Goal: Transaction & Acquisition: Purchase product/service

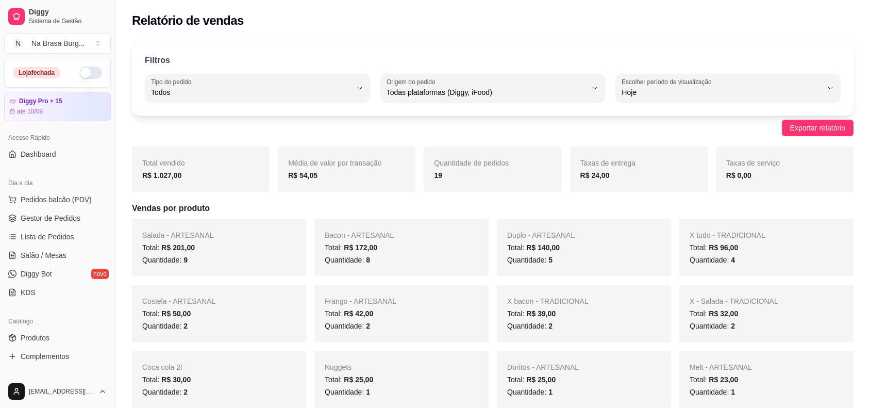
select select "ALL"
select select "0"
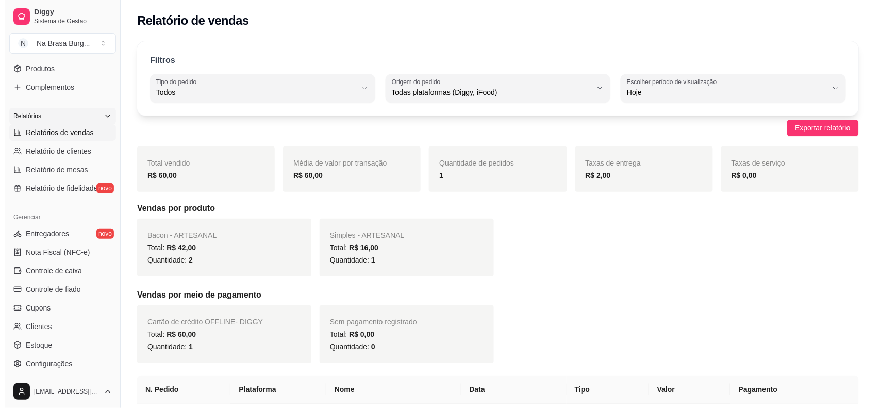
scroll to position [76, 0]
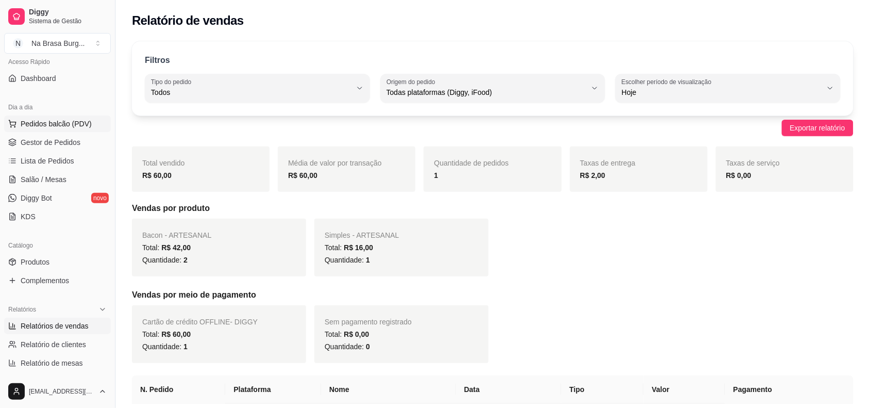
click at [67, 128] on span "Pedidos balcão (PDV)" at bounding box center [56, 124] width 71 height 10
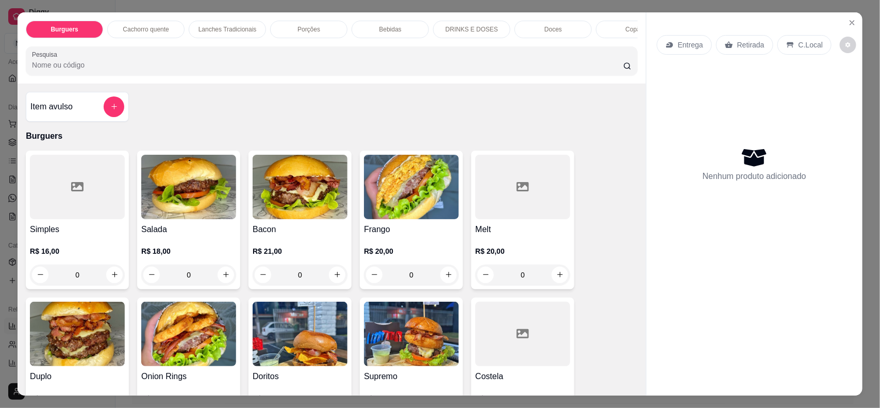
click at [245, 34] on div "Lanches Tradicionais" at bounding box center [227, 30] width 77 height 18
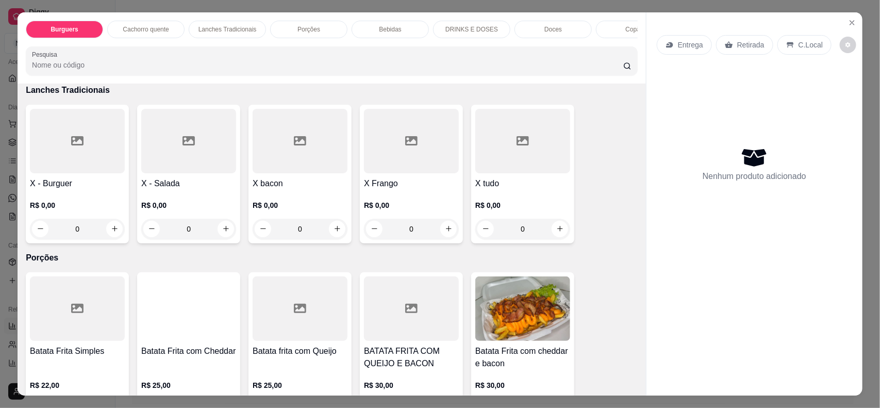
scroll to position [21, 0]
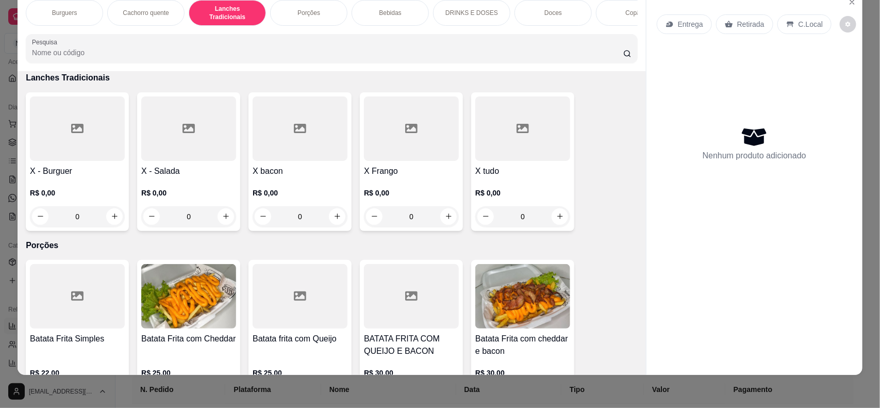
click at [487, 181] on div "R$ 0,00 0" at bounding box center [522, 201] width 95 height 49
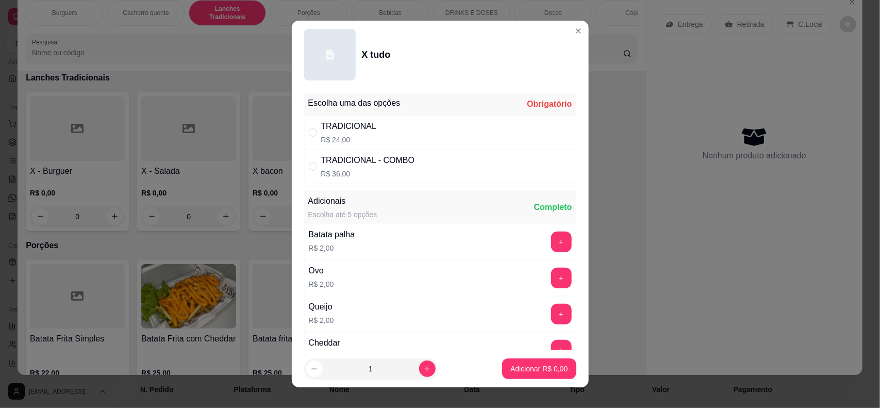
click at [449, 142] on div "TRADICIONAL R$ 24,00" at bounding box center [440, 132] width 272 height 34
radio input "true"
click at [540, 369] on p "Adicionar R$ 24,00" at bounding box center [537, 369] width 60 height 10
type input "1"
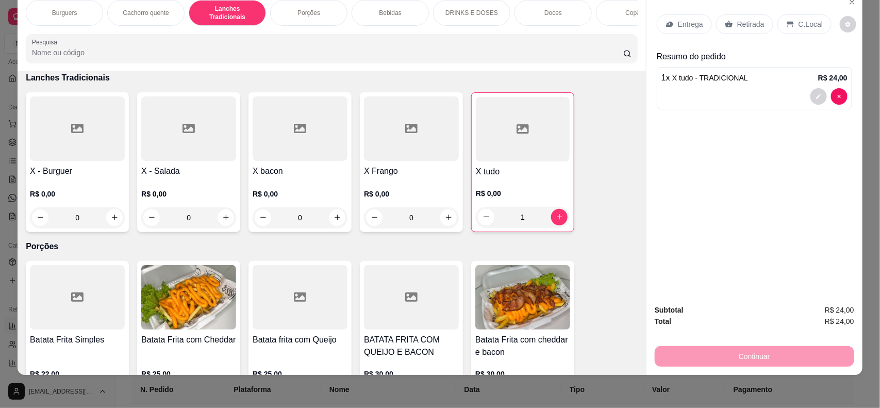
click at [376, 3] on div "Bebidas" at bounding box center [390, 13] width 77 height 26
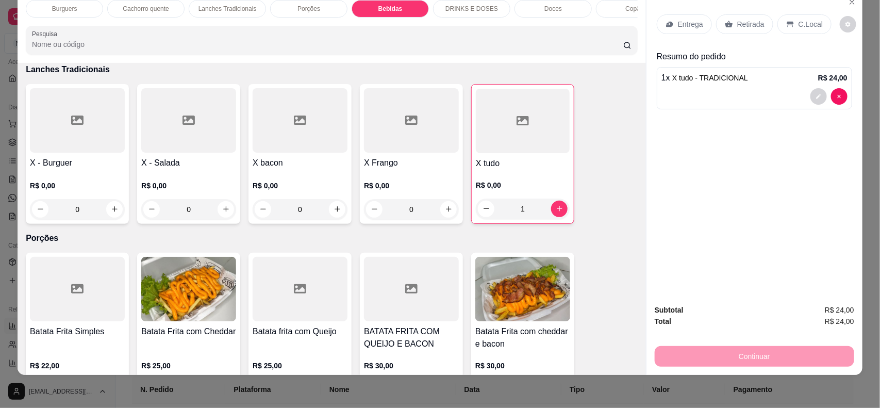
scroll to position [1183, 0]
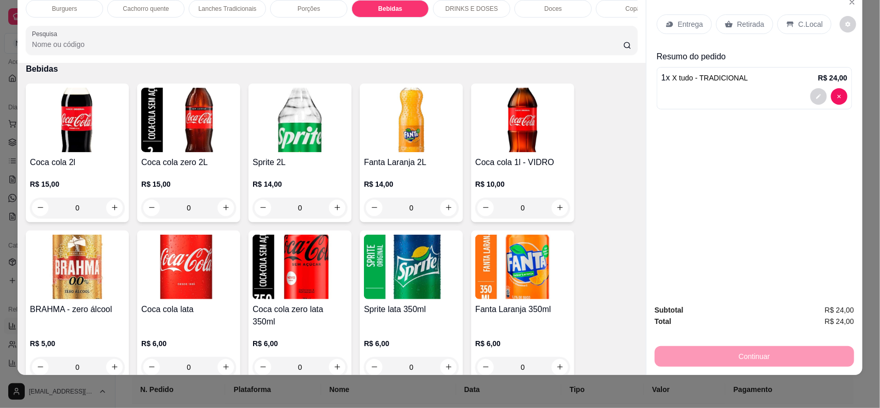
click at [218, 281] on img at bounding box center [188, 267] width 95 height 64
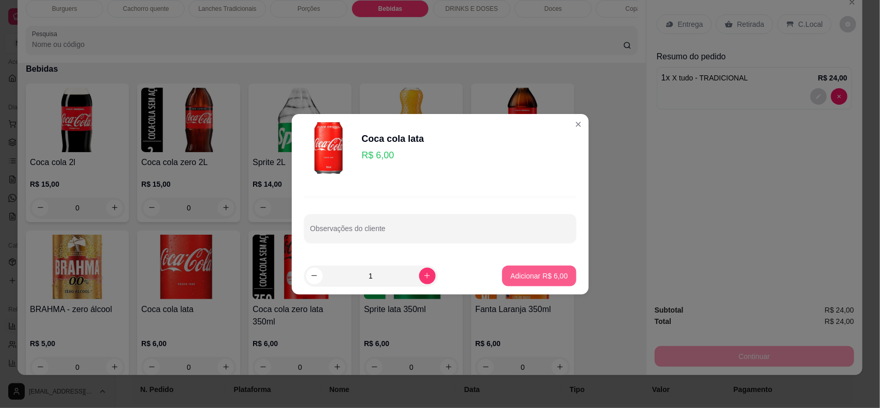
click at [540, 277] on p "Adicionar R$ 6,00" at bounding box center [538, 276] width 57 height 10
type input "1"
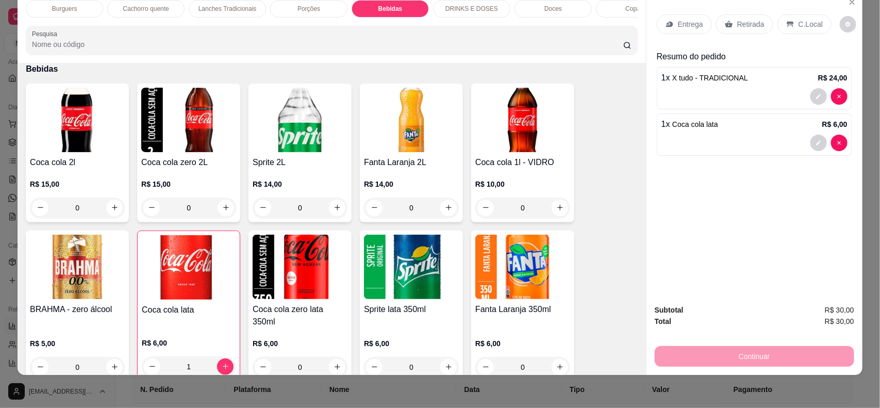
click at [678, 26] on p "Entrega" at bounding box center [690, 24] width 25 height 10
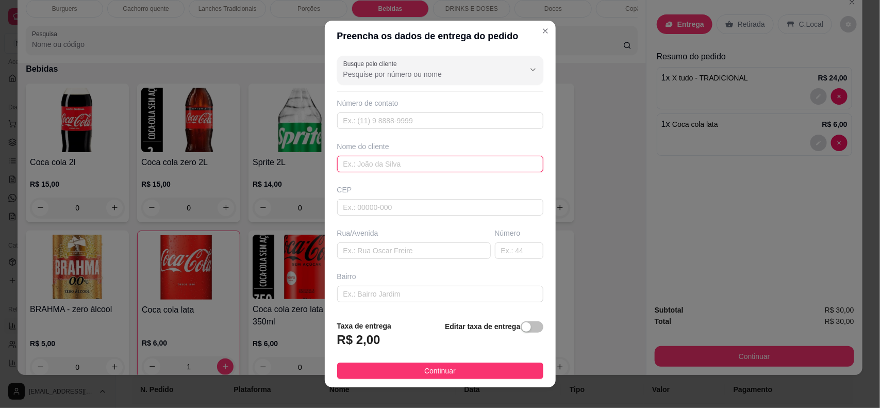
click at [439, 160] on input "text" at bounding box center [440, 164] width 206 height 16
type input "a"
type input "[PERSON_NAME]"
click at [424, 249] on input "text" at bounding box center [414, 250] width 154 height 16
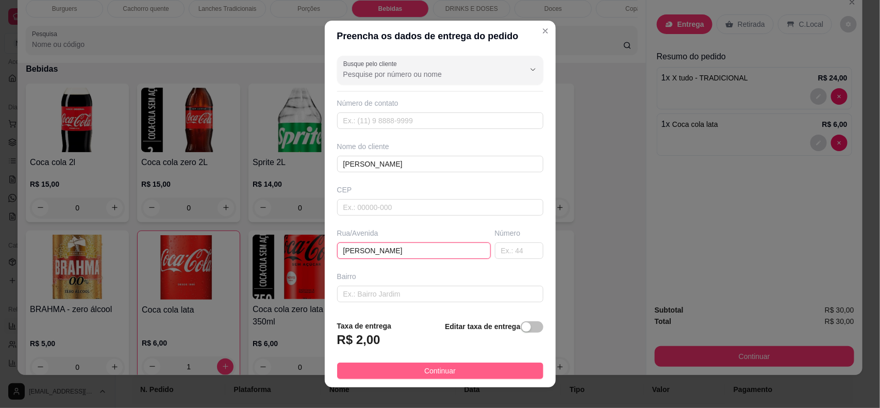
type input "[PERSON_NAME]"
click at [437, 372] on span "Continuar" at bounding box center [439, 370] width 31 height 11
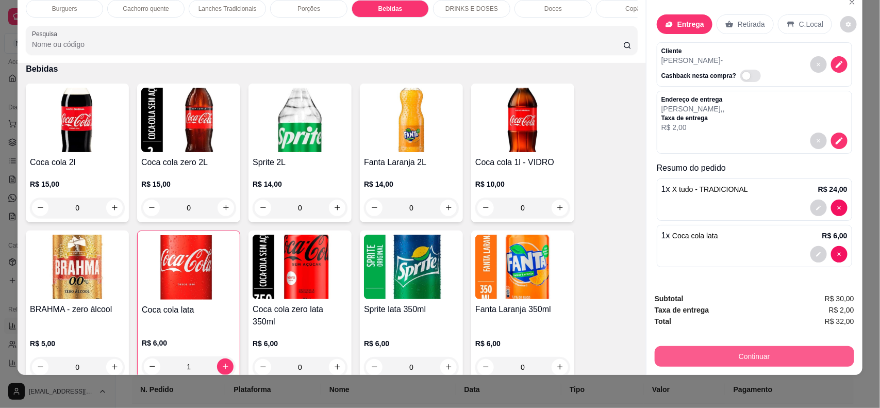
click at [694, 351] on button "Continuar" at bounding box center [754, 356] width 199 height 21
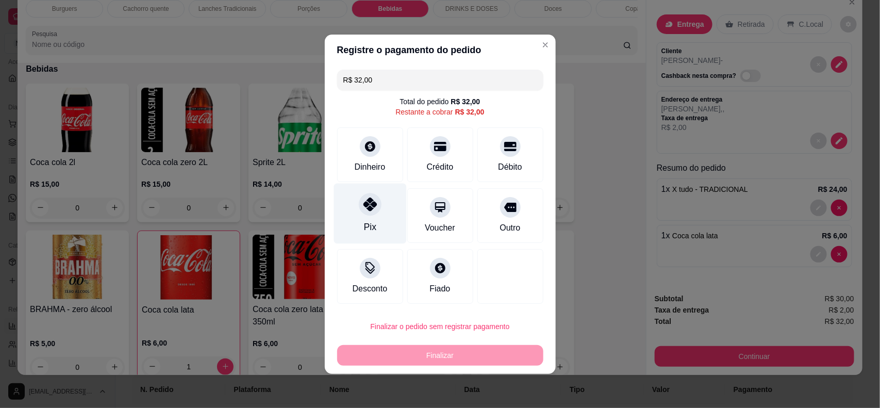
click at [376, 216] on div "Pix" at bounding box center [369, 213] width 73 height 60
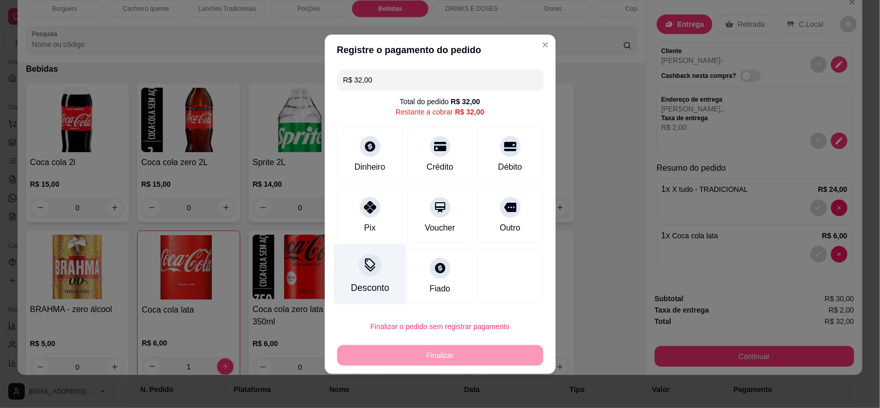
type input "R$ 0,00"
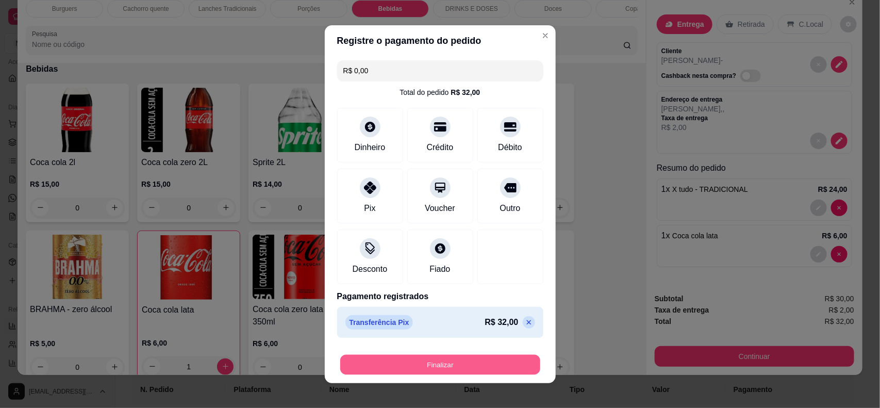
click at [416, 357] on button "Finalizar" at bounding box center [440, 364] width 200 height 20
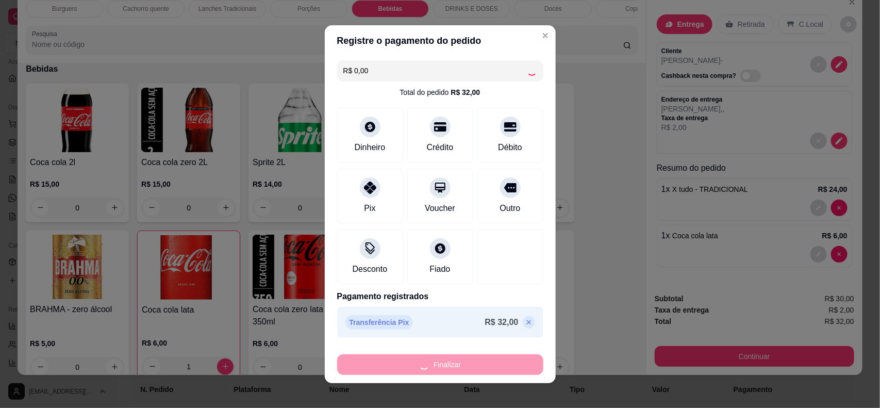
type input "0"
type input "-R$ 32,00"
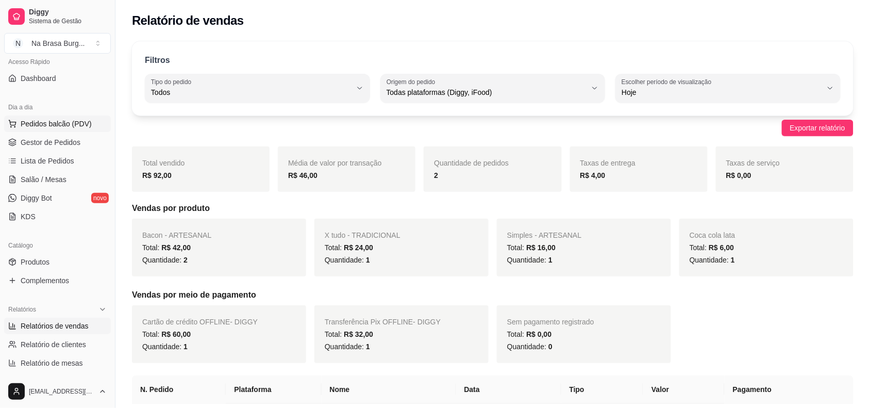
click at [55, 130] on button "Pedidos balcão (PDV)" at bounding box center [57, 123] width 107 height 16
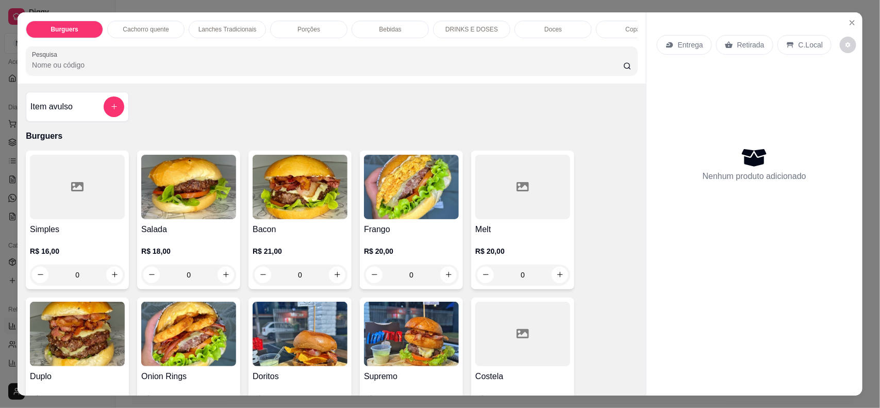
click at [213, 21] on div "Lanches Tradicionais" at bounding box center [227, 30] width 77 height 18
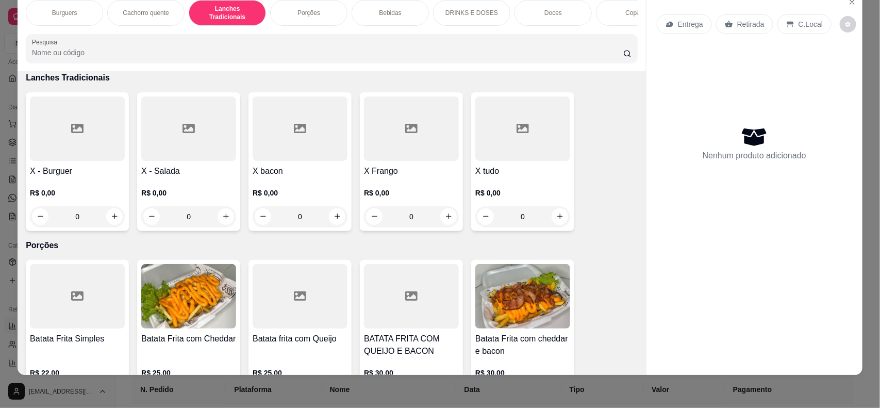
click at [171, 153] on div at bounding box center [188, 128] width 95 height 64
click at [347, 112] on div "Escolha uma das opções Obrigatório" at bounding box center [440, 104] width 272 height 23
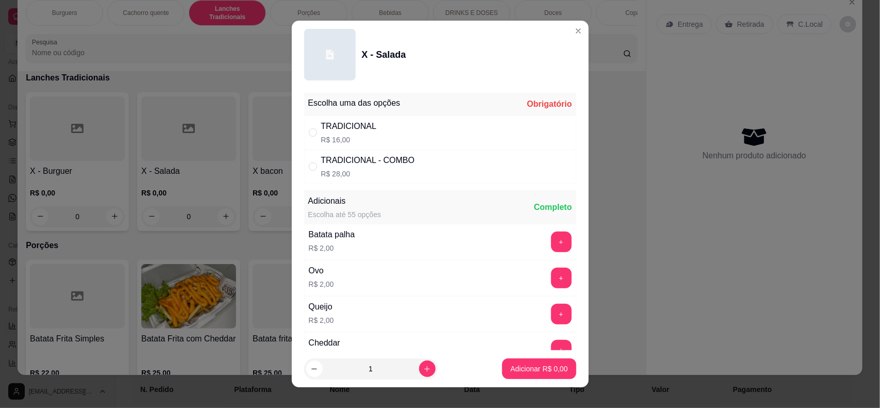
click at [354, 129] on div "TRADICIONAL" at bounding box center [349, 126] width 56 height 12
radio input "true"
click at [419, 361] on button "increase-product-quantity" at bounding box center [427, 368] width 16 height 16
type input "2"
click at [515, 370] on p "Adicionar R$ 32,00" at bounding box center [536, 368] width 61 height 10
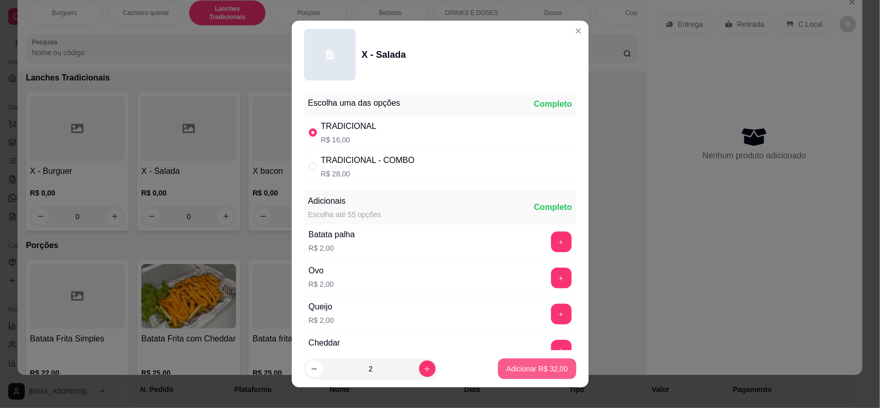
type input "2"
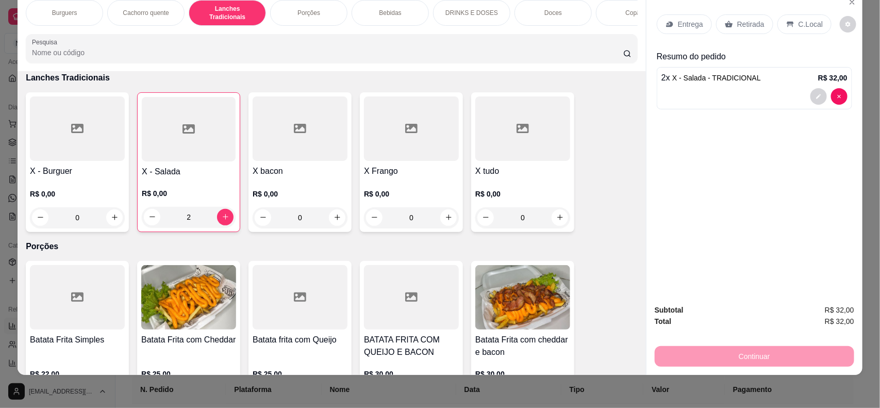
click at [385, 140] on div at bounding box center [411, 128] width 95 height 64
click at [352, 133] on div "TRADICIONAL R$ 18,00" at bounding box center [349, 132] width 56 height 25
radio input "true"
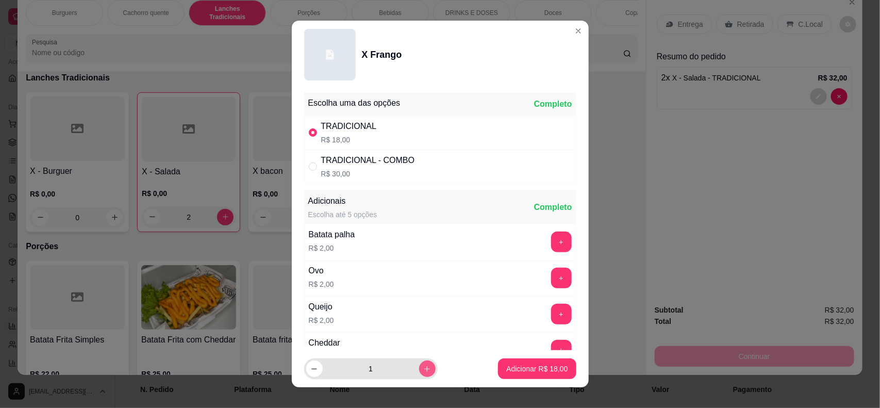
click at [423, 369] on icon "increase-product-quantity" at bounding box center [427, 369] width 8 height 8
type input "2"
click at [513, 374] on button "Adicionar R$ 36,00" at bounding box center [537, 368] width 78 height 21
type input "2"
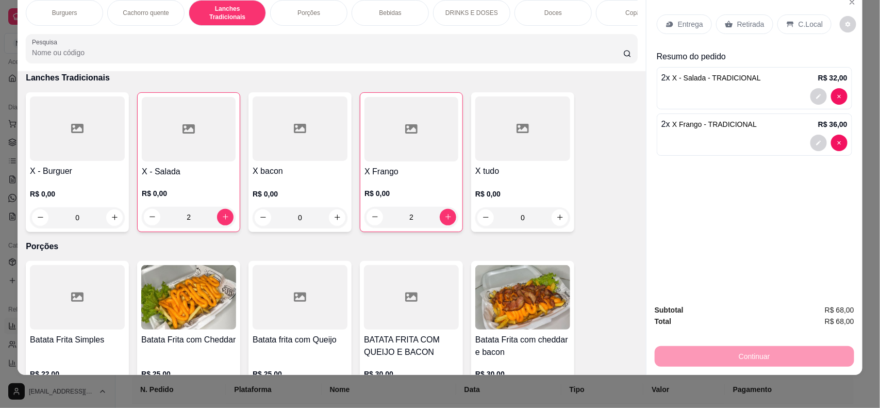
click at [668, 20] on icon at bounding box center [669, 24] width 8 height 8
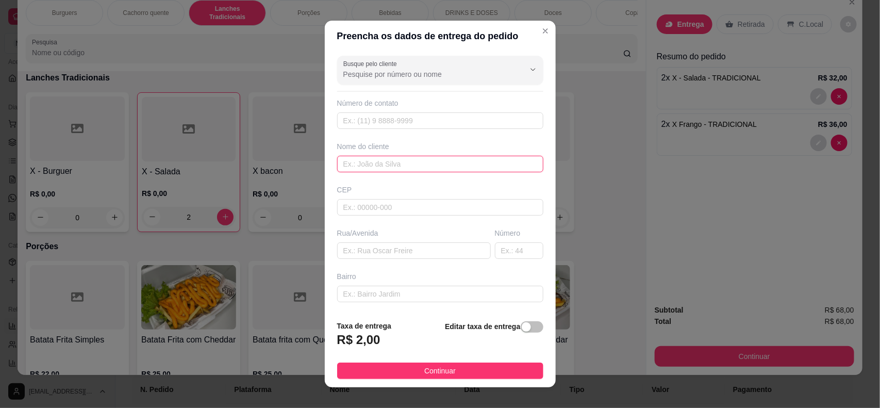
click at [429, 158] on input "text" at bounding box center [440, 164] width 206 height 16
type input "luckas"
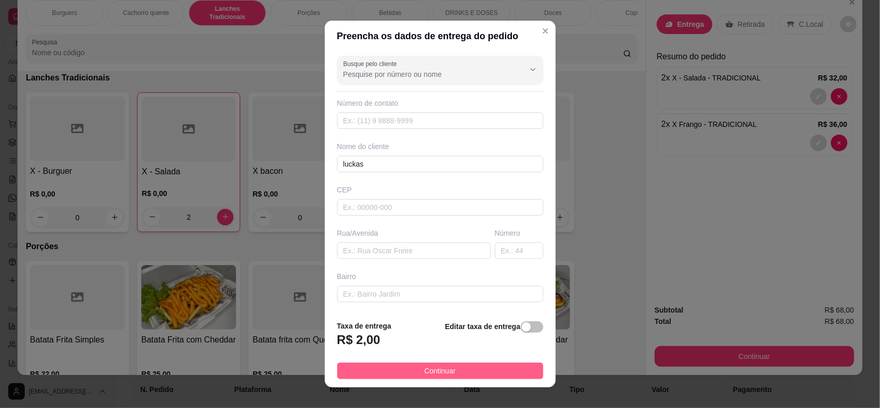
click at [438, 374] on span "Continuar" at bounding box center [439, 370] width 31 height 11
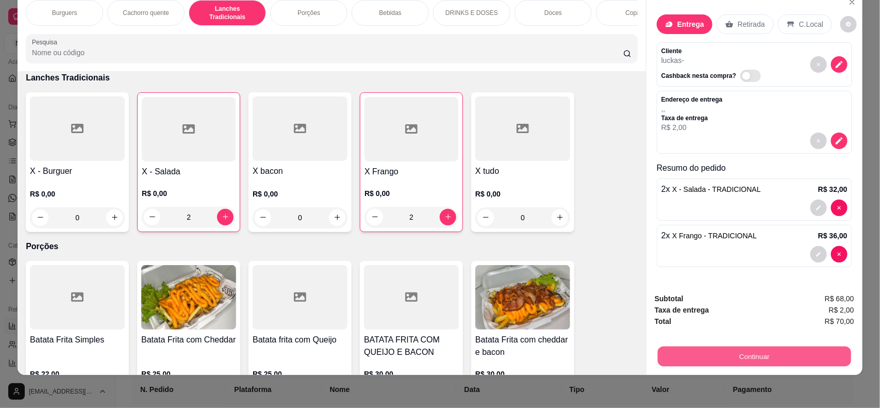
click at [753, 352] on button "Continuar" at bounding box center [754, 356] width 193 height 20
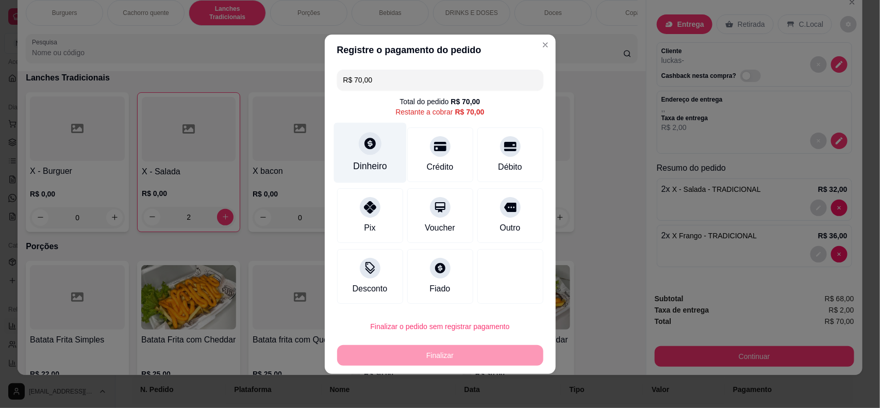
click at [384, 163] on div "Dinheiro" at bounding box center [370, 165] width 34 height 13
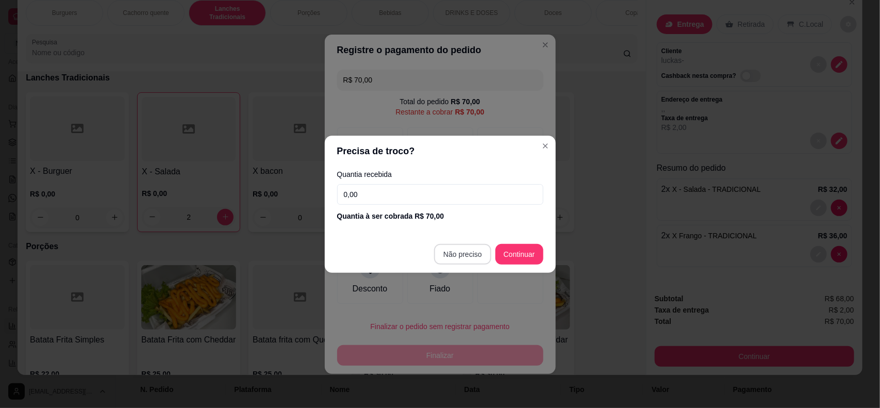
type input "R$ 0,00"
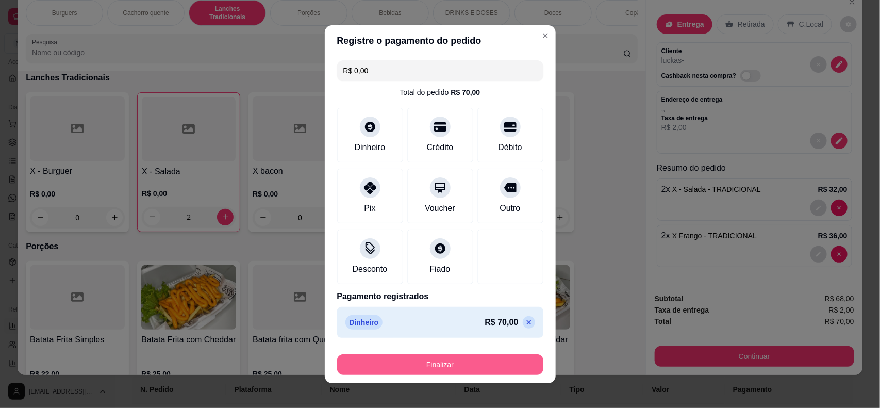
click at [465, 366] on button "Finalizar" at bounding box center [440, 364] width 206 height 21
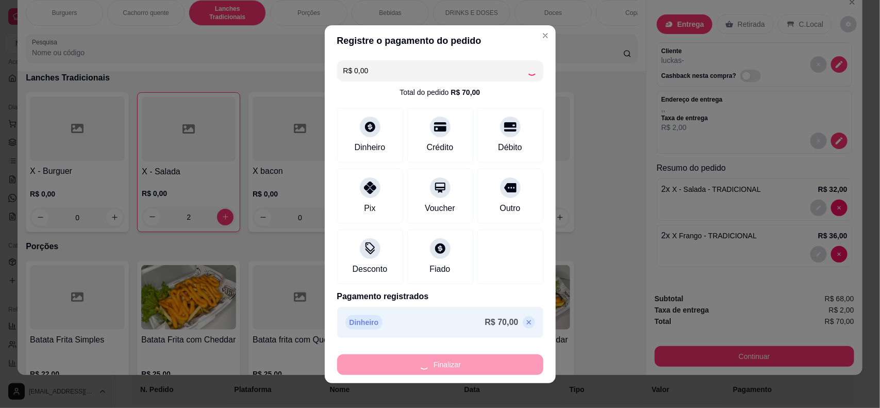
type input "0"
type input "-R$ 70,00"
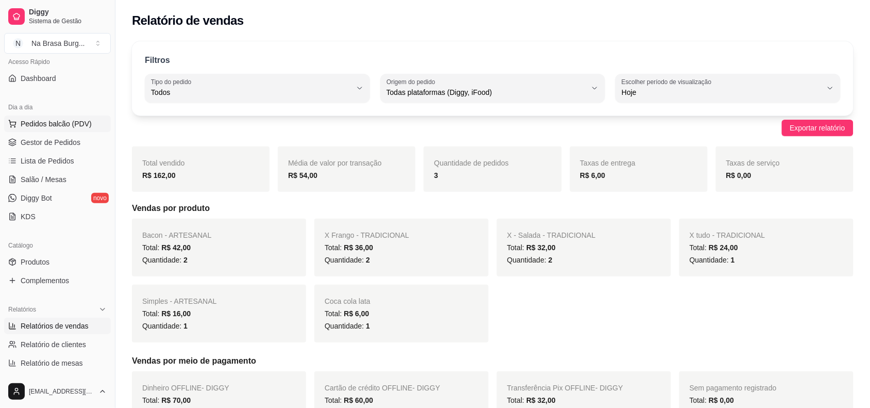
click at [28, 120] on span "Pedidos balcão (PDV)" at bounding box center [56, 124] width 71 height 10
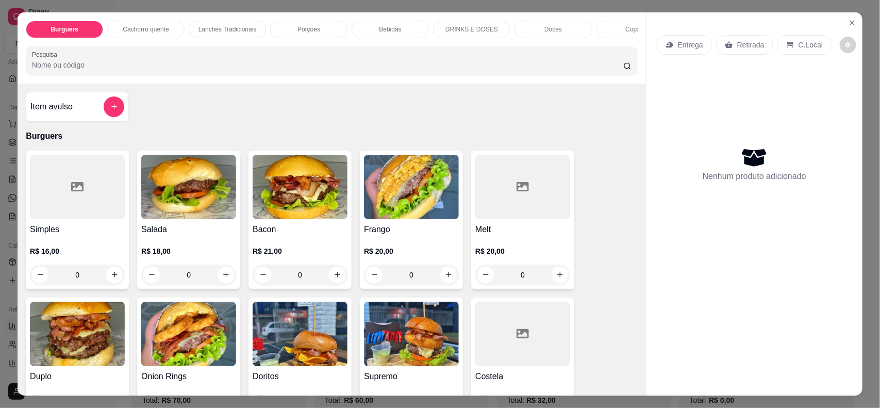
click at [204, 219] on img at bounding box center [188, 187] width 95 height 64
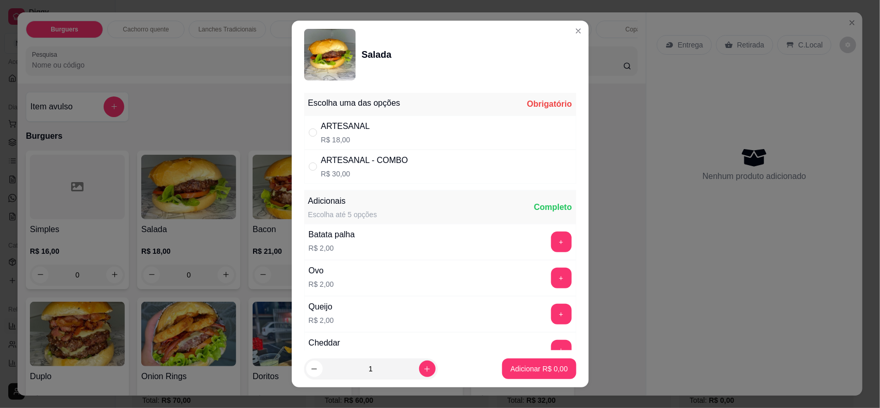
click at [381, 133] on div "ARTESANAL R$ 18,00" at bounding box center [440, 132] width 272 height 34
radio input "true"
click at [524, 365] on p "Adicionar R$ 18,00" at bounding box center [536, 368] width 61 height 10
type input "1"
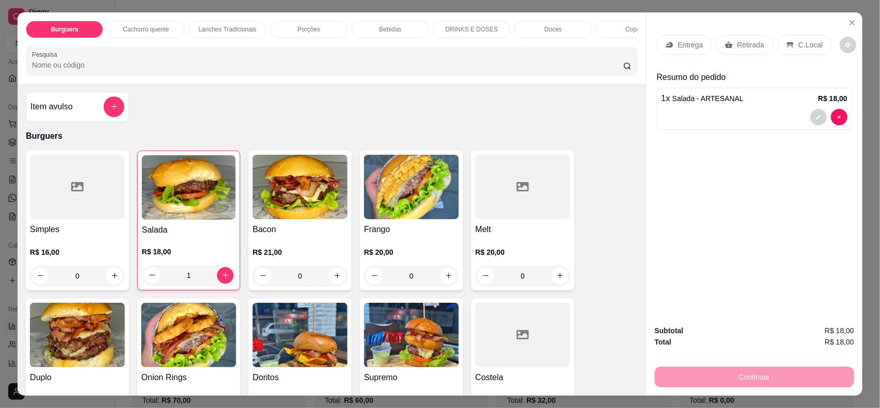
click at [739, 53] on div "Retirada" at bounding box center [744, 45] width 57 height 20
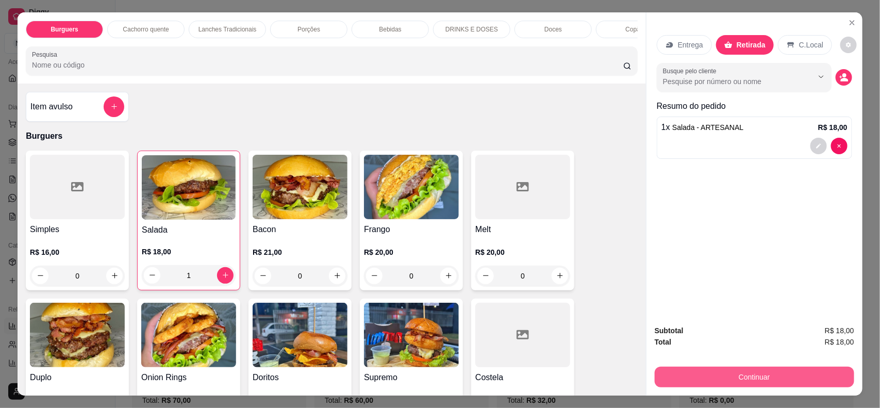
click at [755, 383] on button "Continuar" at bounding box center [754, 376] width 199 height 21
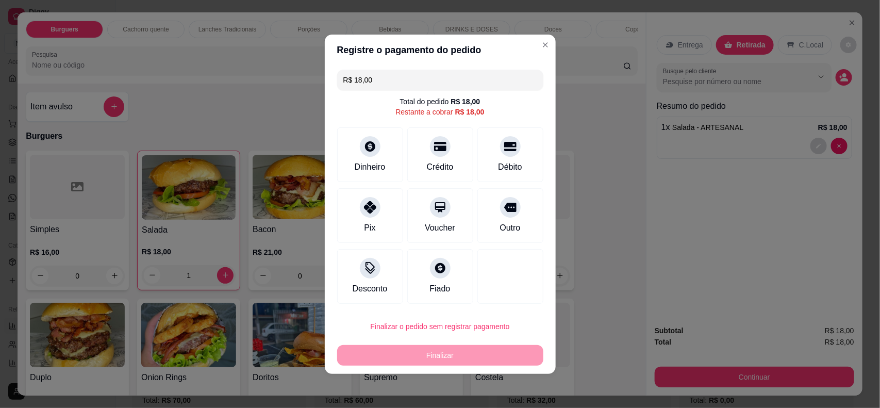
click at [377, 125] on div "R$ 18,00 Total do pedido R$ 18,00 Restante a cobrar R$ 18,00 Dinheiro Crédito D…" at bounding box center [440, 186] width 231 height 242
click at [379, 155] on div "Dinheiro" at bounding box center [369, 152] width 73 height 60
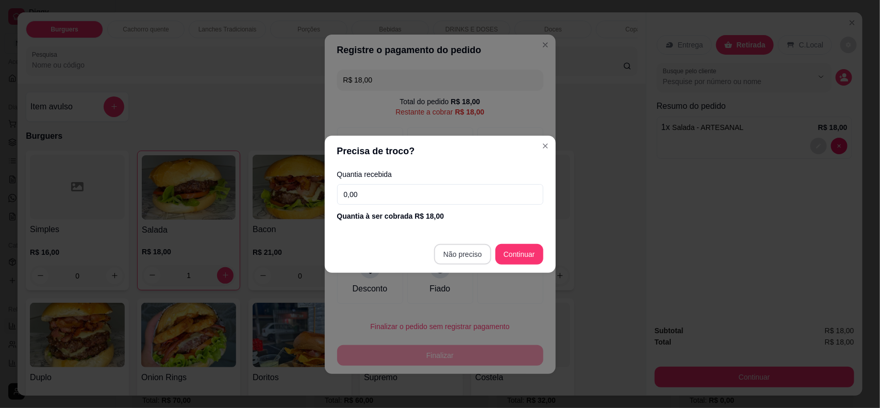
type input "R$ 0,00"
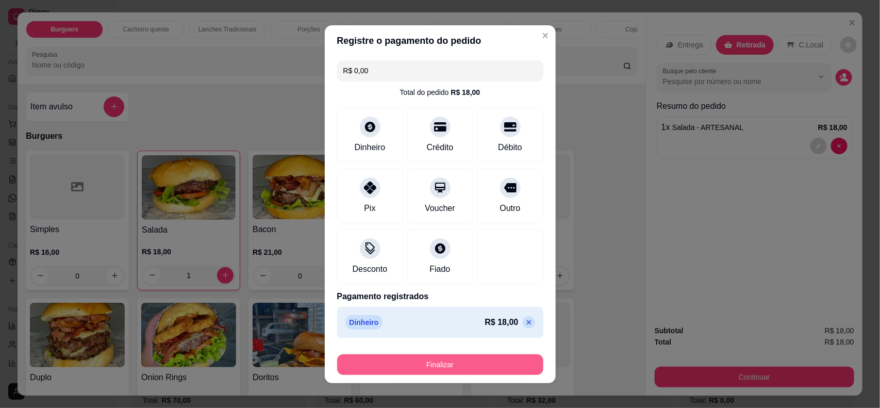
click at [470, 357] on button "Finalizar" at bounding box center [440, 364] width 206 height 21
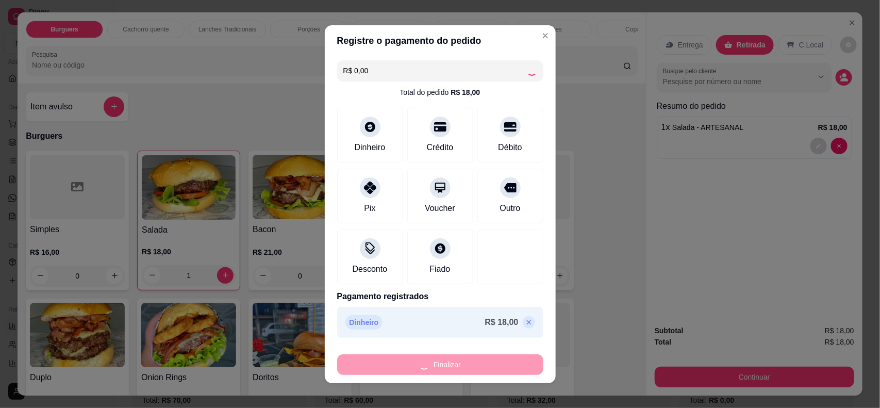
type input "0"
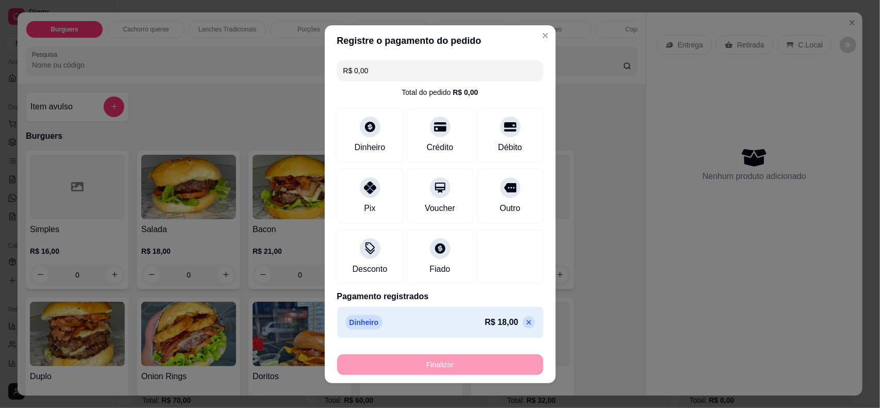
type input "-R$ 18,00"
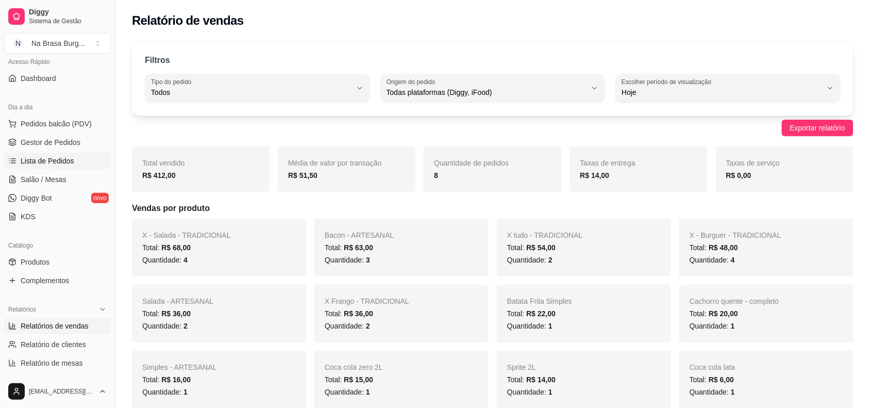
click at [60, 156] on span "Lista de Pedidos" at bounding box center [48, 161] width 54 height 10
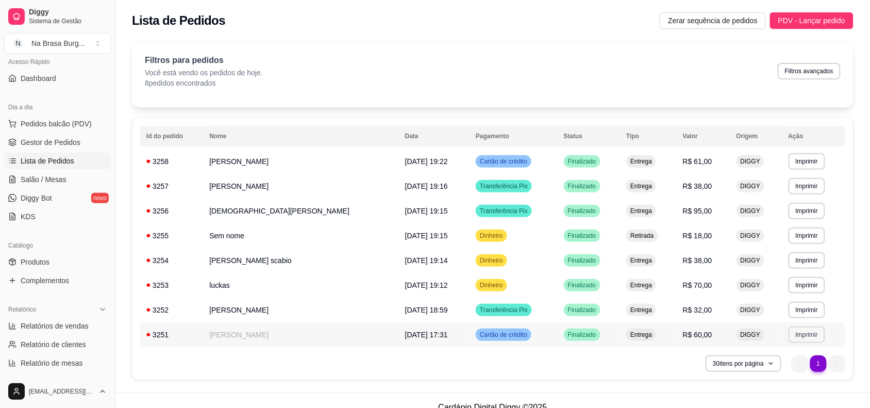
click at [802, 343] on button "Imprimir" at bounding box center [807, 334] width 37 height 16
click at [759, 363] on button "IMPRESSORA" at bounding box center [781, 370] width 72 height 16
click at [58, 116] on button "Pedidos balcão (PDV)" at bounding box center [57, 123] width 107 height 16
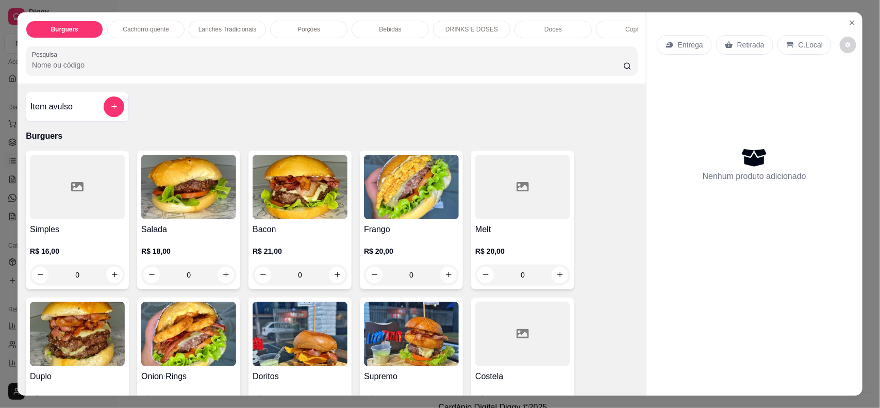
click at [220, 34] on div "Lanches Tradicionais" at bounding box center [227, 30] width 77 height 18
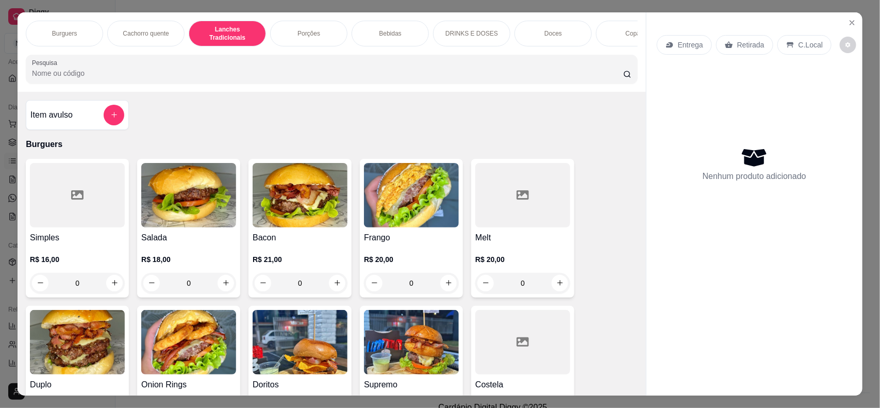
scroll to position [21, 0]
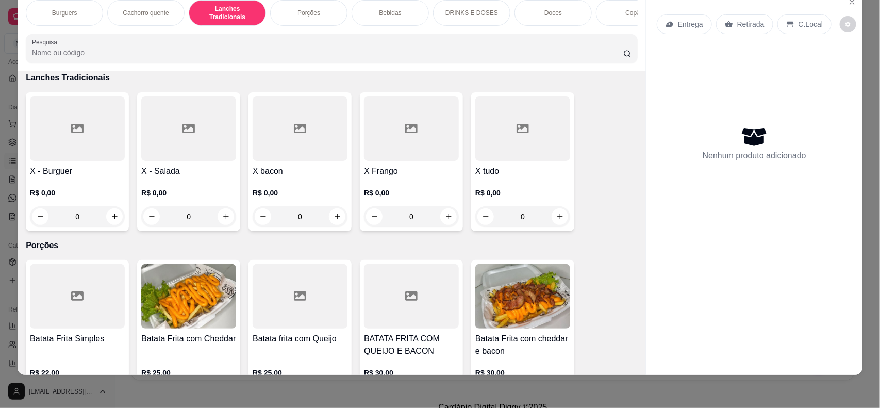
click at [515, 165] on div "X tudo R$ 0,00 0" at bounding box center [522, 161] width 103 height 139
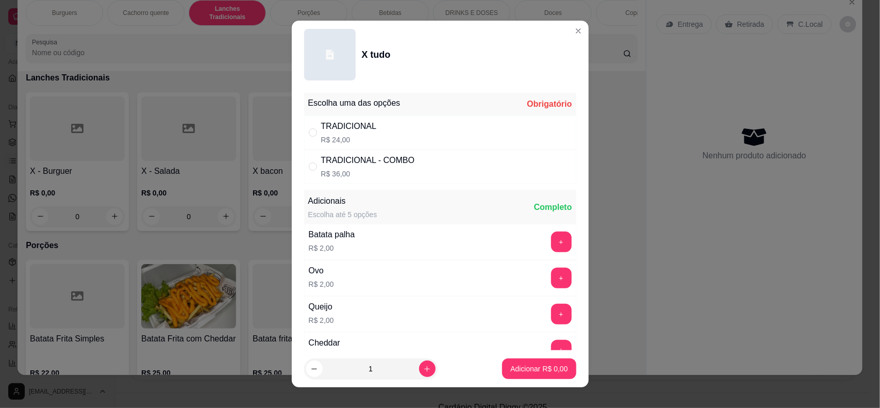
click at [362, 135] on p "R$ 24,00" at bounding box center [349, 140] width 56 height 10
radio input "true"
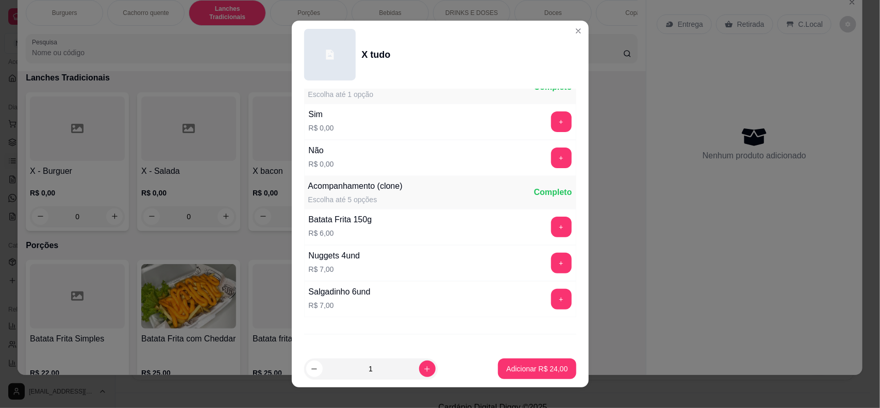
scroll to position [598, 0]
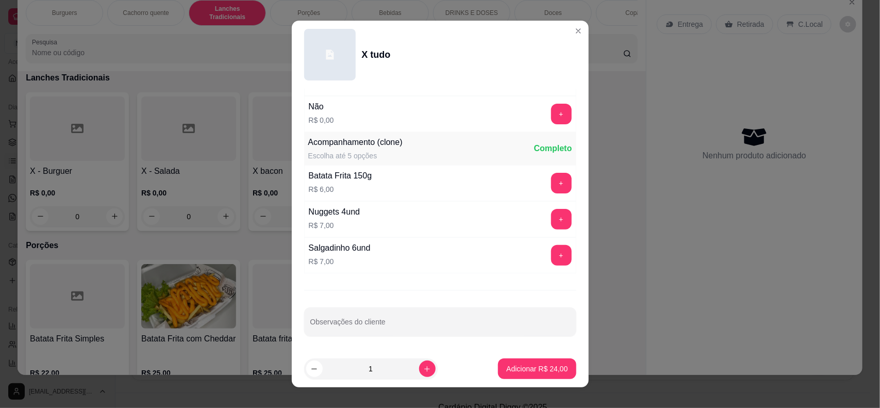
click at [404, 318] on div at bounding box center [440, 321] width 260 height 21
type input "sem ovo sem salsicha"
click at [506, 370] on p "Adicionar R$ 24,00" at bounding box center [536, 368] width 61 height 10
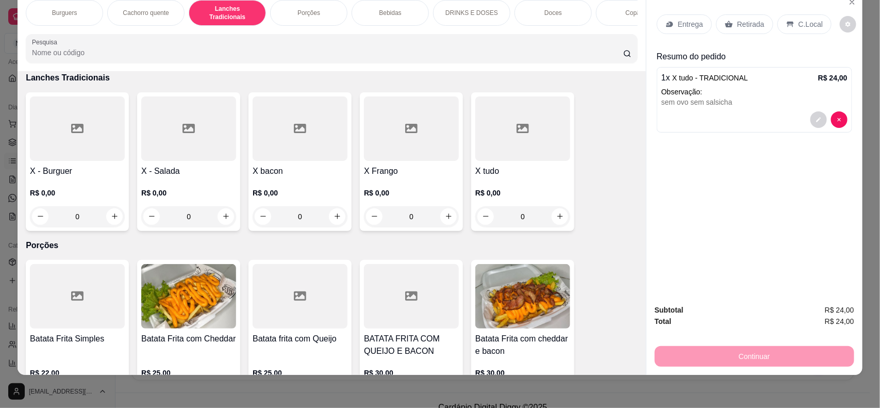
click at [534, 182] on div "R$ 0,00 0" at bounding box center [522, 201] width 95 height 49
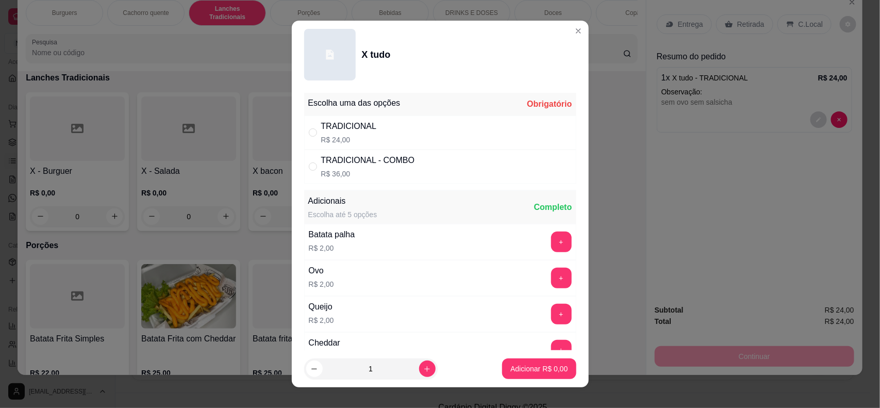
click at [415, 140] on div "TRADICIONAL R$ 24,00" at bounding box center [440, 132] width 272 height 34
radio input "true"
click at [506, 366] on p "Adicionar R$ 24,00" at bounding box center [536, 368] width 61 height 10
type input "1"
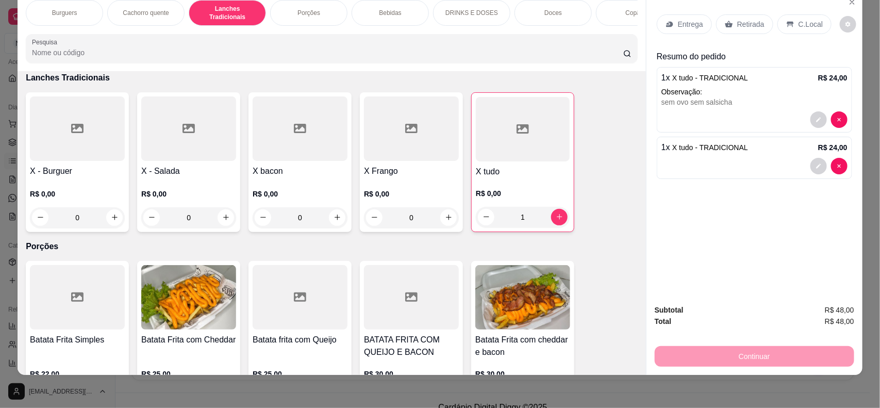
click at [381, 9] on p "Bebidas" at bounding box center [390, 13] width 22 height 8
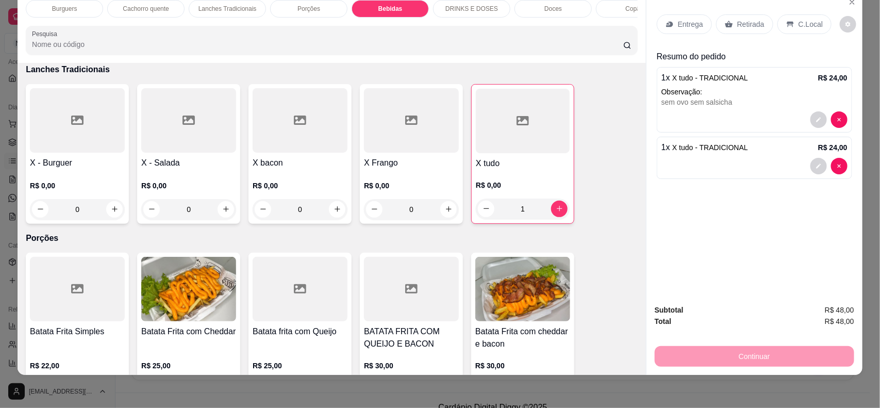
scroll to position [1183, 0]
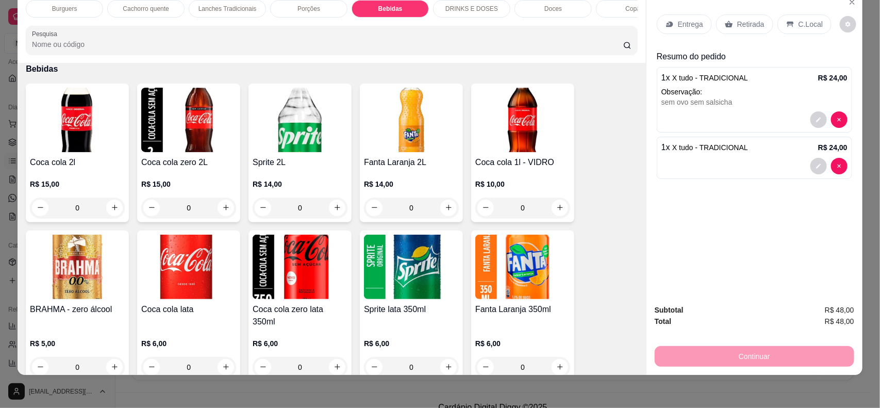
click at [196, 297] on img at bounding box center [188, 267] width 95 height 64
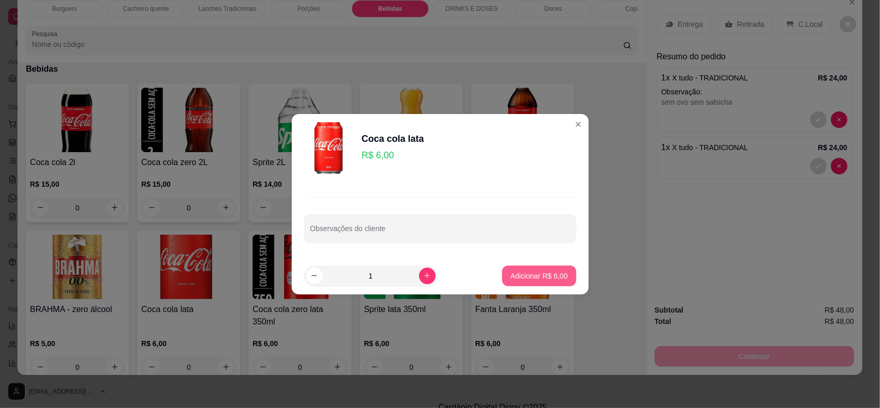
click at [524, 279] on p "Adicionar R$ 6,00" at bounding box center [538, 276] width 57 height 10
type input "1"
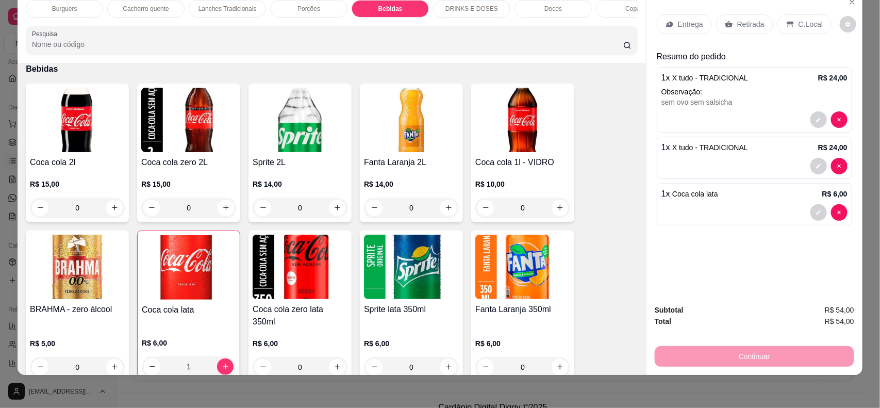
click at [665, 20] on icon at bounding box center [669, 24] width 8 height 8
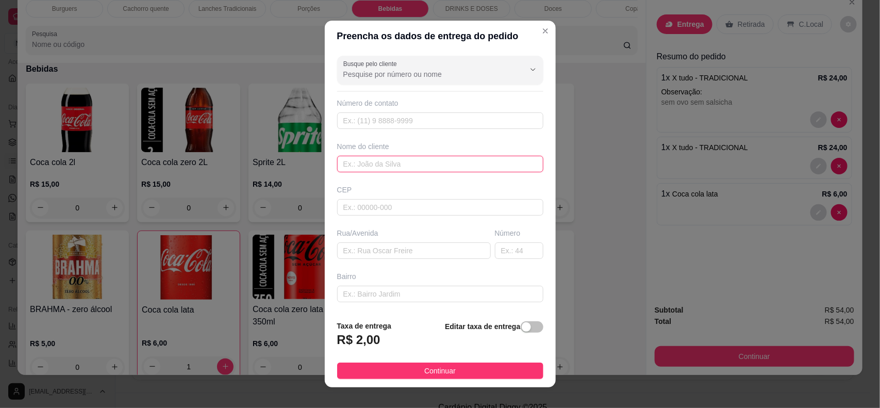
click at [416, 161] on input "text" at bounding box center [440, 164] width 206 height 16
type input "[PERSON_NAME]"
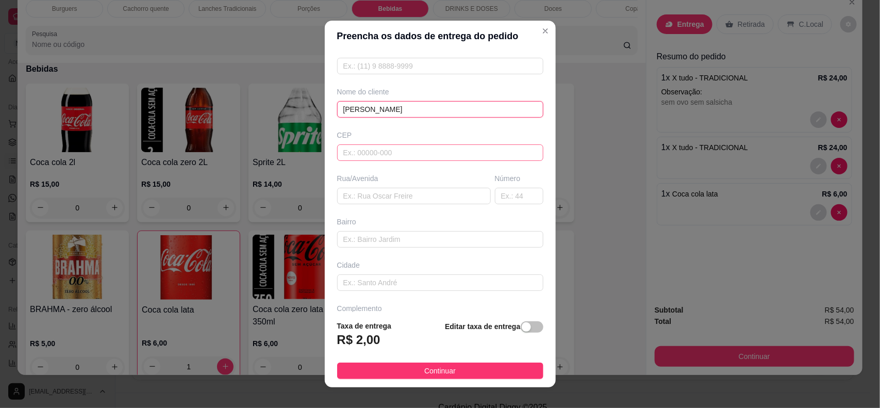
scroll to position [0, 0]
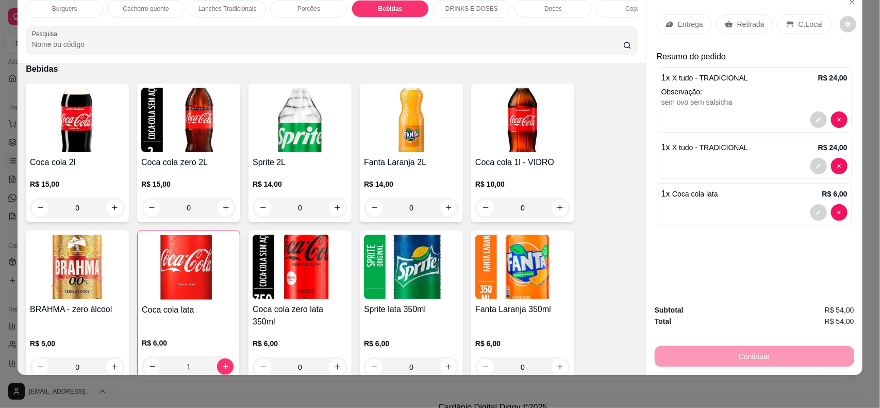
click at [704, 135] on div "Resumo do pedido 1 x X tudo - TRADICIONAL R$ 24,00 Observação: sem ovo sem sals…" at bounding box center [754, 140] width 195 height 179
click at [700, 150] on span "X tudo - TRADICIONAL" at bounding box center [710, 147] width 76 height 8
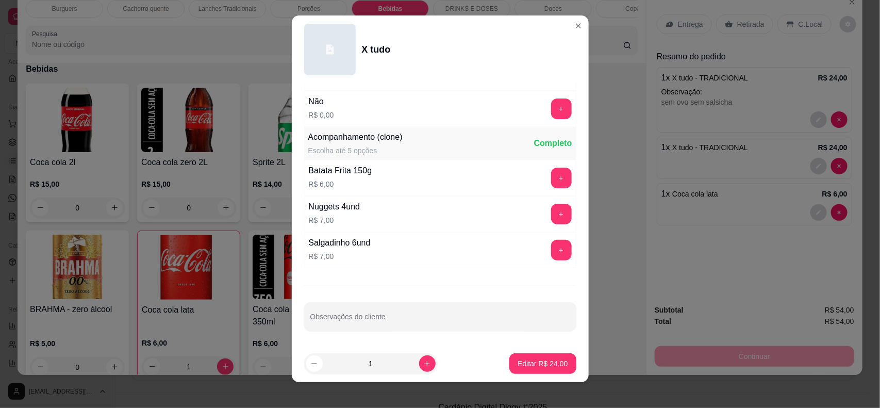
scroll to position [13, 0]
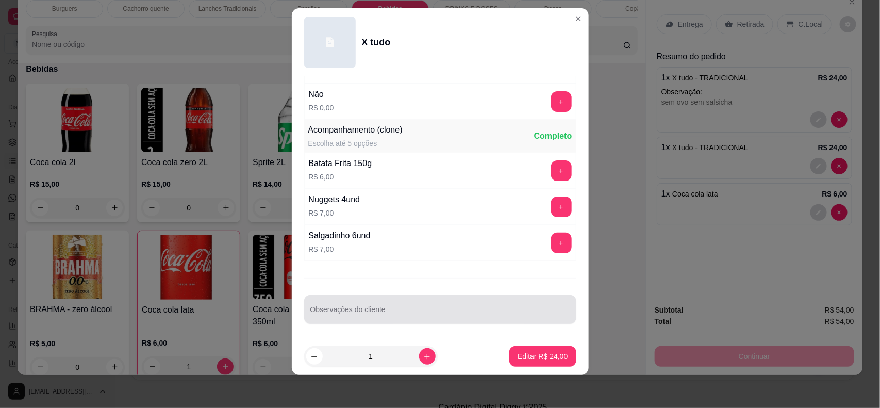
click at [500, 323] on div "Observações do cliente" at bounding box center [440, 309] width 272 height 29
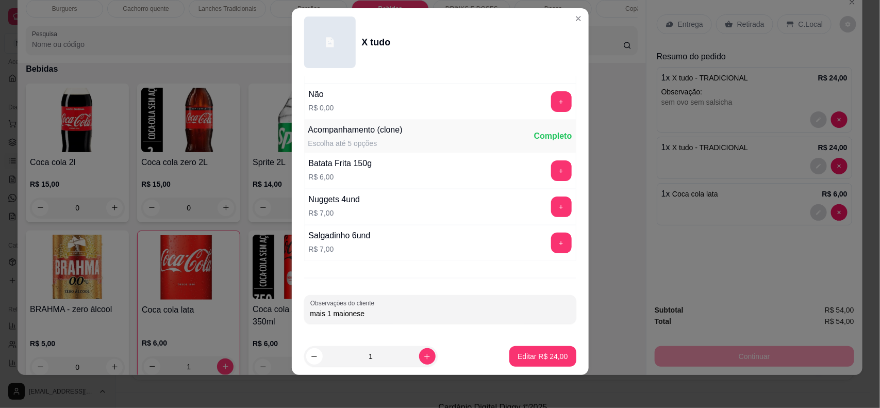
click at [327, 313] on input "mais 1 maionese" at bounding box center [440, 313] width 260 height 10
click at [333, 304] on label "Observações do cliente" at bounding box center [344, 302] width 68 height 9
click at [333, 308] on input "mais maionese" at bounding box center [440, 313] width 260 height 10
type input "mais 2 maionese"
click at [521, 359] on p "Editar R$ 24,00" at bounding box center [543, 356] width 50 height 10
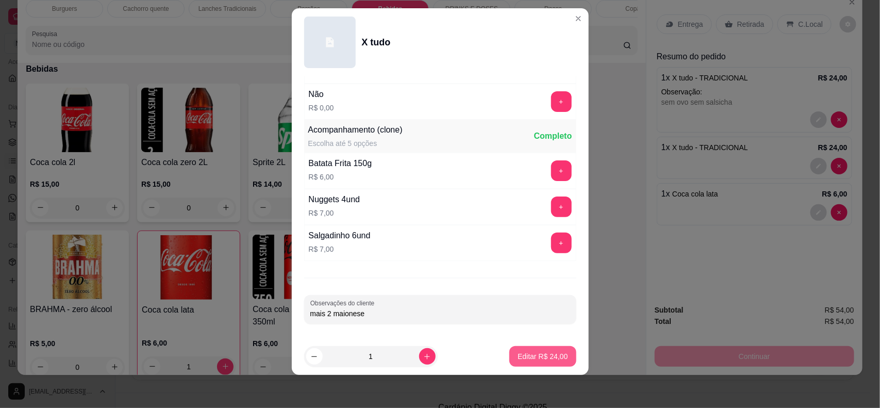
type input "0"
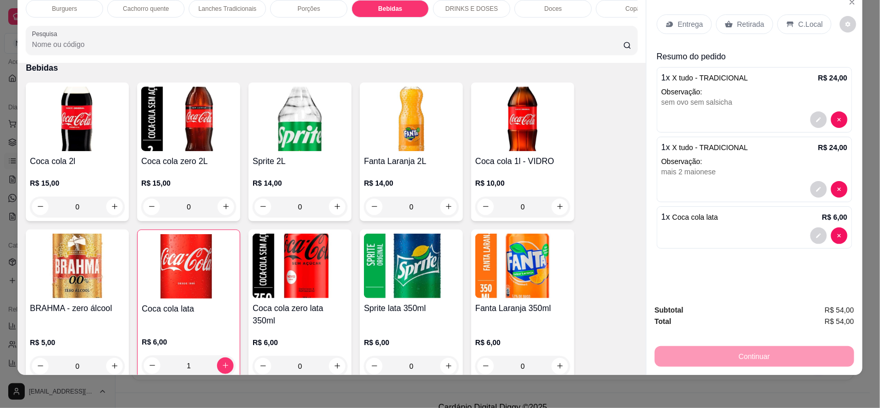
scroll to position [1181, 0]
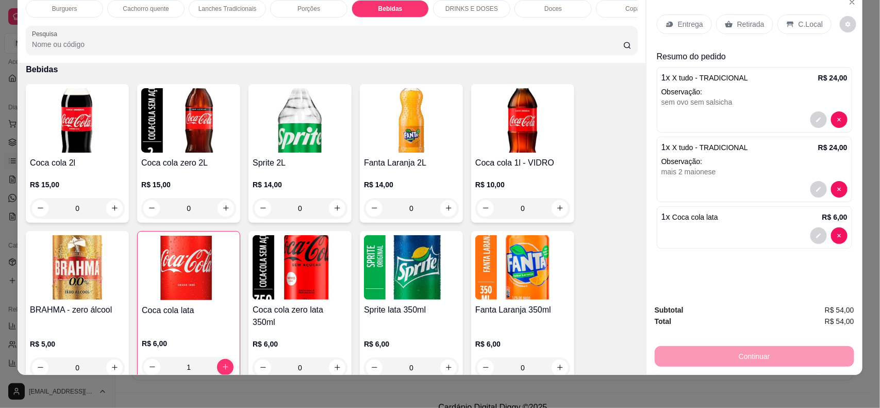
click at [727, 357] on div "Continuar" at bounding box center [754, 354] width 199 height 23
click at [669, 23] on icon at bounding box center [669, 24] width 8 height 8
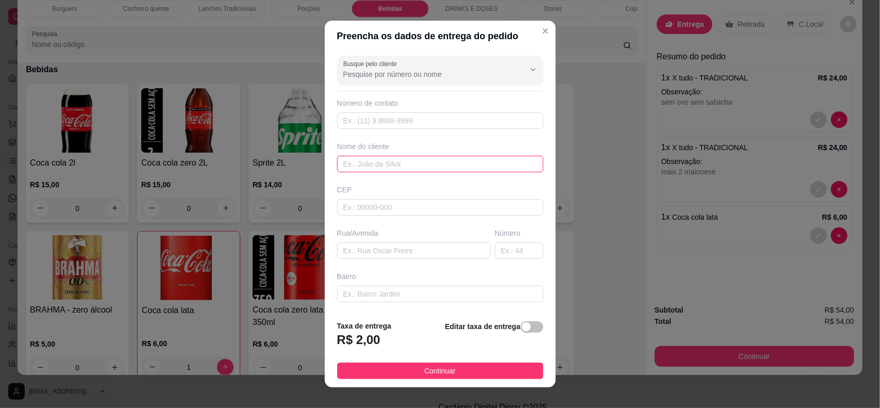
click at [419, 166] on input "text" at bounding box center [440, 164] width 206 height 16
type input "[PERSON_NAME]"
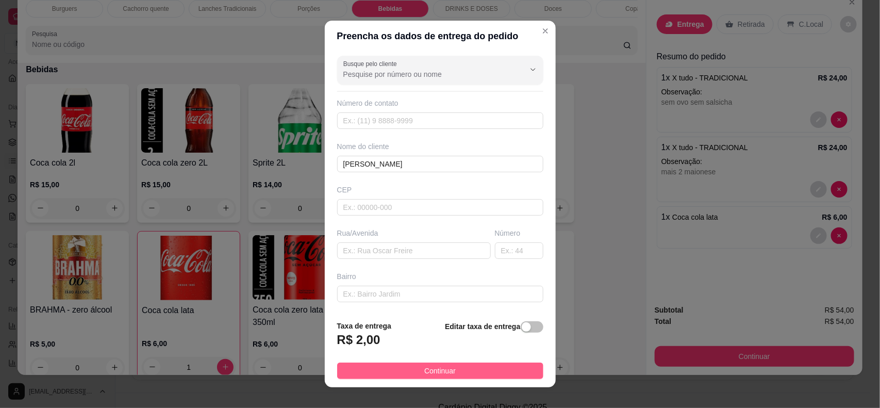
click at [434, 377] on button "Continuar" at bounding box center [440, 370] width 206 height 16
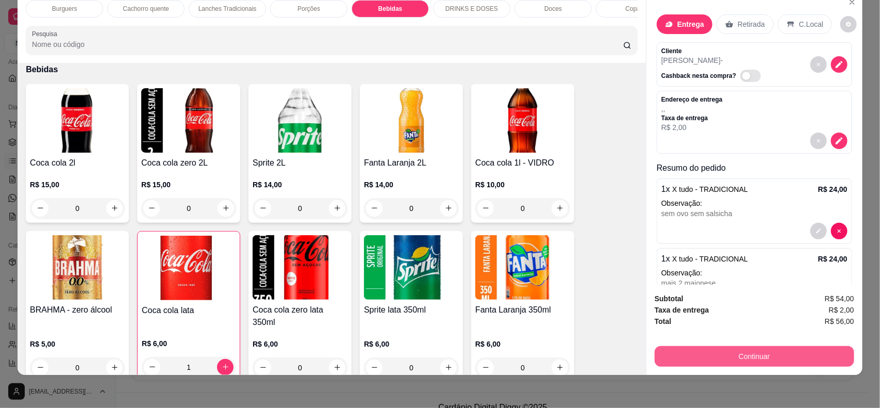
click at [705, 361] on button "Continuar" at bounding box center [754, 356] width 199 height 21
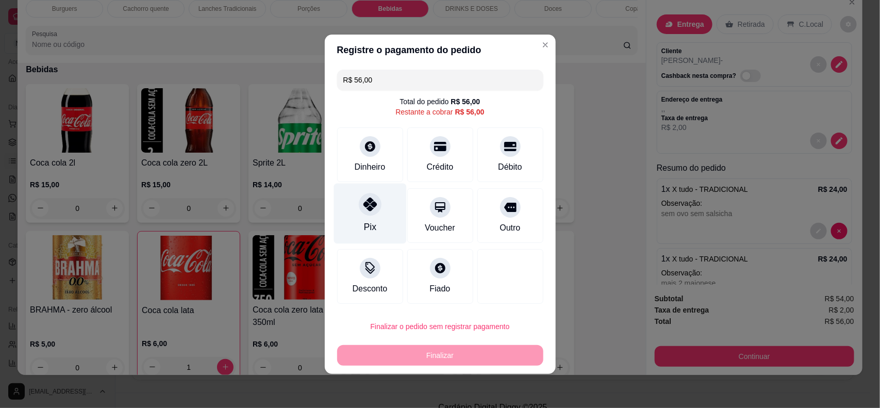
click at [381, 215] on div "Pix" at bounding box center [369, 213] width 73 height 60
type input "R$ 0,00"
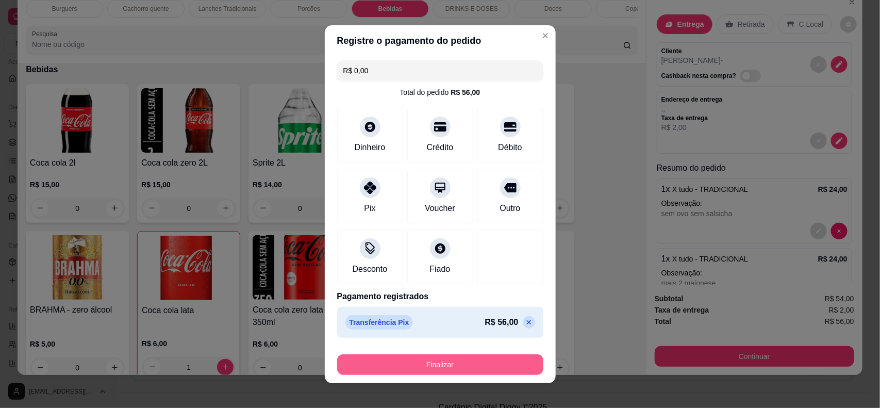
click at [478, 357] on button "Finalizar" at bounding box center [440, 364] width 206 height 21
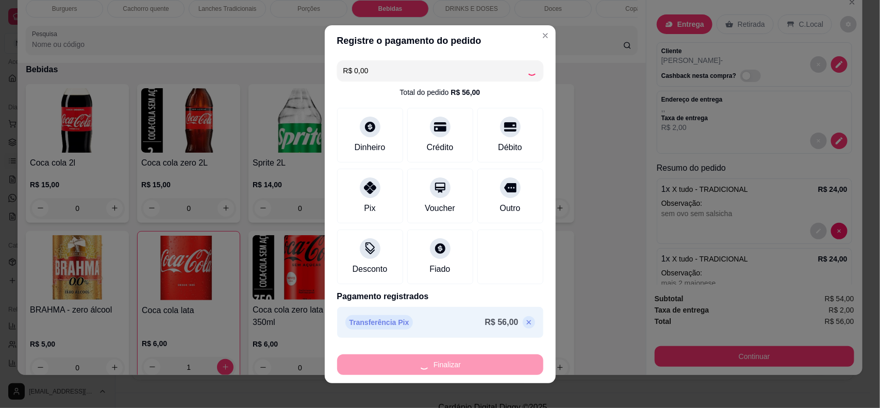
type input "0"
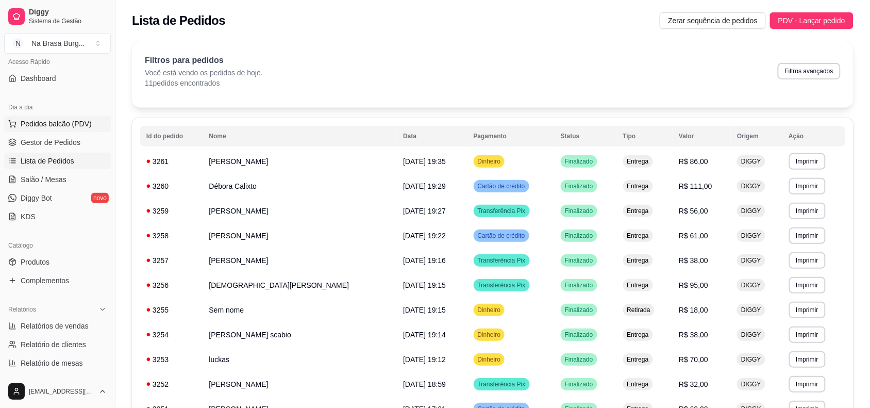
click at [64, 117] on button "Pedidos balcão (PDV)" at bounding box center [57, 123] width 107 height 16
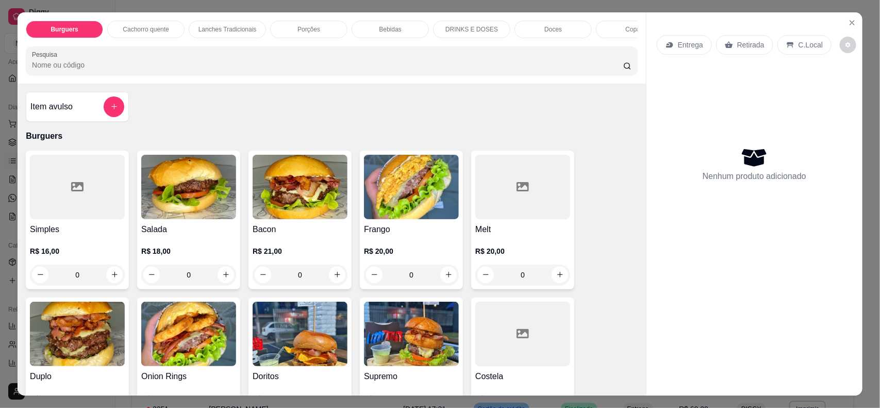
click at [296, 183] on img at bounding box center [300, 187] width 95 height 64
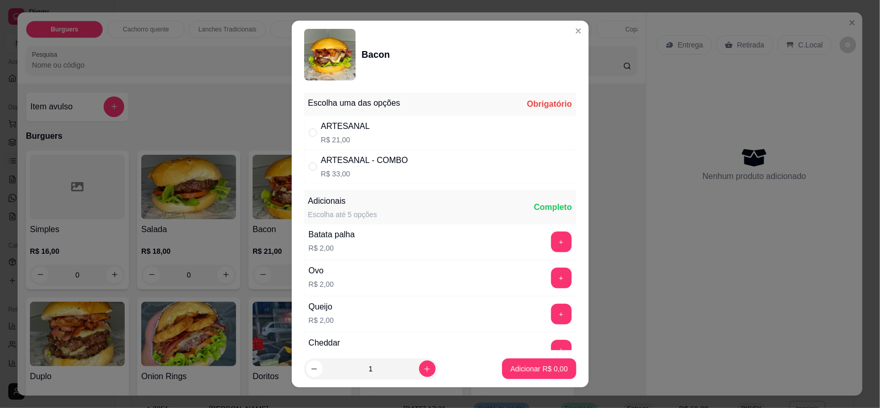
click at [348, 131] on div "ARTESANAL" at bounding box center [345, 126] width 49 height 12
radio input "true"
click at [419, 374] on button "increase-product-quantity" at bounding box center [427, 368] width 16 height 16
type input "3"
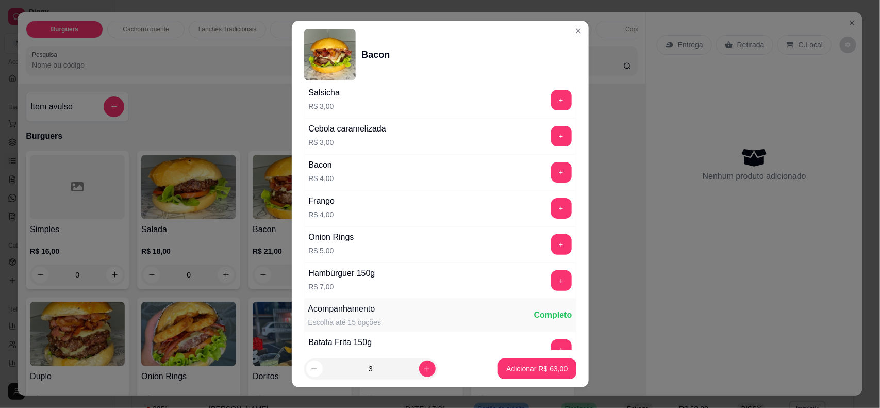
scroll to position [598, 0]
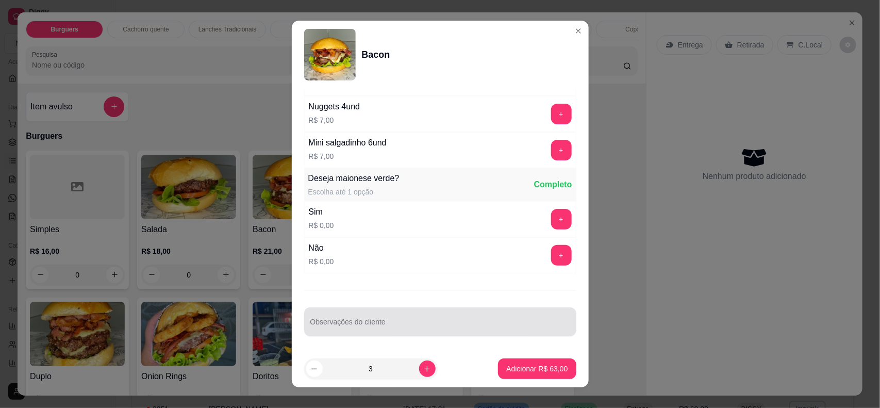
click at [425, 328] on input "Observações do cliente" at bounding box center [440, 326] width 260 height 10
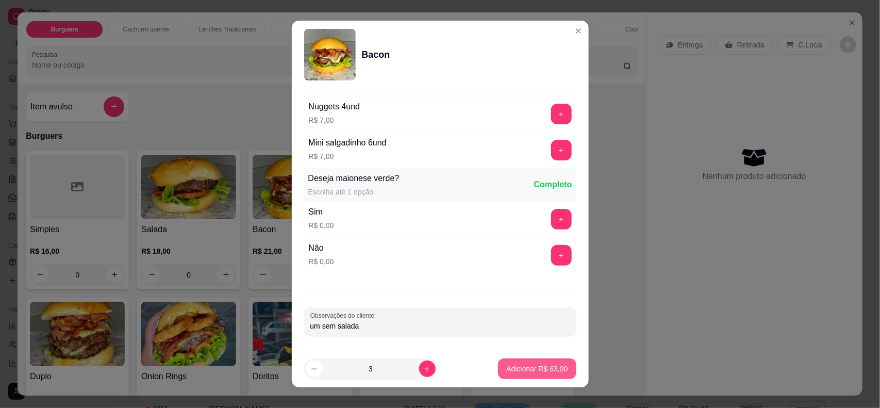
type input "um sem salada"
click at [521, 352] on footer "3 Adicionar R$ 63,00" at bounding box center [440, 368] width 297 height 37
click at [526, 372] on p "Adicionar R$ 63,00" at bounding box center [536, 368] width 61 height 10
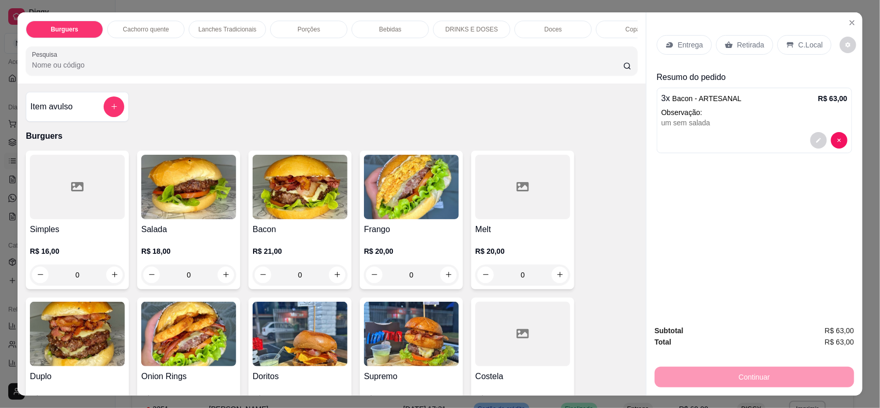
click at [207, 219] on img at bounding box center [188, 187] width 95 height 64
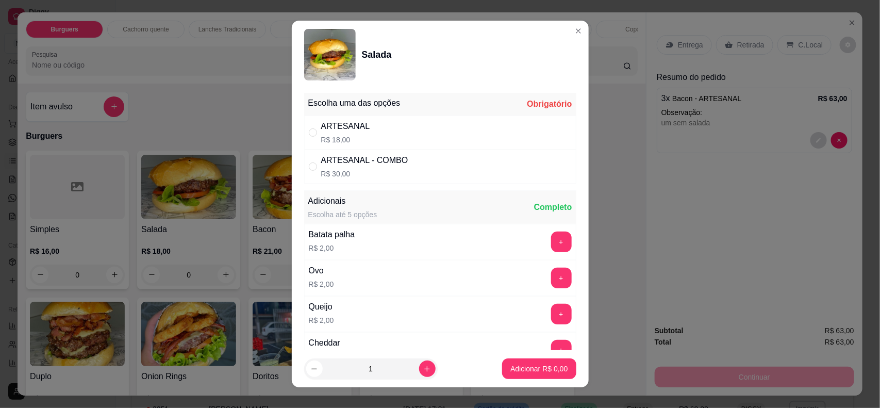
click at [480, 132] on div "ARTESANAL R$ 18,00" at bounding box center [440, 132] width 272 height 34
radio input "true"
click at [528, 377] on button "Adicionar R$ 18,00" at bounding box center [537, 368] width 78 height 21
type input "1"
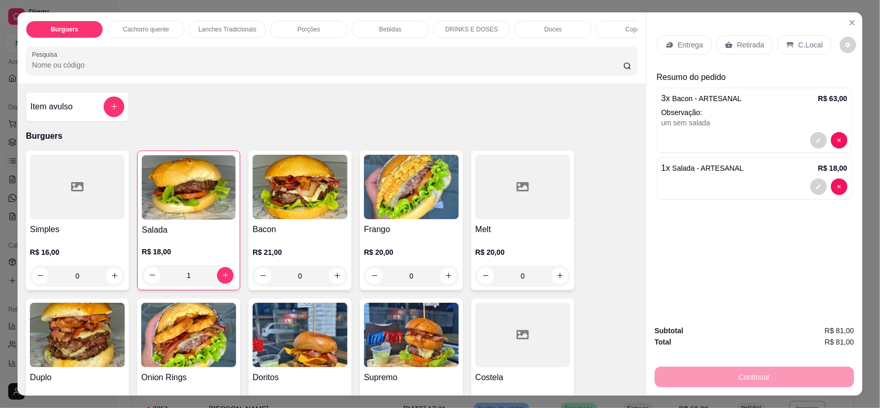
click at [678, 49] on p "Entrega" at bounding box center [690, 45] width 25 height 10
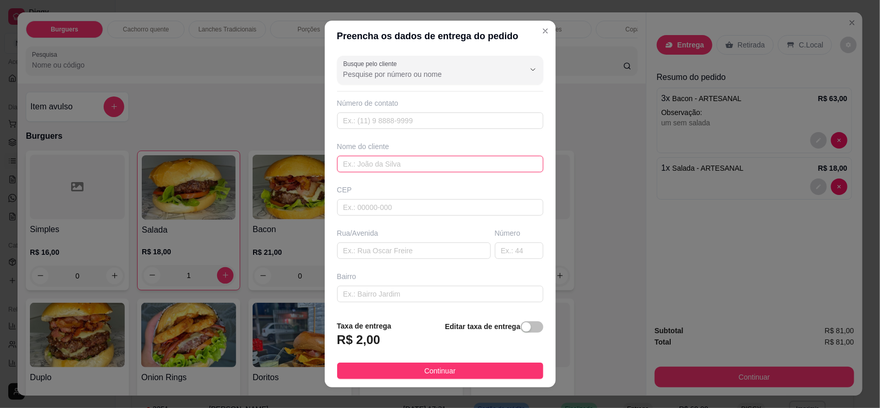
click at [439, 158] on input "text" at bounding box center [440, 164] width 206 height 16
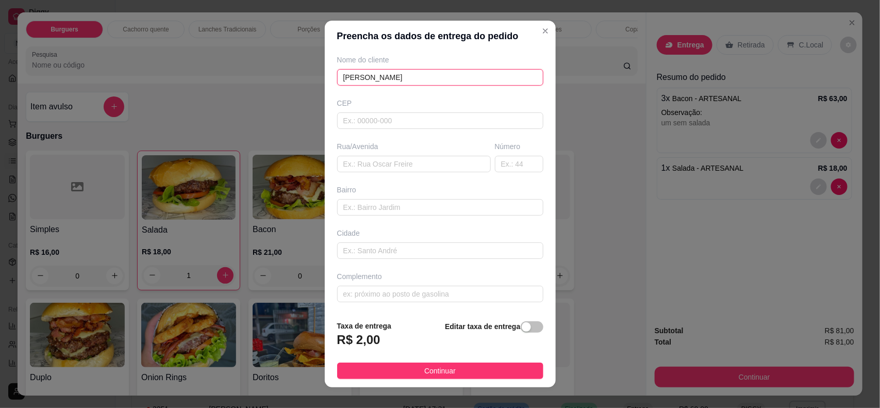
scroll to position [88, 0]
type input "[PERSON_NAME]"
click at [402, 252] on input "text" at bounding box center [440, 250] width 206 height 16
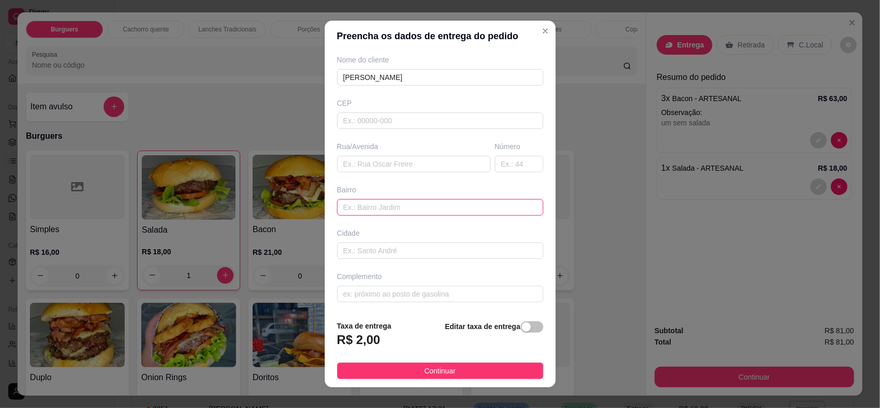
click at [409, 204] on input "text" at bounding box center [440, 207] width 206 height 16
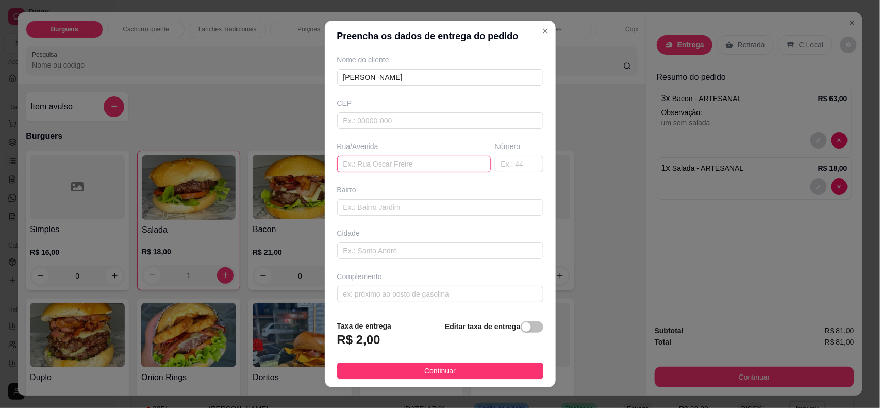
click at [411, 166] on input "text" at bounding box center [414, 164] width 154 height 16
paste input "Deputado [PERSON_NAME] 617 Centro Subindo açougue do Faísca"
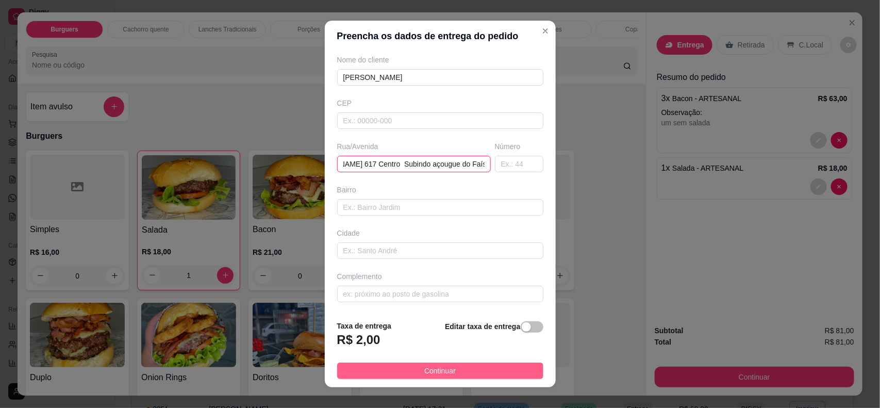
type input "Deputado [PERSON_NAME] 617 Centro Subindo açougue do Faísca"
click at [460, 377] on button "Continuar" at bounding box center [440, 370] width 206 height 16
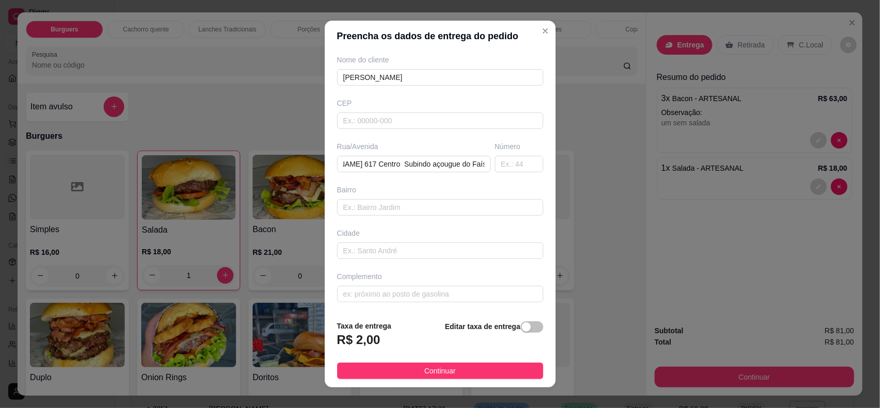
scroll to position [0, 0]
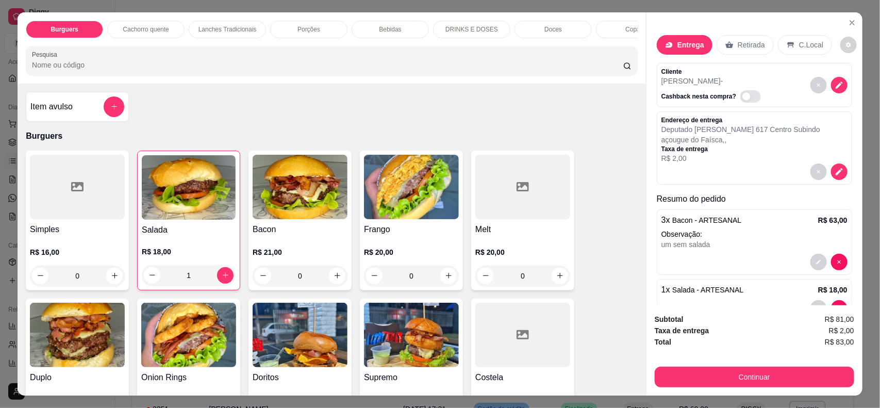
click at [696, 389] on div "Subtotal R$ 81,00 Taxa de entrega R$ 2,00 Total R$ 83,00 Continuar" at bounding box center [754, 350] width 216 height 90
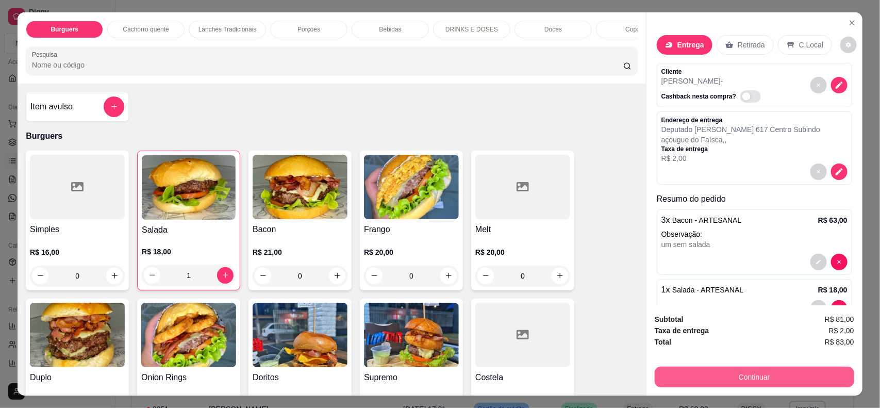
click at [700, 383] on button "Continuar" at bounding box center [754, 376] width 199 height 21
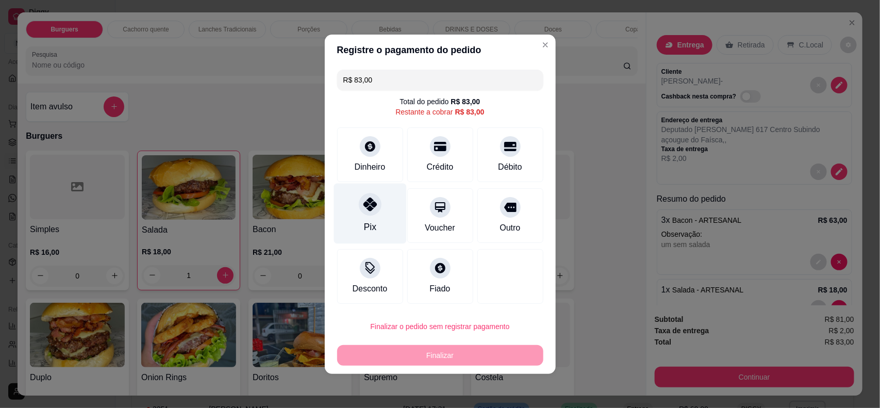
click at [382, 227] on div "Pix" at bounding box center [369, 213] width 73 height 60
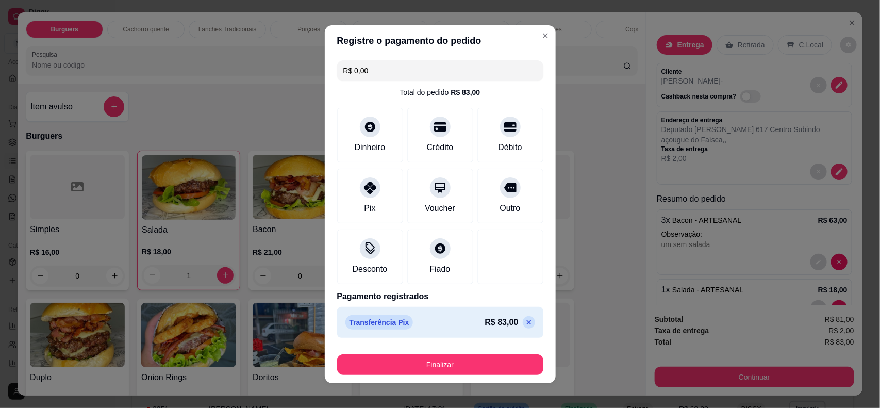
click at [525, 321] on icon at bounding box center [529, 322] width 8 height 8
type input "R$ 83,00"
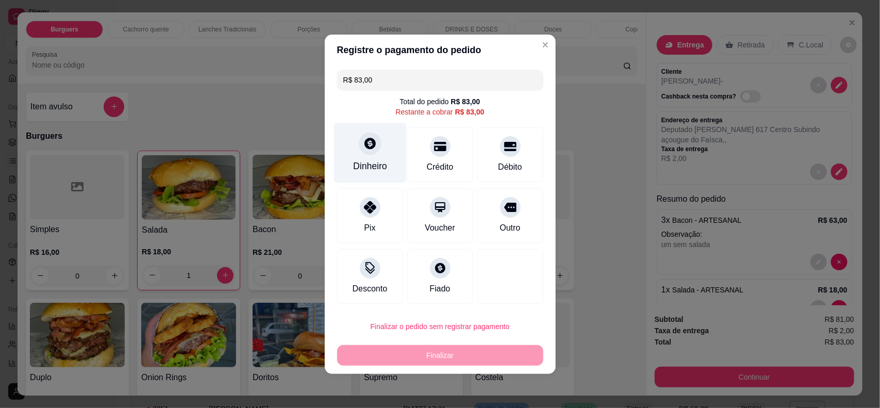
click at [355, 132] on div "Dinheiro" at bounding box center [369, 152] width 73 height 60
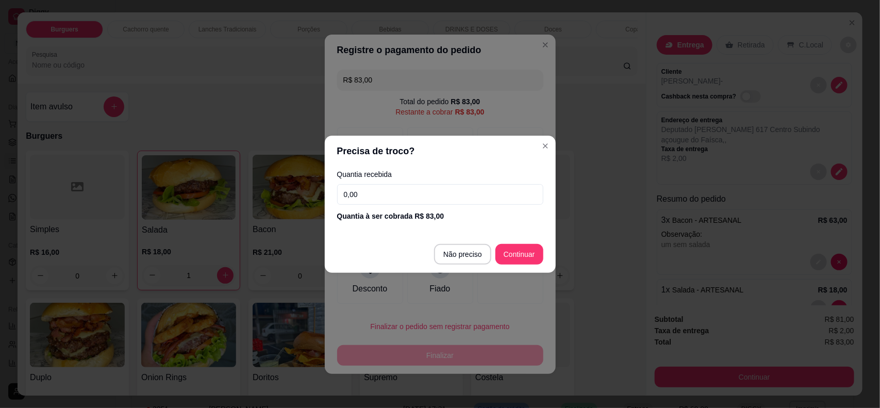
click at [428, 193] on input "0,00" at bounding box center [440, 194] width 206 height 21
type input "100,00"
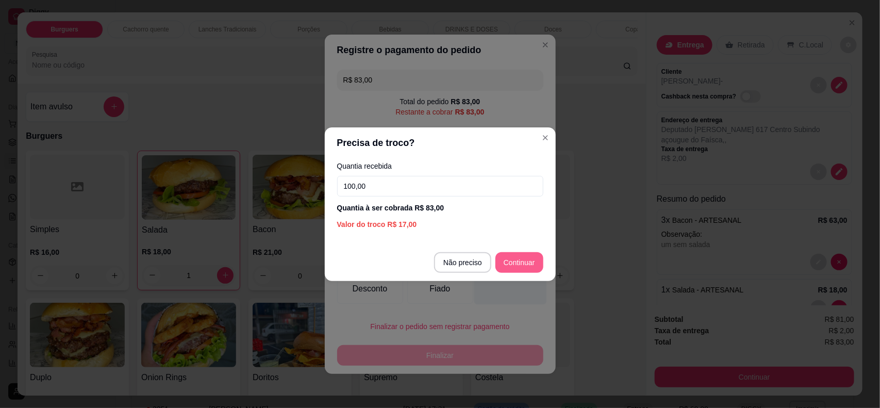
type input "R$ 0,00"
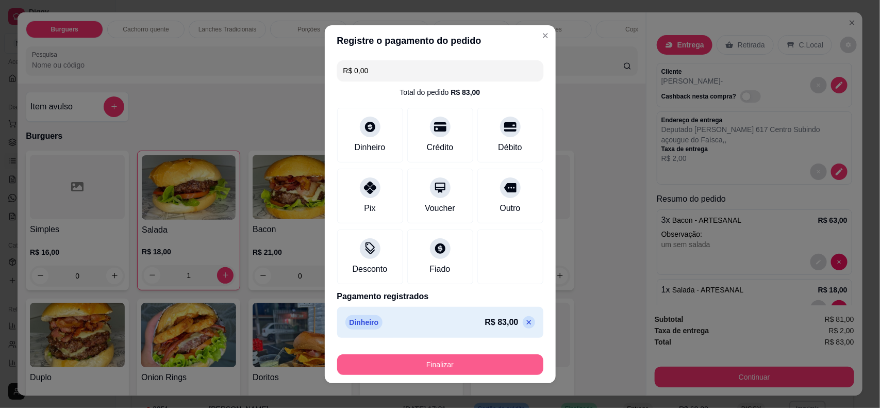
click at [488, 359] on button "Finalizar" at bounding box center [440, 364] width 206 height 21
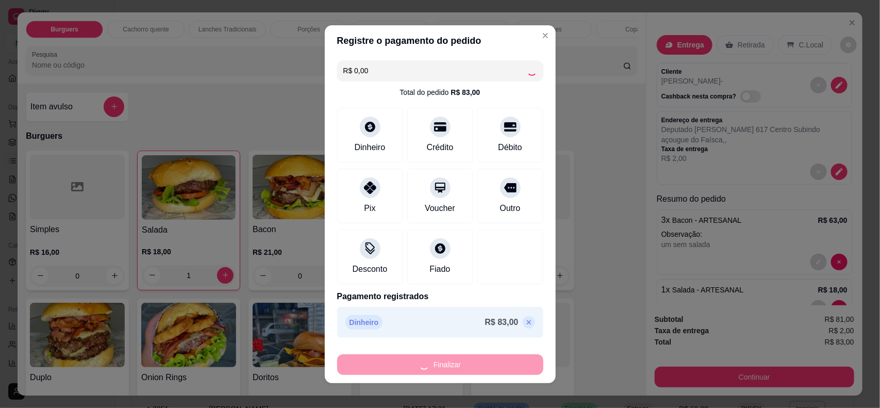
type input "0"
type input "-R$ 83,00"
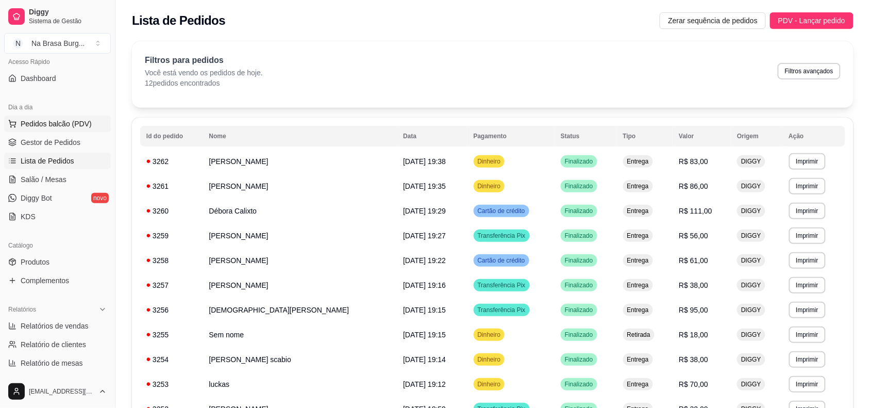
click at [63, 121] on span "Pedidos balcão (PDV)" at bounding box center [56, 124] width 71 height 10
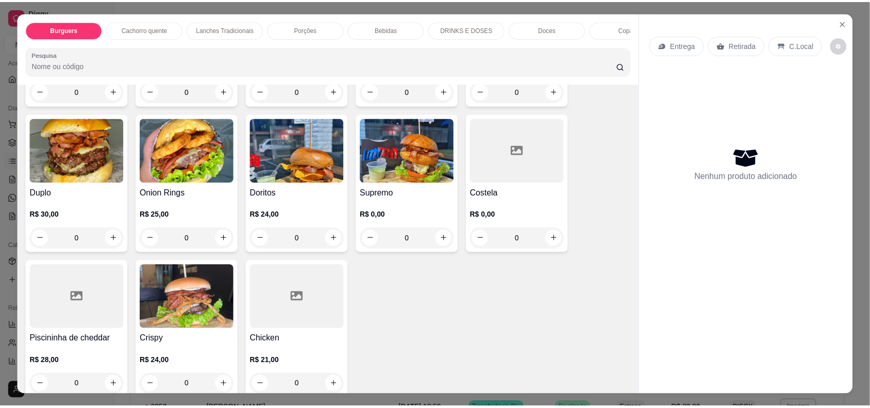
scroll to position [193, 0]
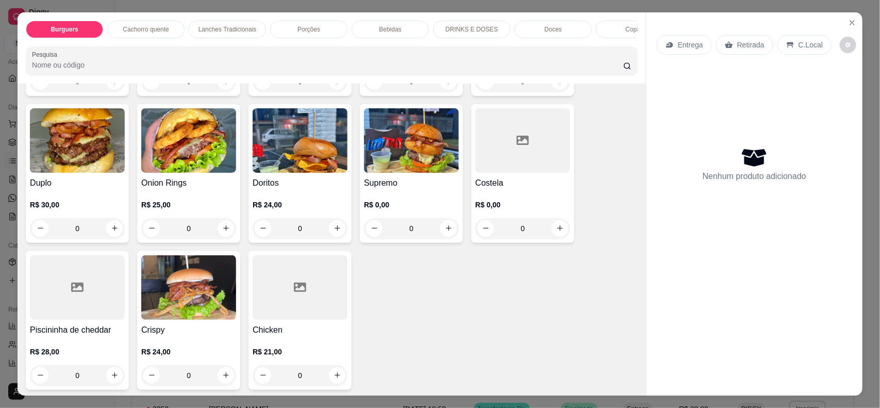
click at [299, 320] on div at bounding box center [300, 287] width 95 height 64
click at [194, 320] on img at bounding box center [188, 287] width 95 height 64
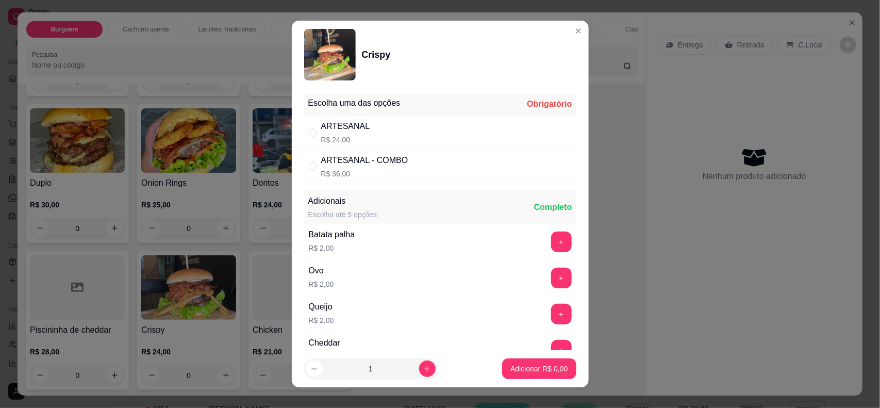
click at [437, 127] on div "ARTESANAL R$ 24,00" at bounding box center [440, 132] width 272 height 34
radio input "true"
click at [423, 372] on icon "increase-product-quantity" at bounding box center [427, 369] width 8 height 8
click at [419, 373] on button "increase-product-quantity" at bounding box center [427, 369] width 16 height 16
type input "3"
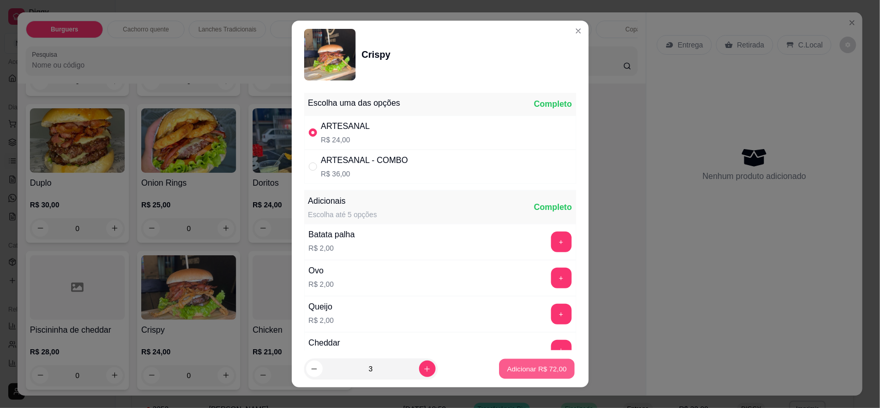
click at [515, 367] on p "Adicionar R$ 72,00" at bounding box center [537, 369] width 60 height 10
type input "3"
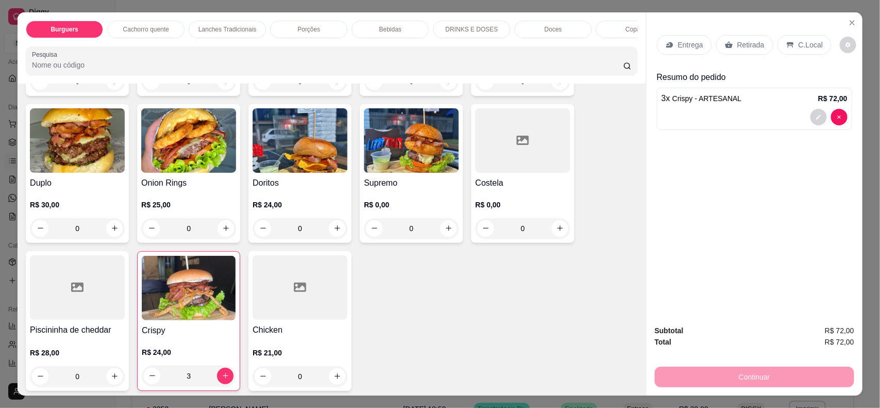
click at [102, 173] on img at bounding box center [77, 140] width 95 height 64
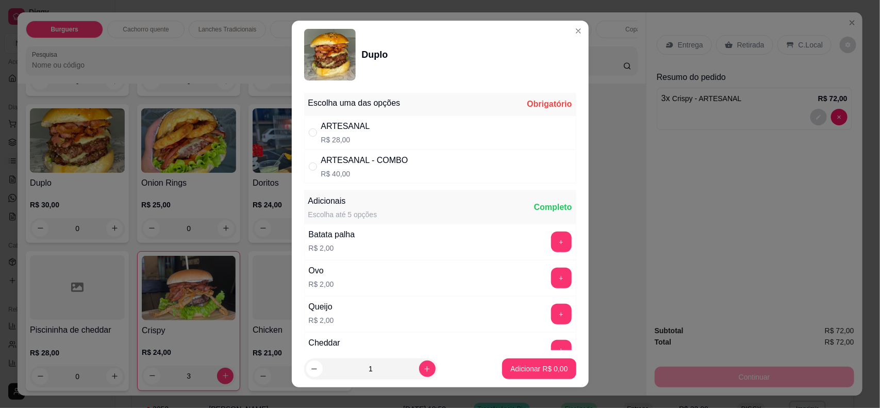
click at [356, 135] on p "R$ 28,00" at bounding box center [345, 140] width 49 height 10
radio input "true"
click at [503, 359] on button "Adicionar R$ 28,00" at bounding box center [537, 368] width 78 height 21
type input "1"
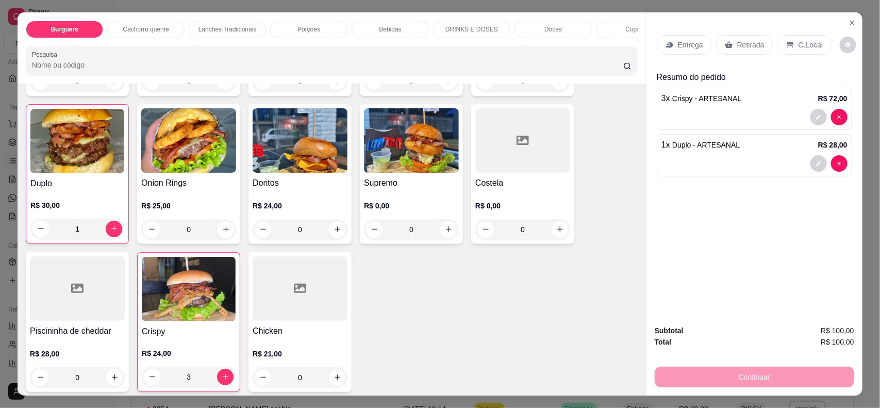
click at [683, 47] on p "Entrega" at bounding box center [690, 45] width 25 height 10
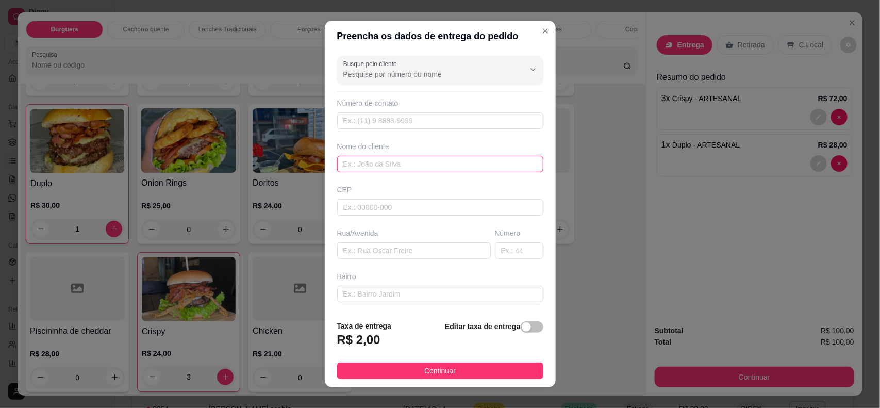
click at [432, 166] on input "text" at bounding box center [440, 164] width 206 height 16
type input "crislaine"
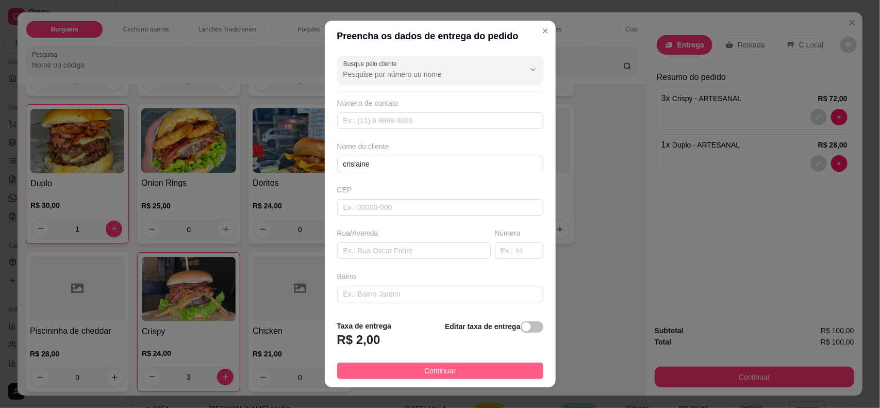
click at [464, 374] on button "Continuar" at bounding box center [440, 370] width 206 height 16
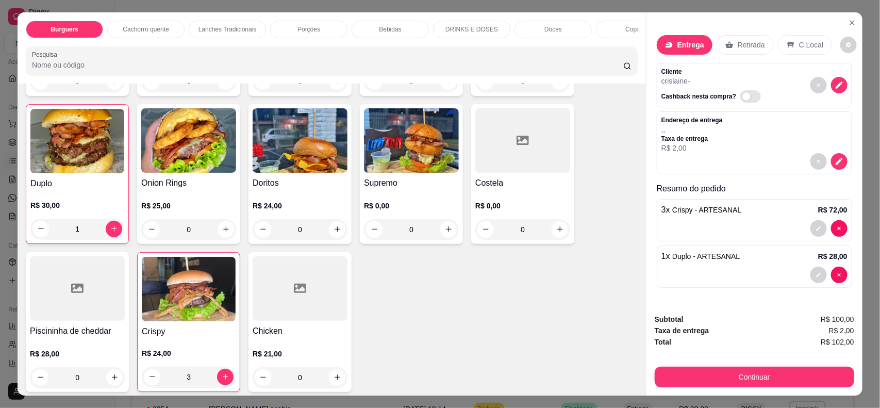
click at [756, 373] on button "Continuar" at bounding box center [754, 376] width 199 height 21
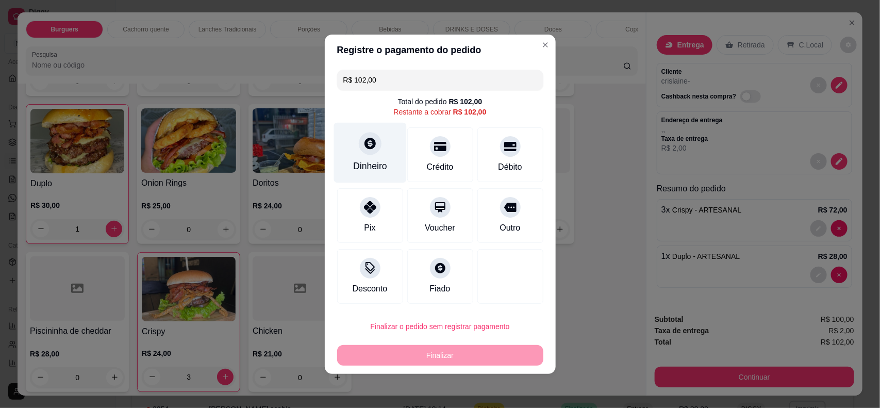
click at [381, 163] on div "Dinheiro" at bounding box center [370, 165] width 34 height 13
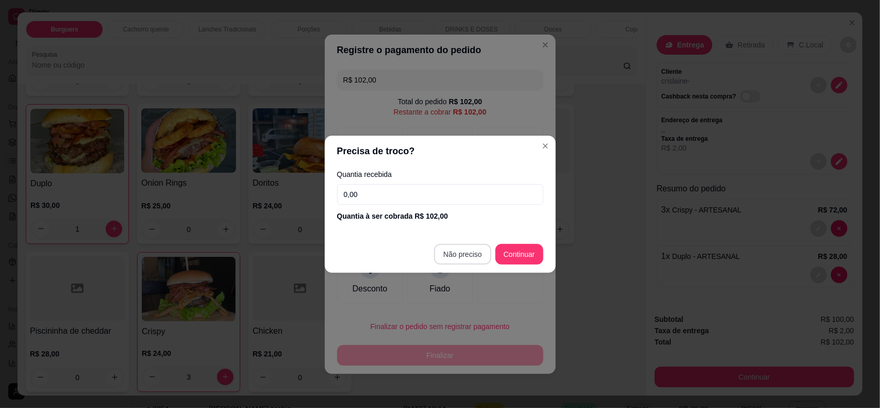
type input "R$ 0,00"
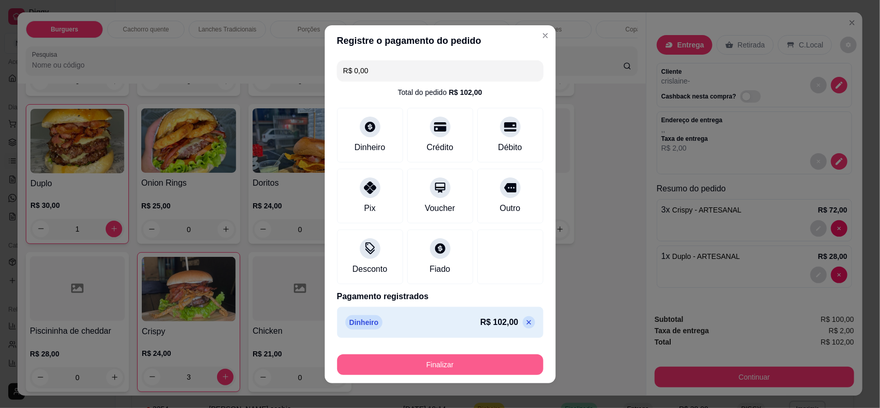
click at [480, 364] on button "Finalizar" at bounding box center [440, 364] width 206 height 21
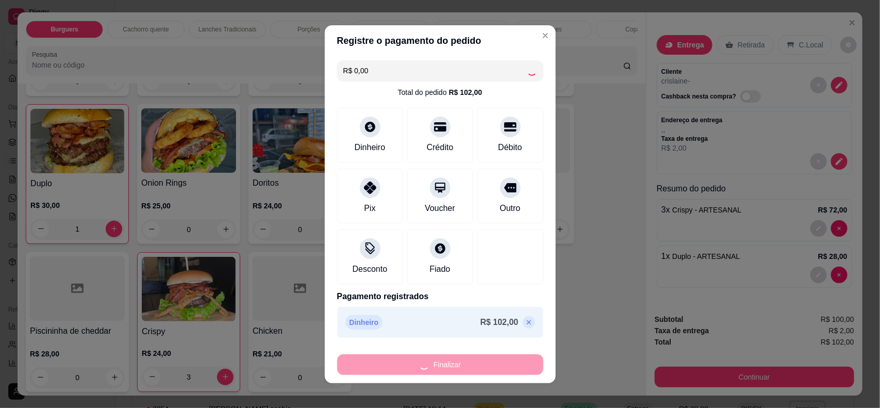
type input "0"
type input "-R$ 102,00"
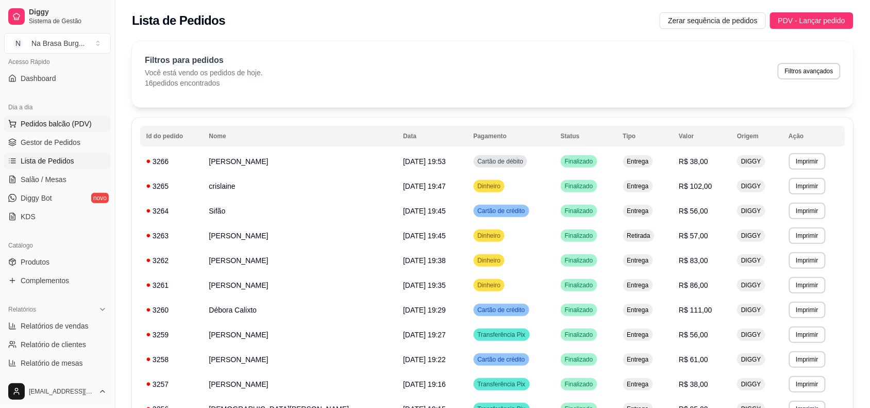
click at [56, 121] on span "Pedidos balcão (PDV)" at bounding box center [56, 124] width 71 height 10
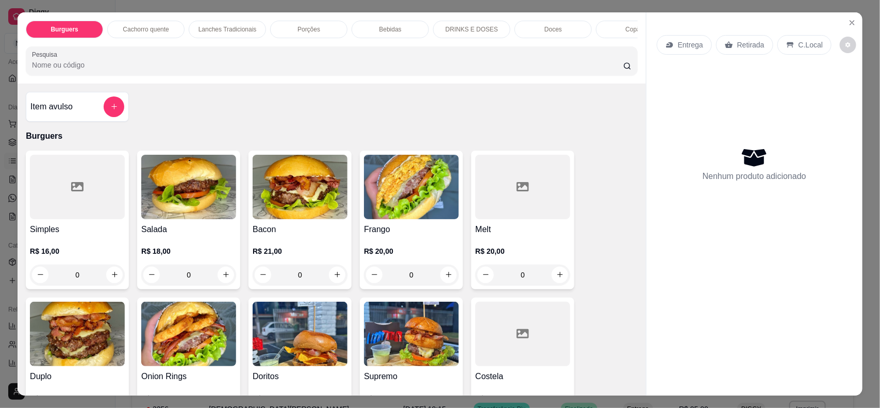
click at [87, 219] on div at bounding box center [77, 187] width 95 height 64
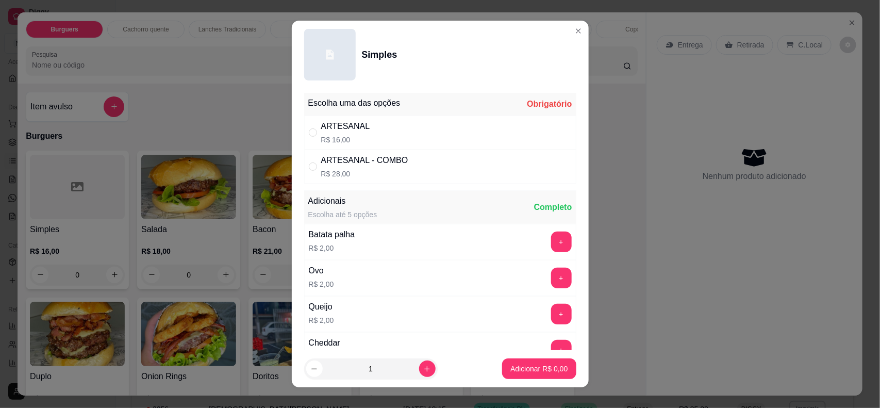
click at [321, 143] on p "R$ 16,00" at bounding box center [345, 140] width 49 height 10
radio input "true"
click at [501, 363] on button "Adicionar R$ 16,00" at bounding box center [537, 368] width 78 height 21
type input "1"
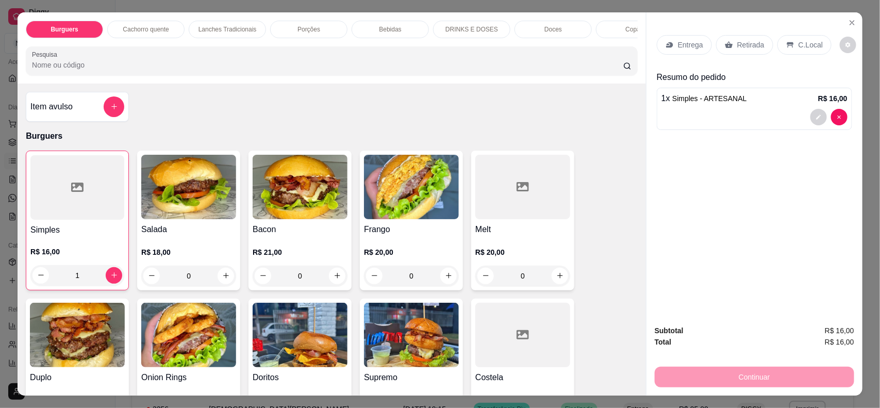
click at [694, 27] on div "Entrega Retirada C.Local" at bounding box center [754, 45] width 195 height 36
click at [690, 43] on p "Entrega" at bounding box center [690, 45] width 25 height 10
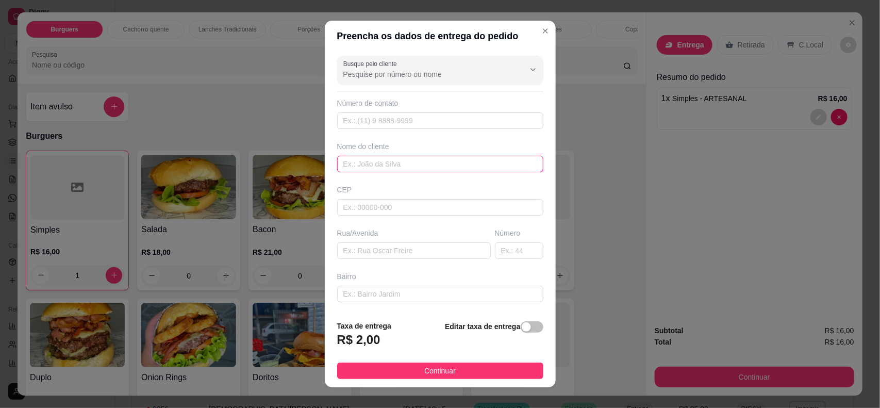
click at [419, 157] on input "text" at bounding box center [440, 164] width 206 height 16
type input "[PERSON_NAME]"
click at [424, 375] on span "Continuar" at bounding box center [439, 370] width 31 height 11
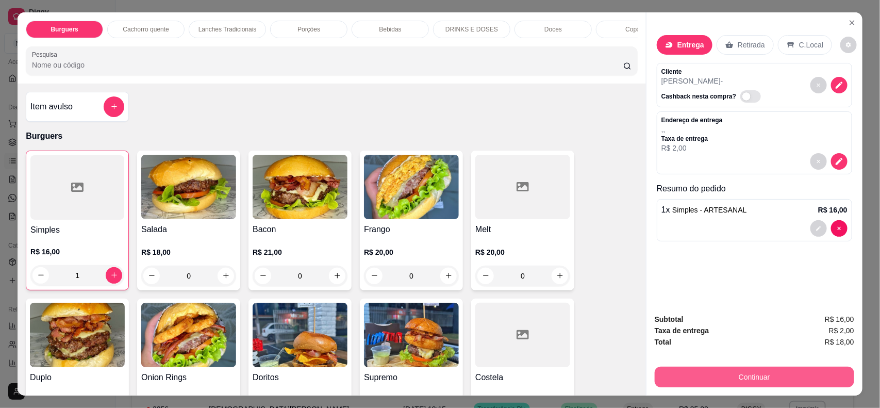
click at [711, 371] on button "Continuar" at bounding box center [754, 376] width 199 height 21
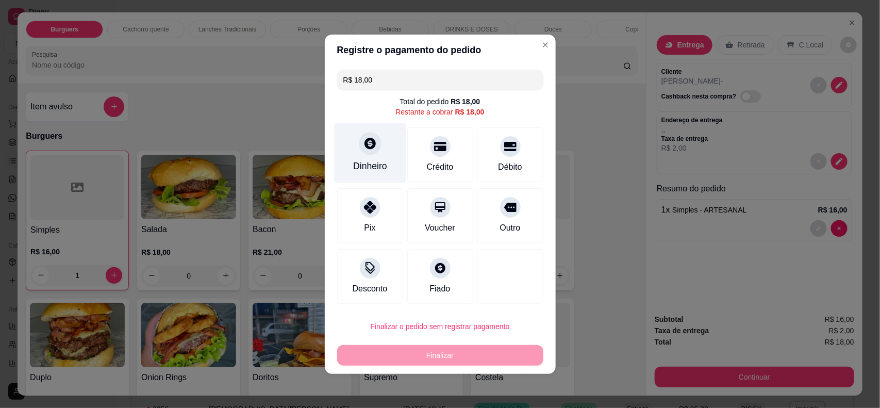
click at [363, 155] on div "Dinheiro" at bounding box center [369, 152] width 73 height 60
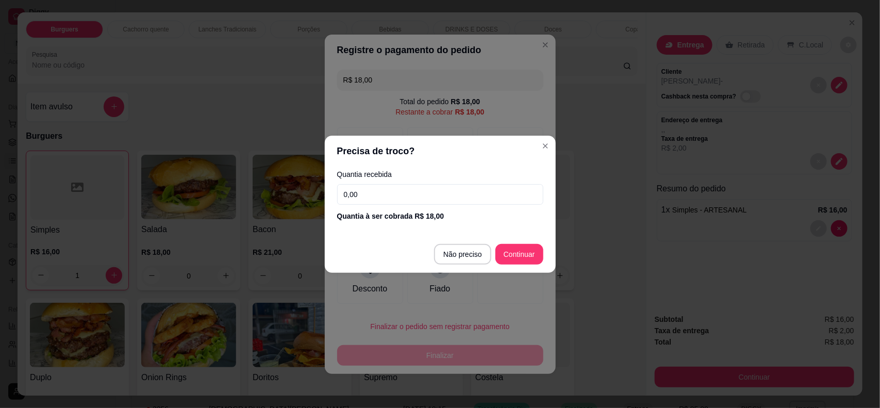
click at [390, 192] on input "0,00" at bounding box center [440, 194] width 206 height 21
type input "50,00"
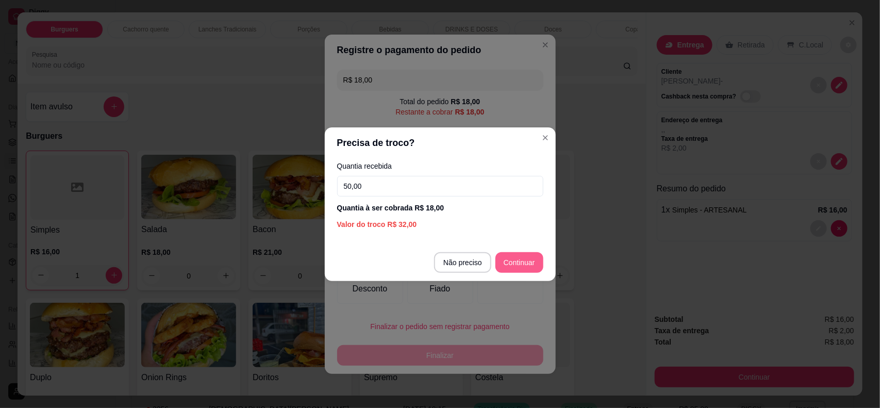
type input "R$ 0,00"
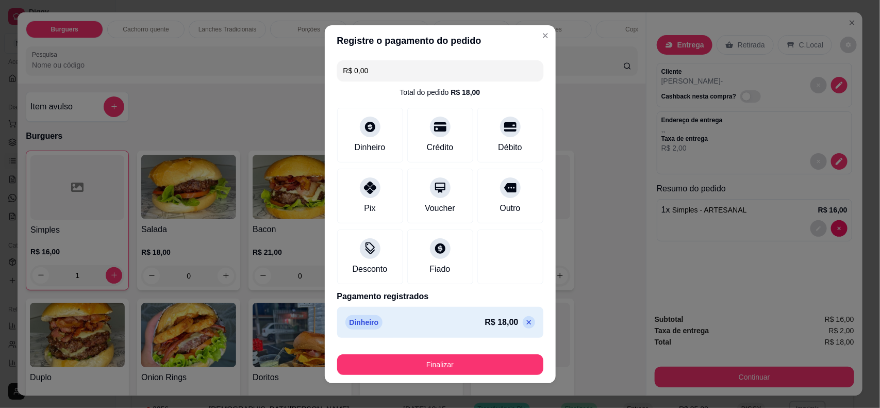
click at [444, 379] on footer "Finalizar" at bounding box center [440, 362] width 231 height 41
click at [447, 370] on button "Finalizar" at bounding box center [440, 364] width 206 height 21
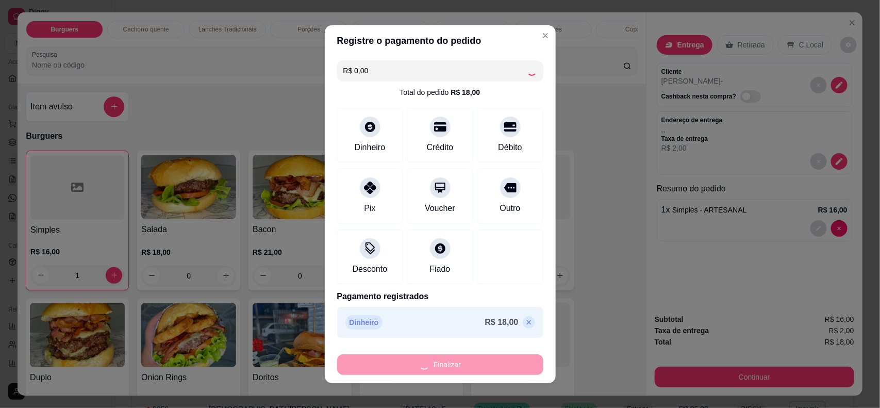
type input "0"
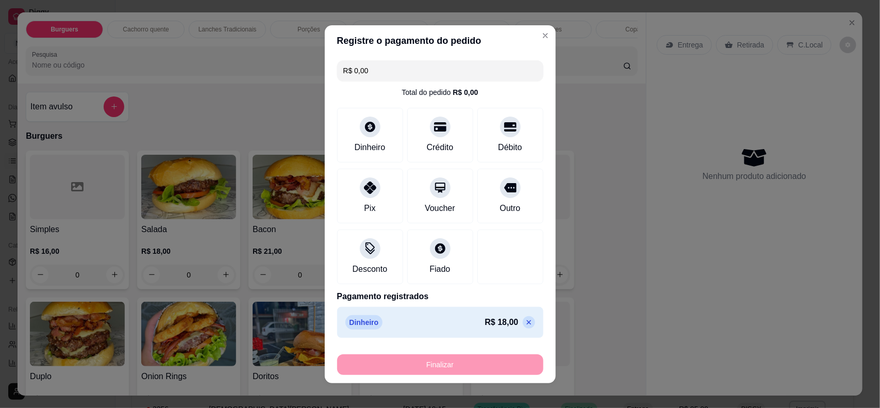
type input "-R$ 18,00"
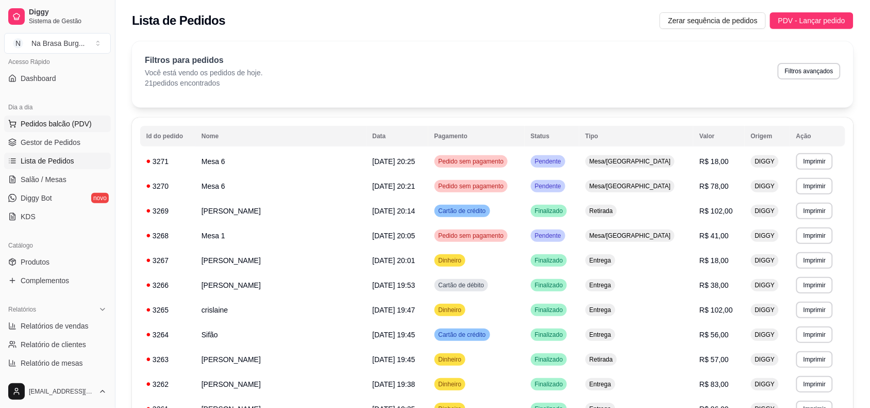
click at [57, 122] on span "Pedidos balcão (PDV)" at bounding box center [56, 124] width 71 height 10
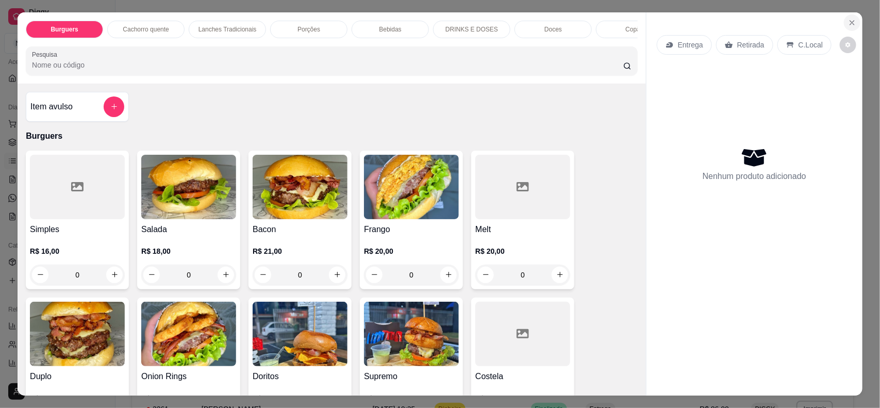
click at [848, 23] on icon "Close" at bounding box center [852, 23] width 8 height 8
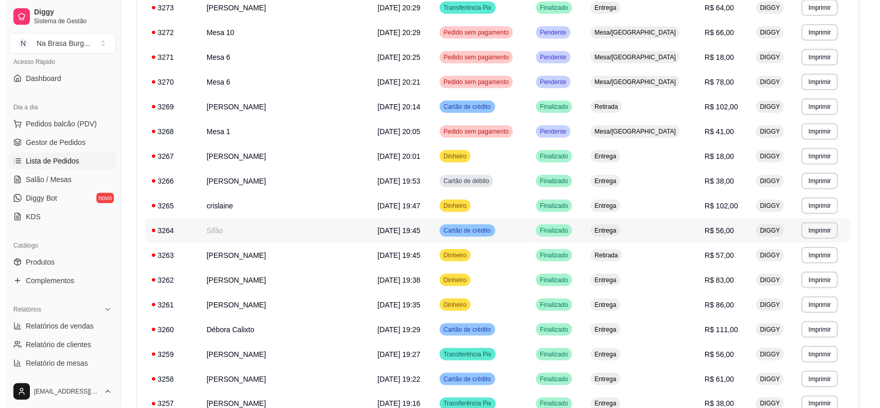
scroll to position [193, 0]
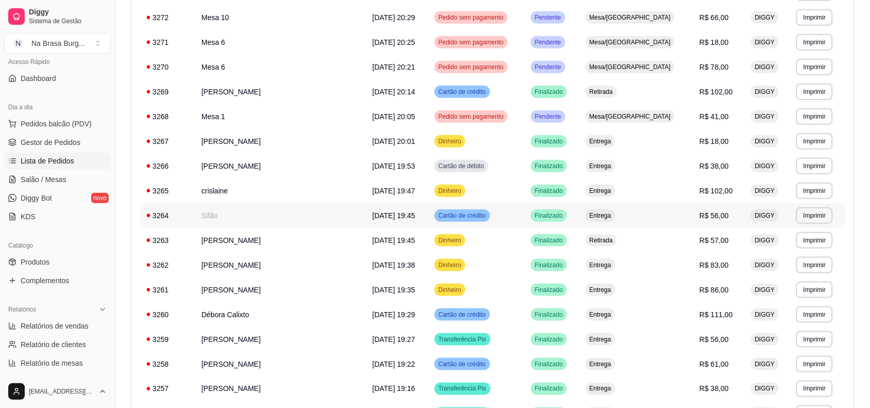
click at [366, 220] on td "[DATE] 19:45" at bounding box center [397, 215] width 62 height 25
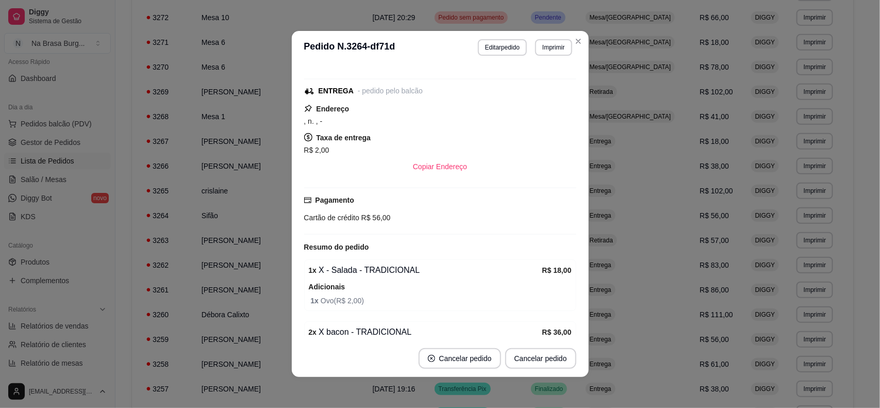
scroll to position [124, 0]
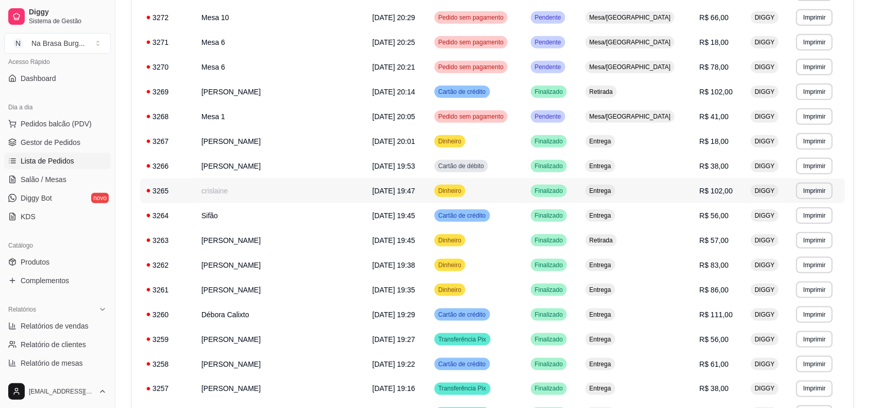
click at [391, 193] on td "[DATE] 19:47" at bounding box center [397, 190] width 62 height 25
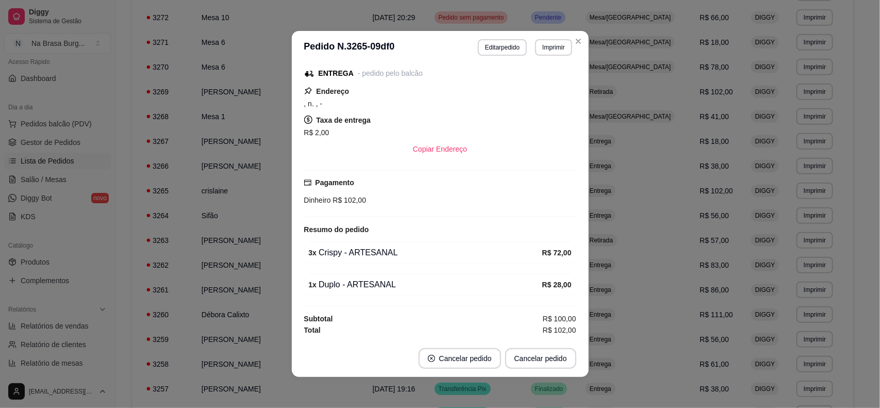
scroll to position [2, 0]
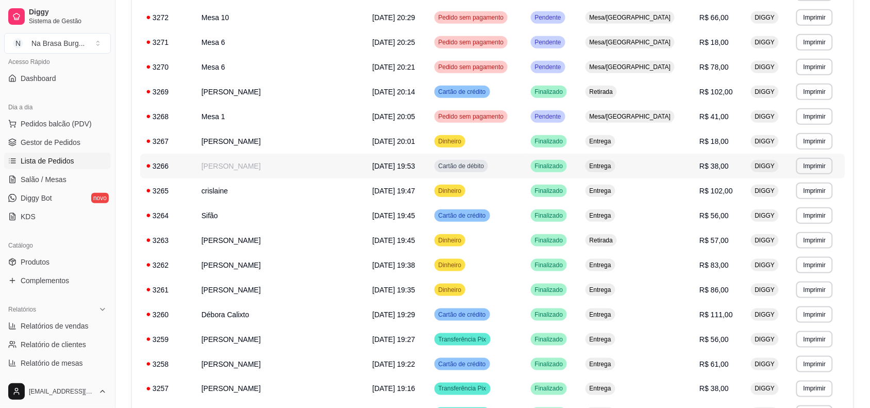
click at [373, 165] on span "[DATE] 19:53" at bounding box center [394, 166] width 43 height 8
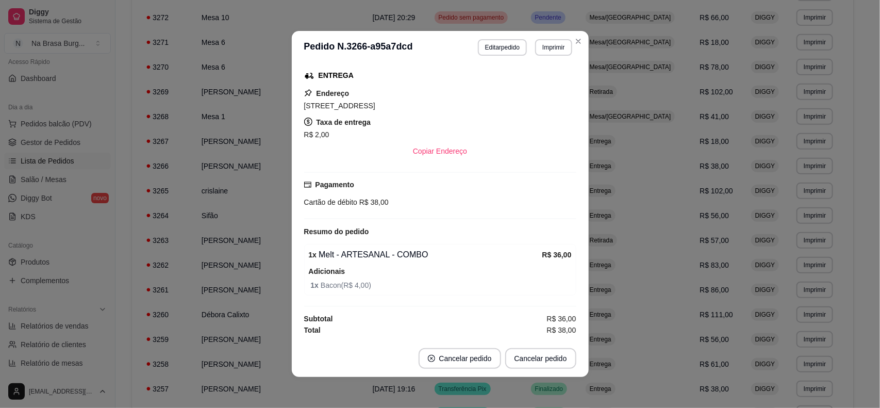
scroll to position [143, 0]
click at [442, 222] on div "Horário do pedido [DATE] 19:53 Status do pedido FINALIZADO Nome do cliente Rais…" at bounding box center [440, 202] width 272 height 268
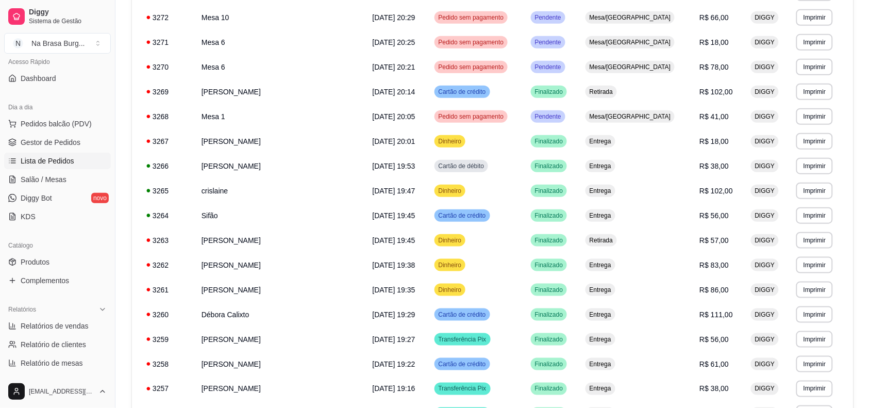
click at [80, 114] on div "Dia a dia" at bounding box center [57, 107] width 107 height 16
click at [80, 118] on button "Pedidos balcão (PDV)" at bounding box center [57, 123] width 107 height 16
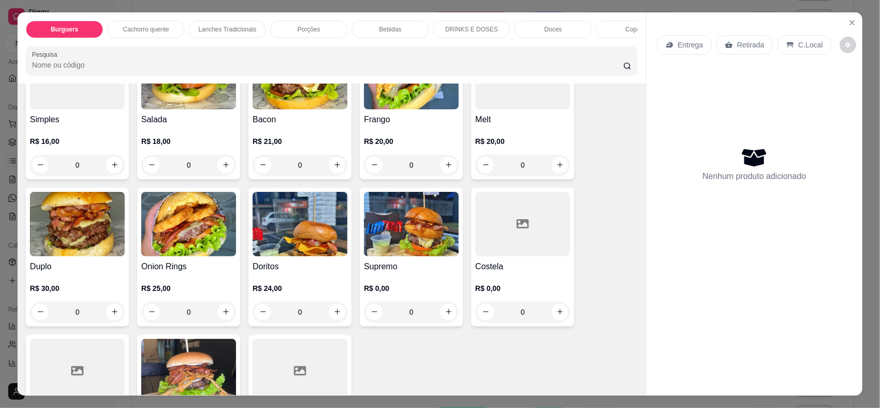
scroll to position [129, 0]
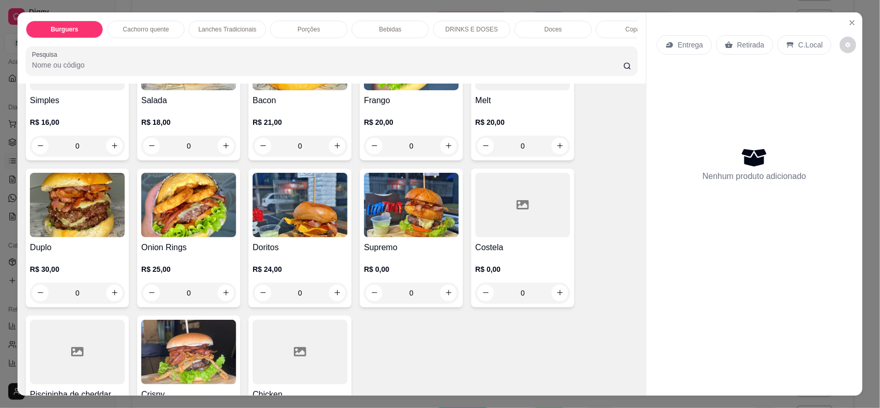
click at [498, 125] on div "R$ 20,00 0" at bounding box center [522, 131] width 95 height 49
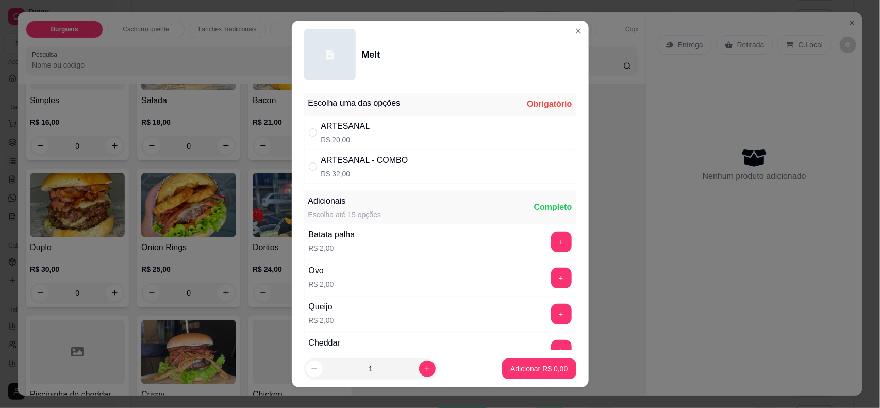
click at [399, 133] on div "ARTESANAL R$ 20,00" at bounding box center [440, 132] width 272 height 34
radio input "true"
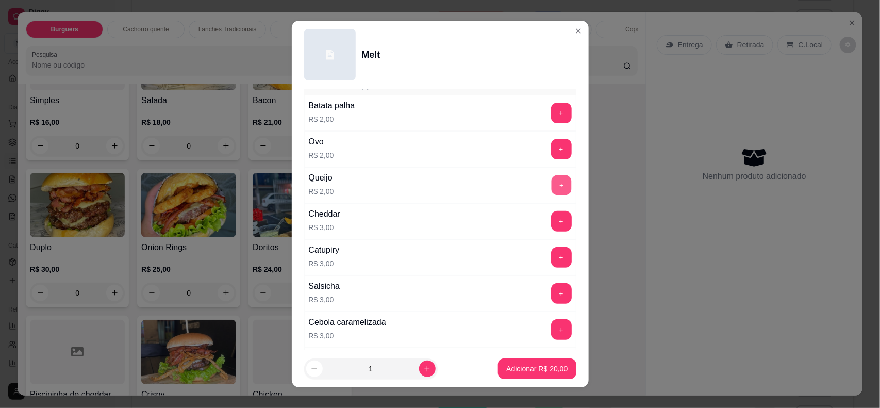
click at [551, 185] on button "+" at bounding box center [561, 185] width 20 height 20
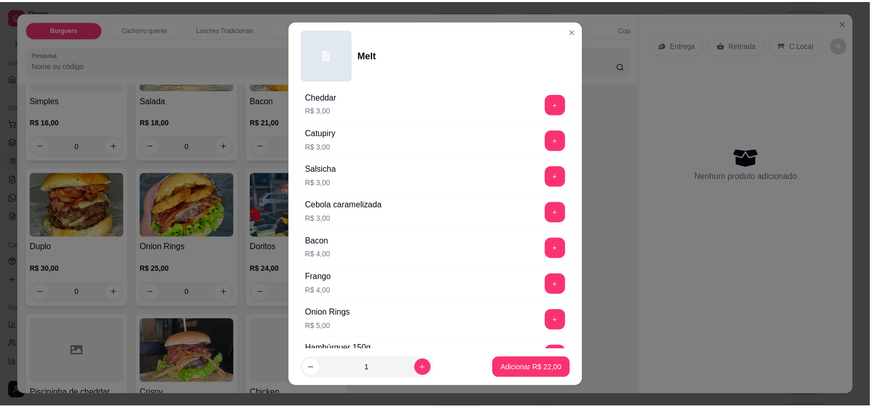
scroll to position [322, 0]
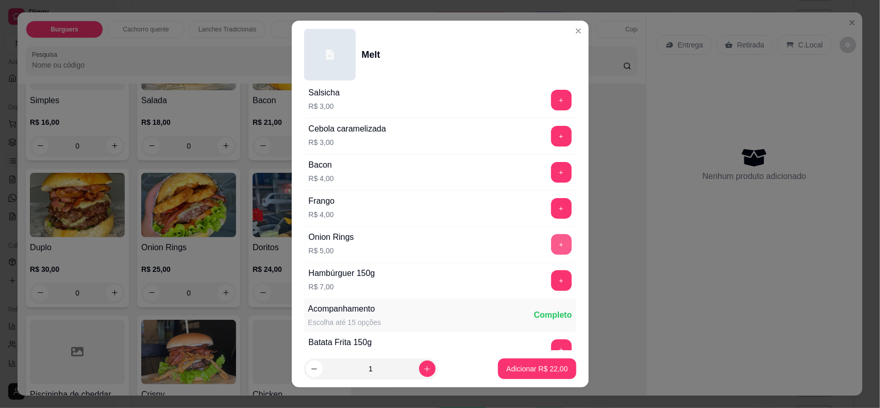
click at [551, 241] on button "+" at bounding box center [561, 244] width 21 height 21
click at [539, 374] on button "Adicionar R$ 27,00" at bounding box center [537, 368] width 78 height 21
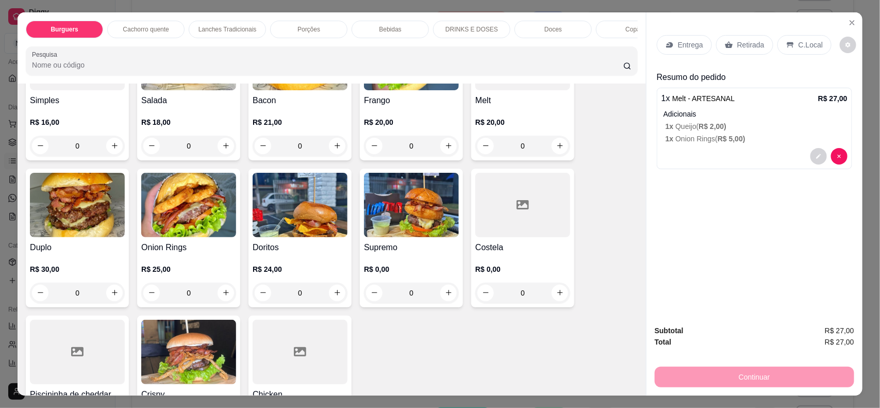
click at [679, 38] on div "Entrega" at bounding box center [684, 45] width 55 height 20
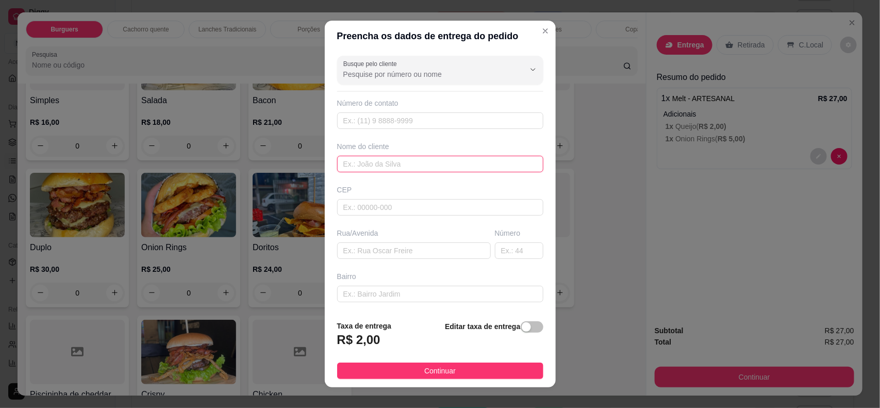
click at [395, 157] on input "text" at bounding box center [440, 164] width 206 height 16
type input "estevao"
click at [427, 372] on span "Continuar" at bounding box center [439, 370] width 31 height 11
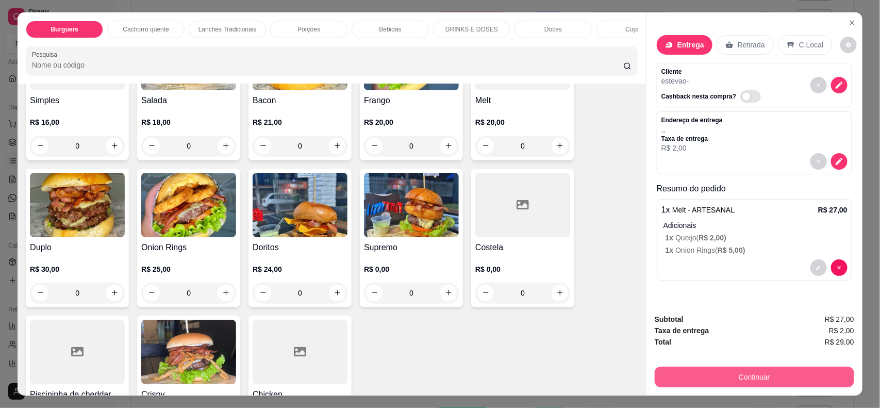
click at [723, 368] on button "Continuar" at bounding box center [754, 376] width 199 height 21
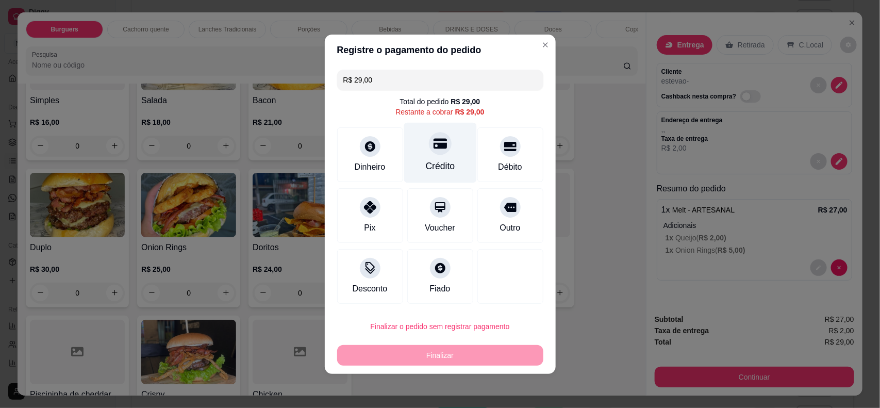
click at [436, 166] on div "Crédito" at bounding box center [439, 165] width 29 height 13
type input "R$ 0,00"
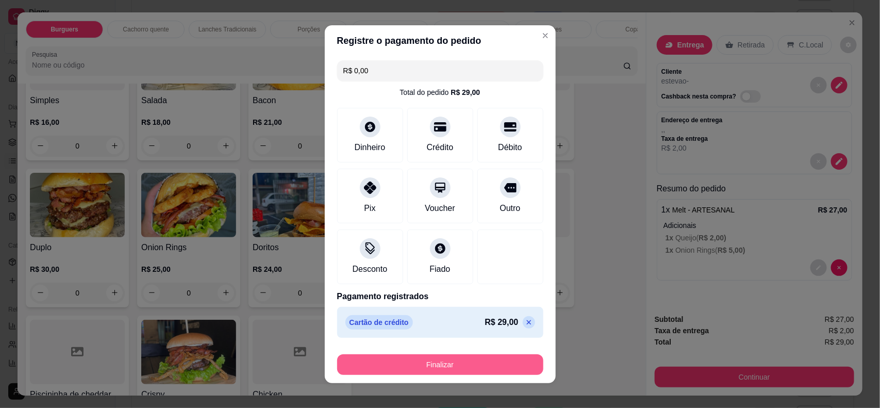
click at [457, 358] on button "Finalizar" at bounding box center [440, 364] width 206 height 21
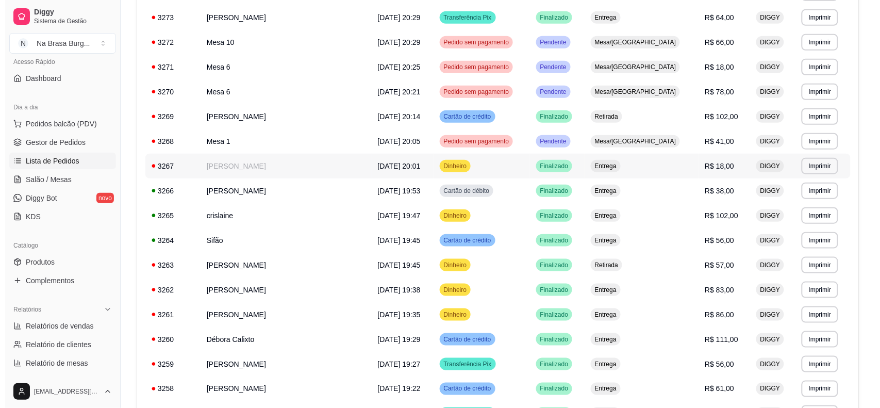
scroll to position [258, 0]
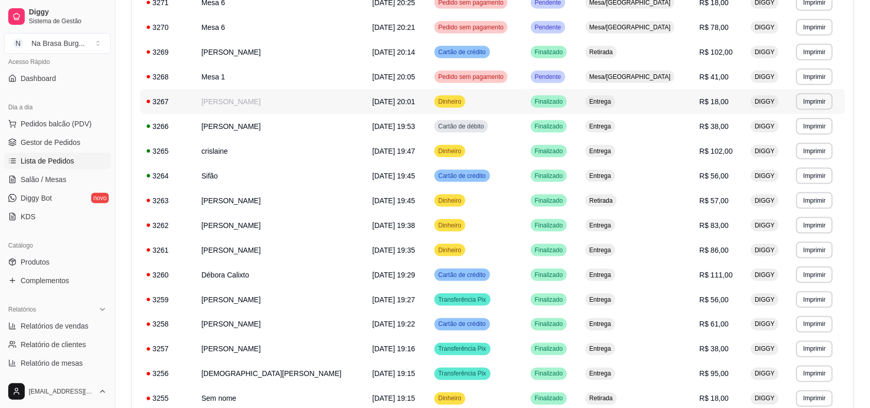
click at [366, 104] on td "[DATE] 20:01" at bounding box center [397, 101] width 62 height 25
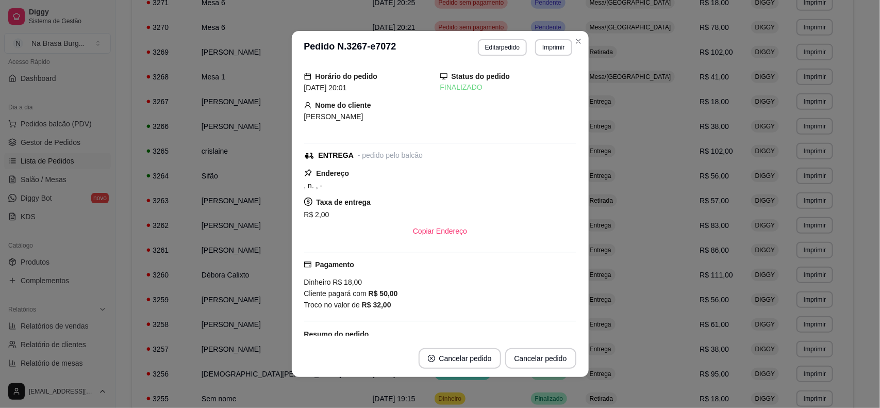
scroll to position [0, 0]
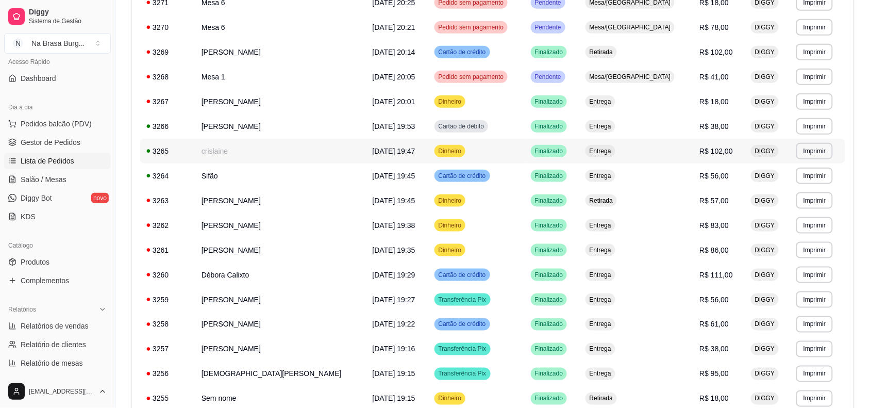
click at [275, 153] on td "crislaine" at bounding box center [280, 151] width 171 height 25
click at [287, 108] on td "[PERSON_NAME]" at bounding box center [280, 101] width 171 height 25
click at [298, 225] on td "[PERSON_NAME]" at bounding box center [280, 225] width 171 height 25
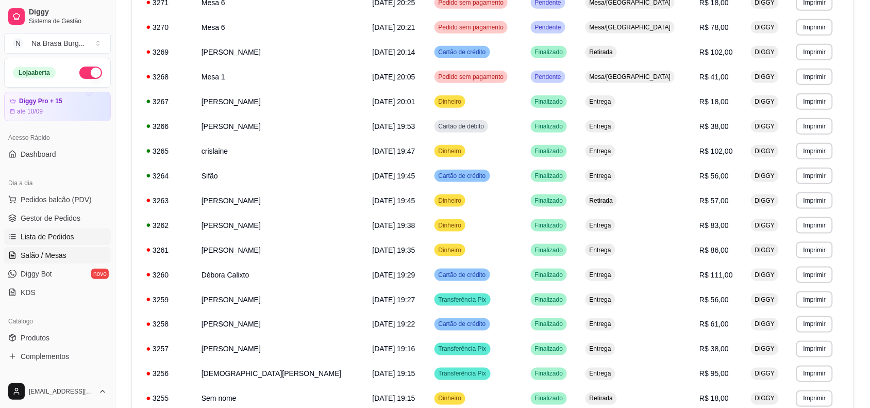
click at [63, 256] on span "Salão / Mesas" at bounding box center [44, 255] width 46 height 10
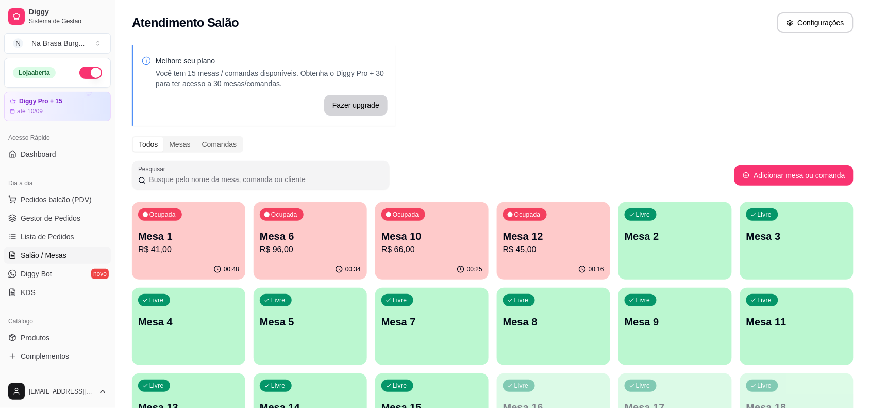
click at [203, 253] on p "R$ 41,00" at bounding box center [188, 249] width 101 height 12
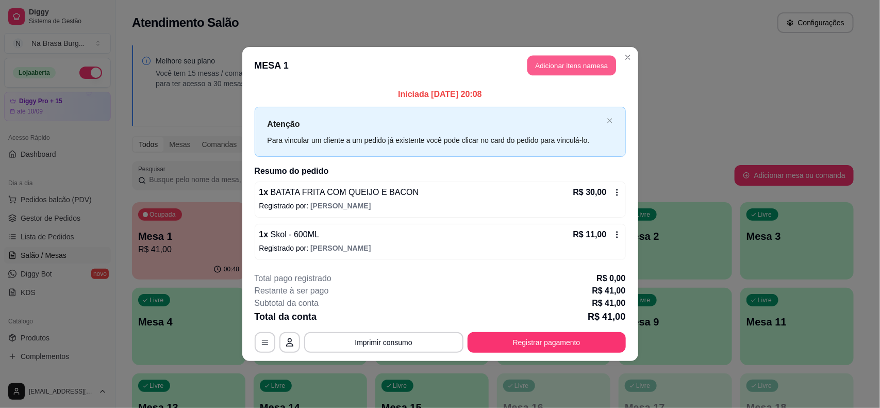
click at [601, 62] on button "Adicionar itens na mesa" at bounding box center [571, 66] width 89 height 20
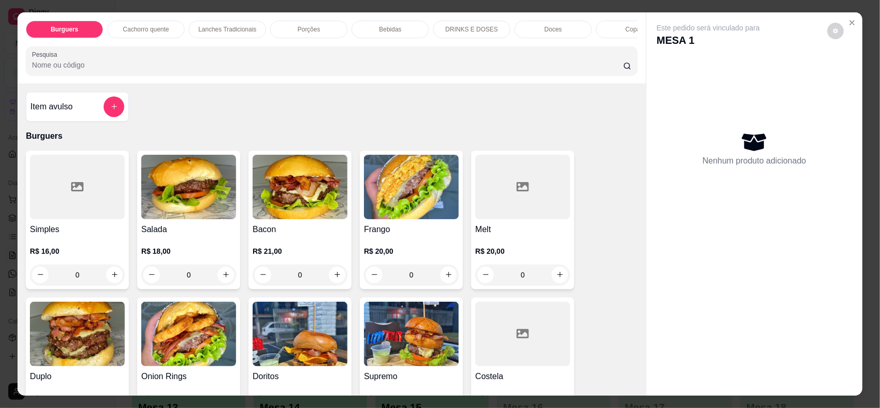
click at [396, 28] on div "Bebidas" at bounding box center [390, 30] width 77 height 18
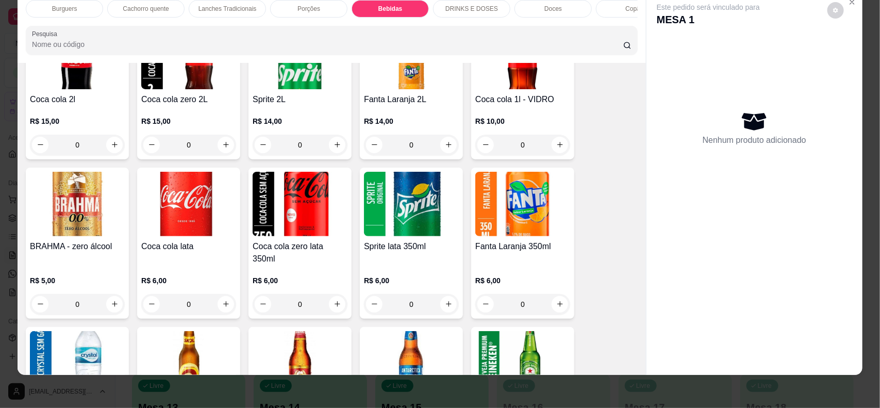
scroll to position [1246, 0]
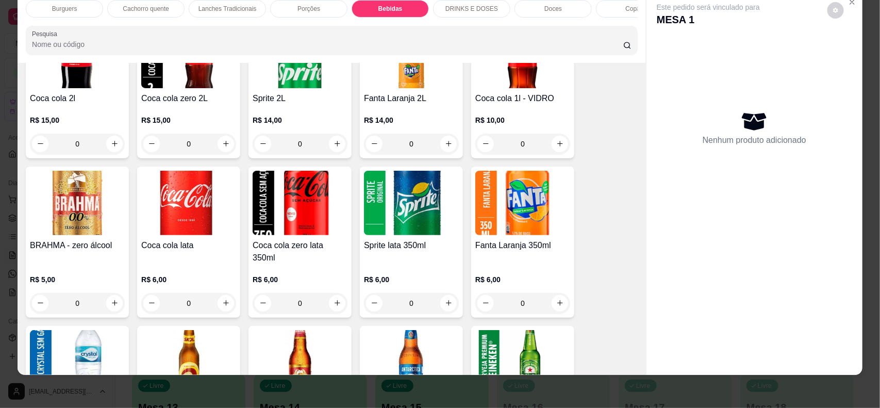
click at [192, 235] on img at bounding box center [188, 203] width 95 height 64
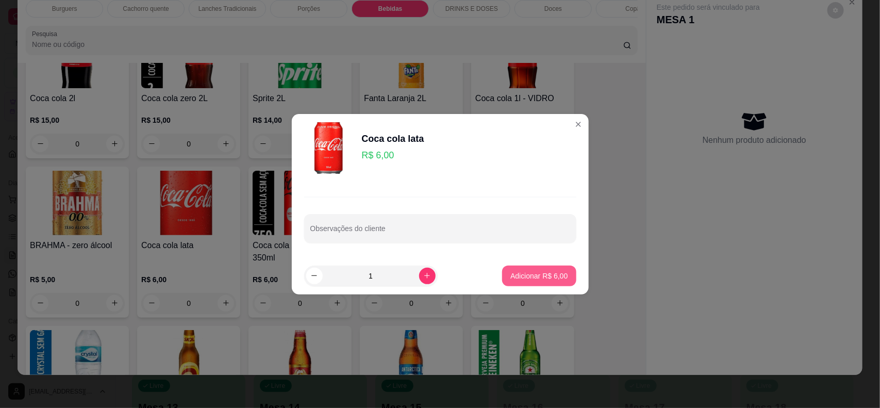
click at [547, 277] on p "Adicionar R$ 6,00" at bounding box center [538, 276] width 57 height 10
type input "1"
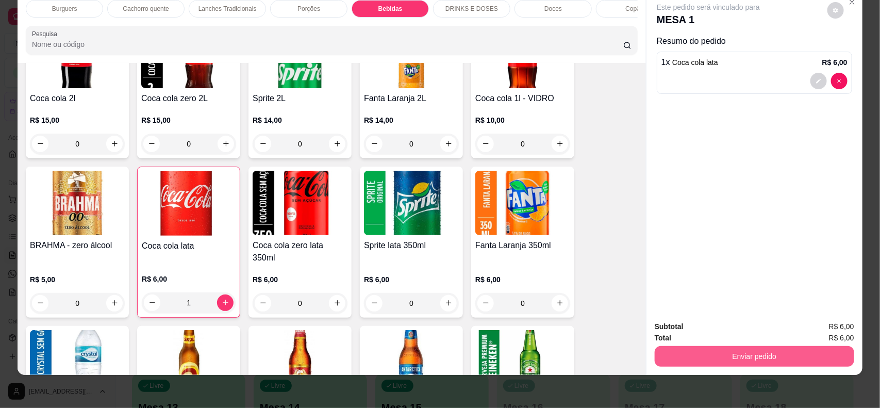
click at [740, 354] on button "Enviar pedido" at bounding box center [754, 356] width 199 height 21
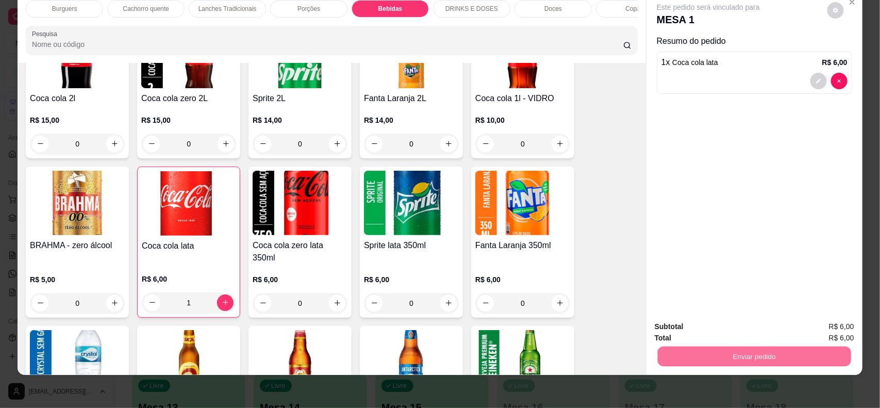
click at [695, 331] on button "Não registrar e enviar pedido" at bounding box center [719, 330] width 104 height 19
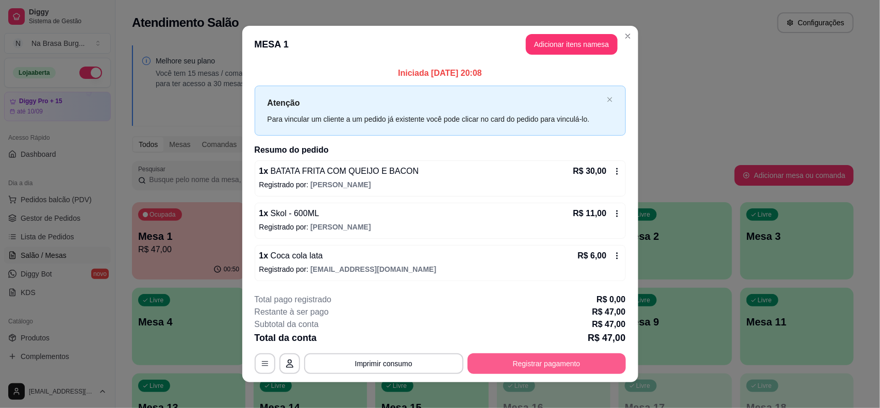
click at [565, 370] on button "Registrar pagamento" at bounding box center [547, 363] width 158 height 21
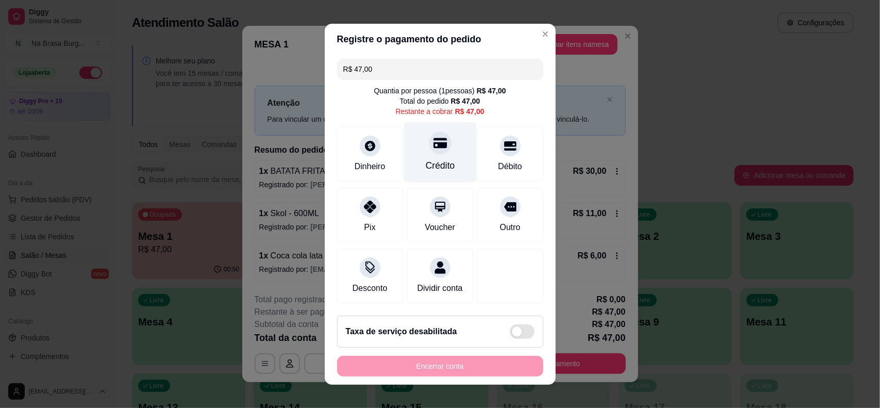
click at [450, 169] on div "Crédito" at bounding box center [440, 152] width 73 height 60
type input "R$ 0,00"
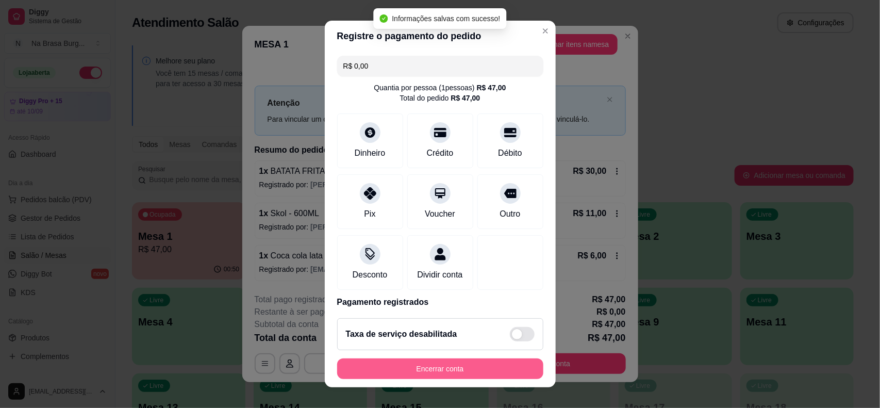
click at [471, 374] on button "Encerrar conta" at bounding box center [440, 368] width 206 height 21
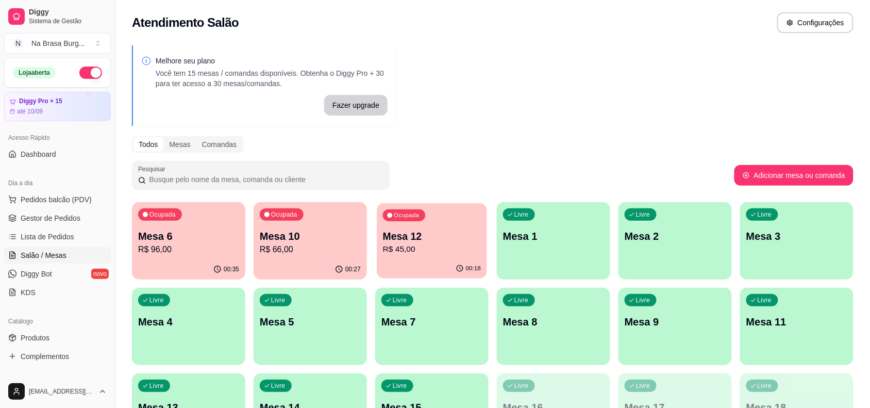
click at [383, 235] on p "Mesa 12" at bounding box center [432, 236] width 98 height 14
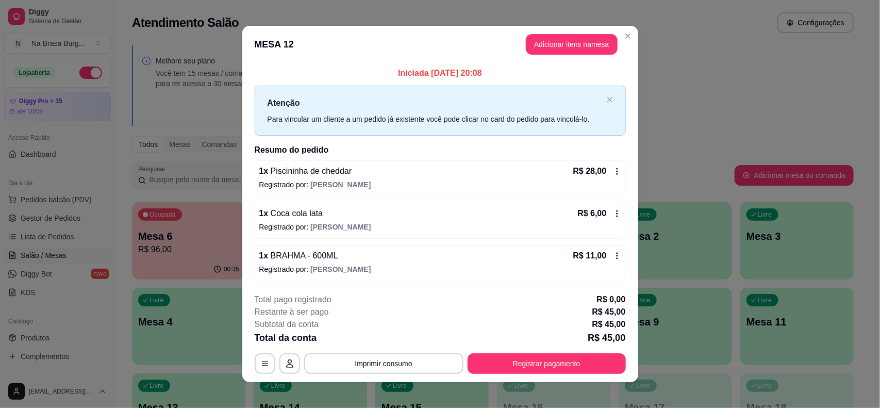
click at [575, 44] on button "Adicionar itens na mesa" at bounding box center [572, 44] width 92 height 21
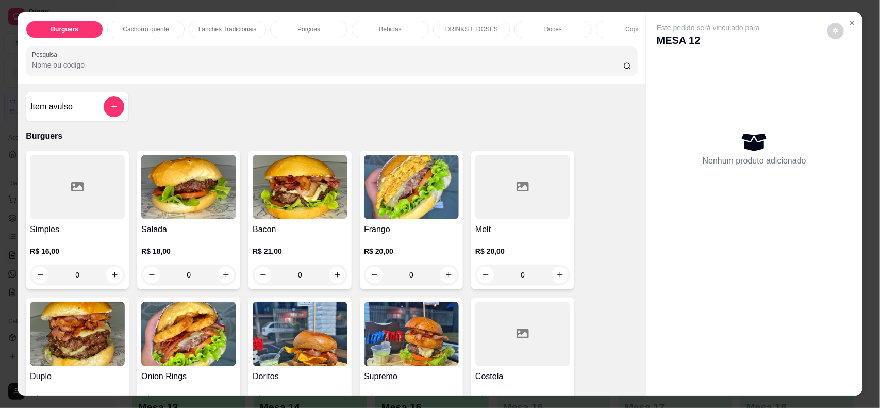
click at [416, 29] on div "Bebidas" at bounding box center [390, 30] width 77 height 18
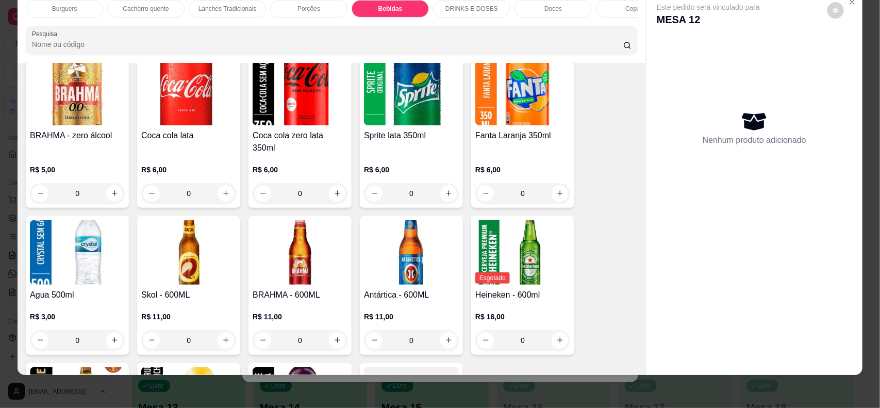
scroll to position [1375, 0]
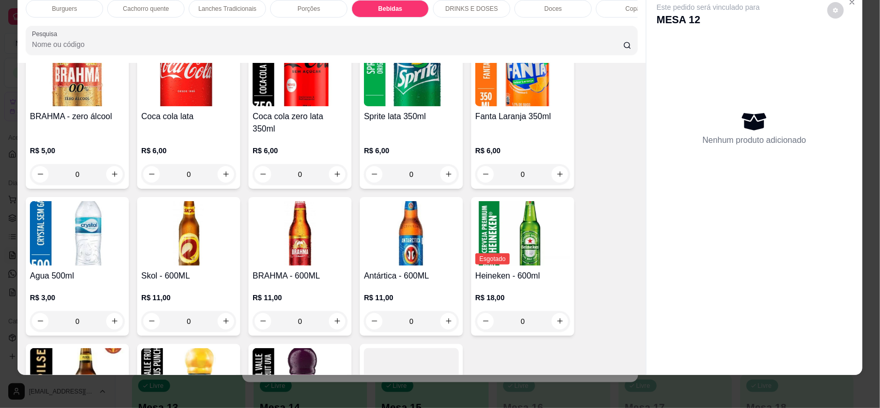
click at [287, 209] on img at bounding box center [300, 233] width 95 height 64
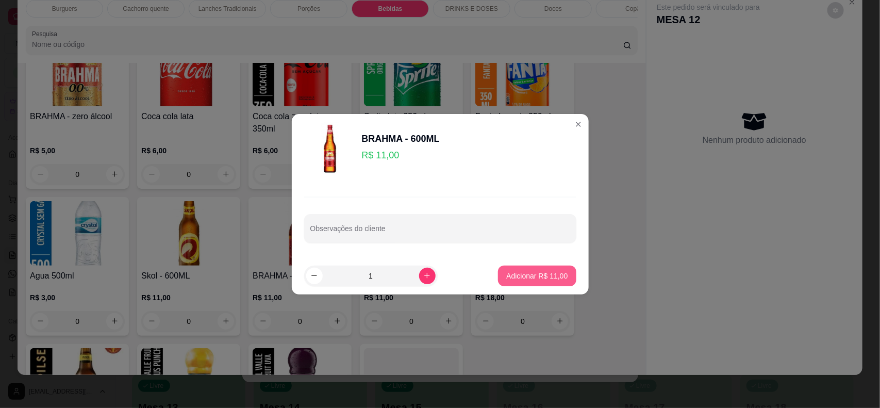
click at [549, 276] on p "Adicionar R$ 11,00" at bounding box center [536, 276] width 61 height 10
type input "1"
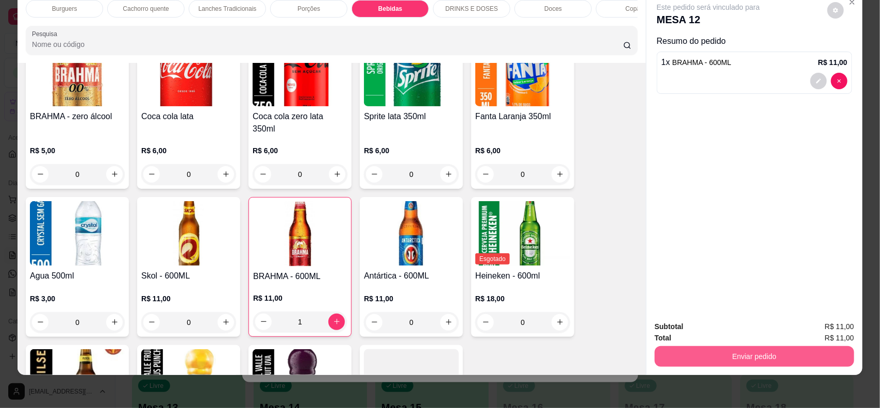
click at [723, 357] on button "Enviar pedido" at bounding box center [754, 356] width 199 height 21
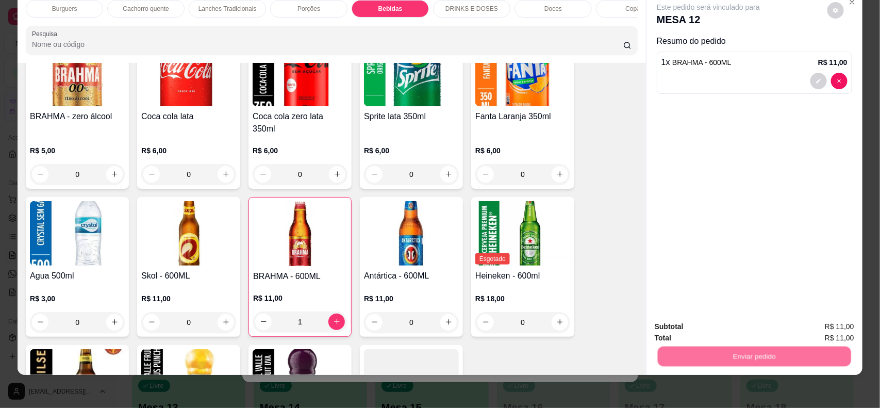
click at [717, 333] on button "Não registrar e enviar pedido" at bounding box center [719, 331] width 107 height 20
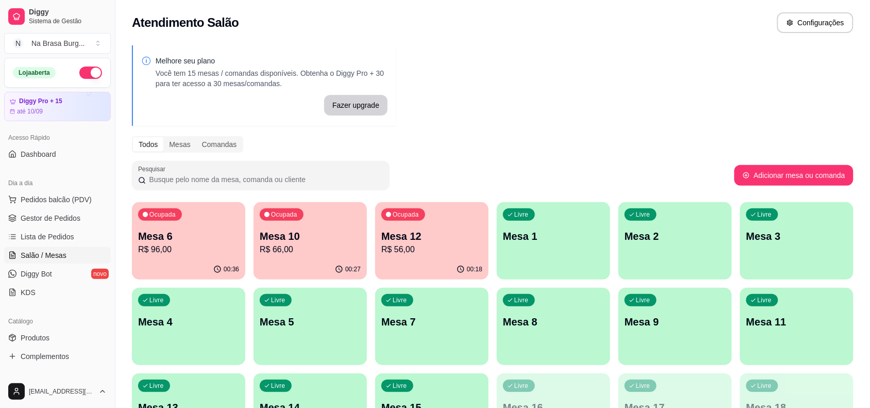
click at [307, 255] on p "R$ 66,00" at bounding box center [310, 249] width 101 height 12
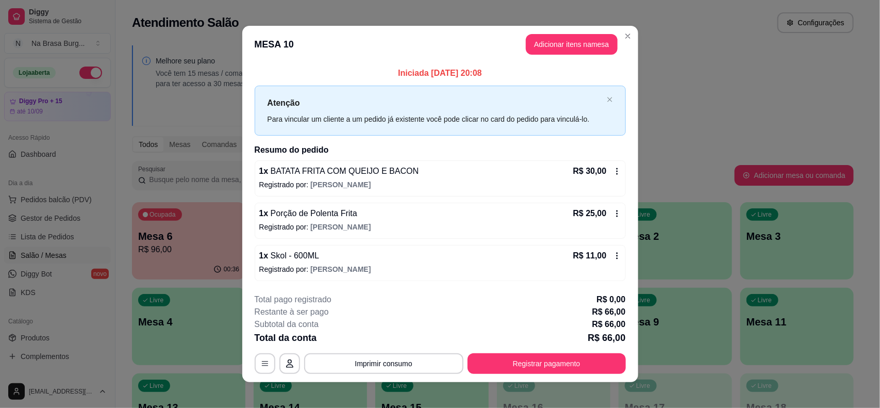
click at [531, 106] on p "Atenção" at bounding box center [435, 102] width 335 height 13
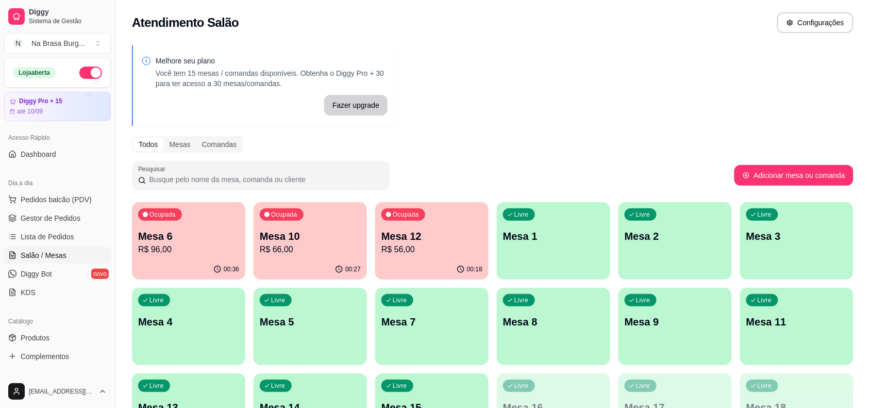
click at [549, 42] on div "Melhore seu plano Você tem 15 mesas / comandas disponíveis. Obtenha o Diggy Pro…" at bounding box center [492, 251] width 755 height 424
click at [411, 230] on p "Mesa 12" at bounding box center [431, 236] width 101 height 14
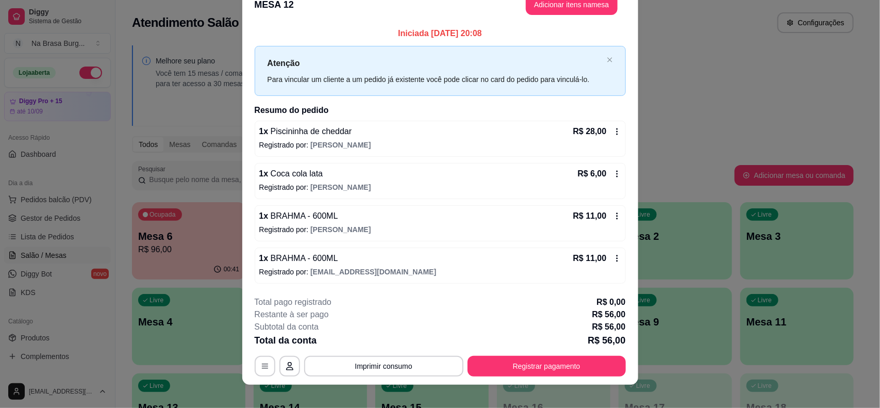
scroll to position [29, 0]
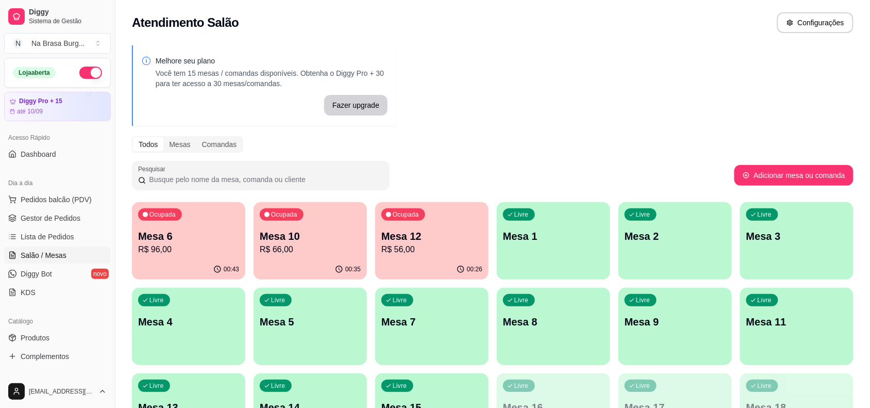
click at [660, 255] on div "Livre Mesa 2" at bounding box center [675, 234] width 113 height 65
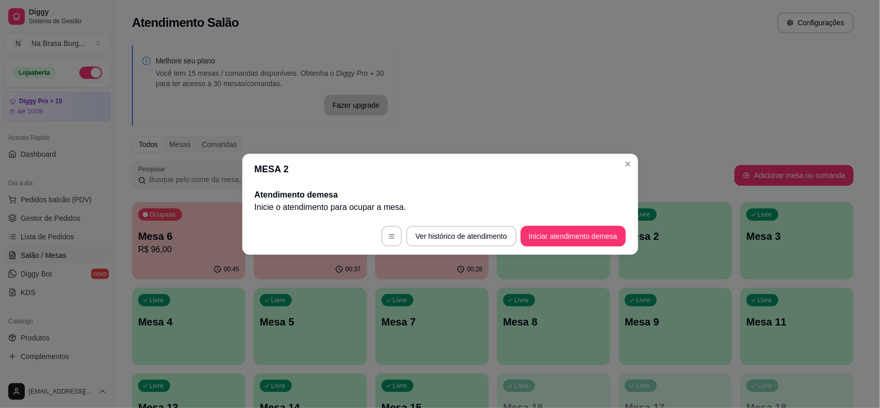
click at [593, 233] on button "Iniciar atendimento de mesa" at bounding box center [573, 236] width 105 height 21
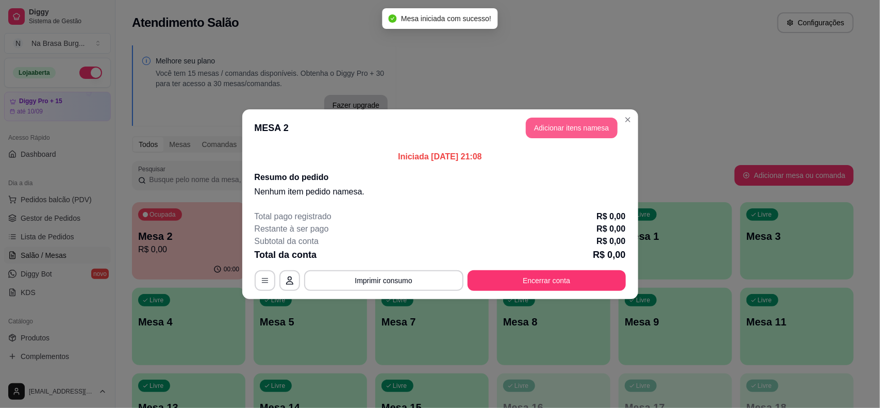
click at [570, 120] on button "Adicionar itens na mesa" at bounding box center [572, 128] width 92 height 21
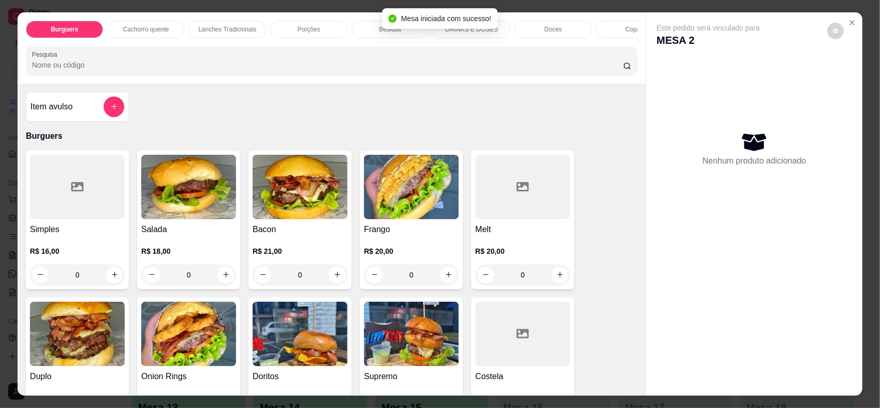
click at [270, 29] on div "Porções" at bounding box center [308, 30] width 77 height 18
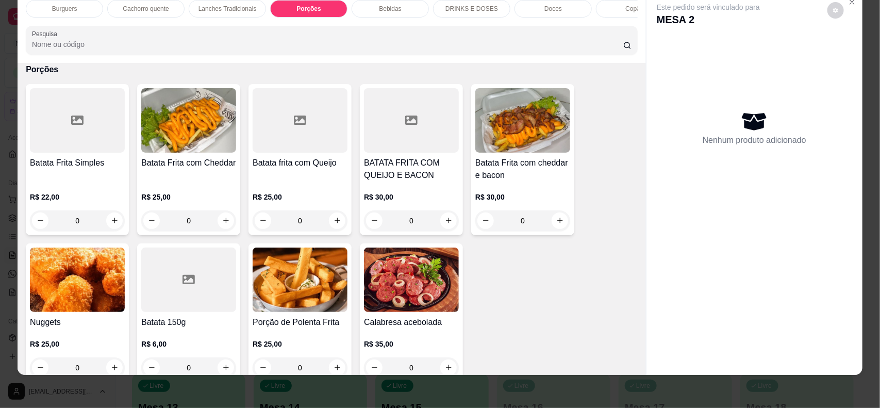
click at [525, 137] on img at bounding box center [522, 120] width 95 height 64
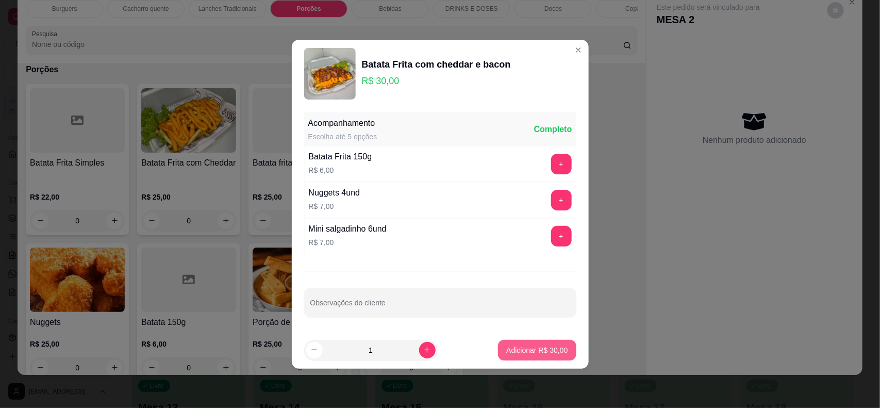
click at [527, 355] on p "Adicionar R$ 30,00" at bounding box center [536, 350] width 61 height 10
type input "1"
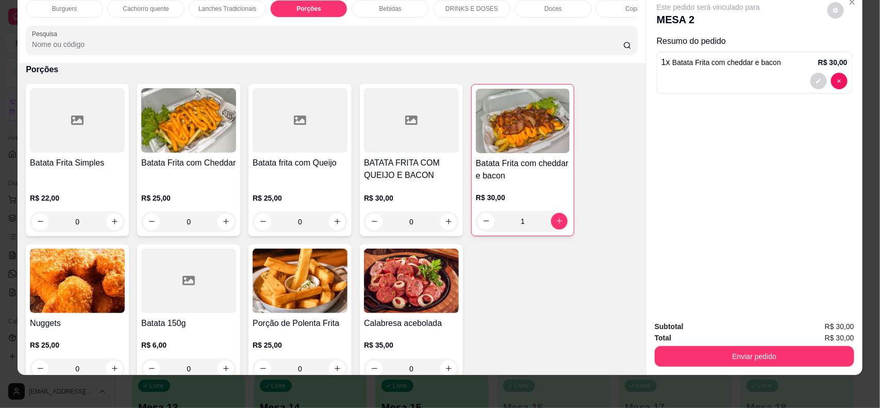
click at [369, 14] on div "Bebidas" at bounding box center [390, 9] width 77 height 18
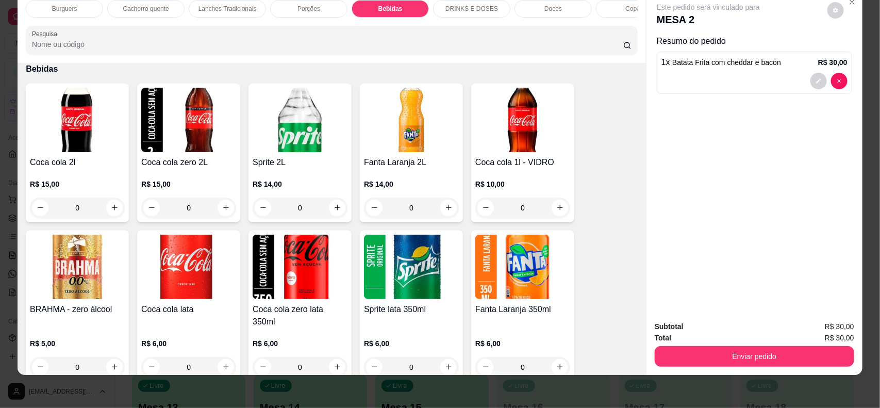
click at [188, 292] on img at bounding box center [188, 267] width 95 height 64
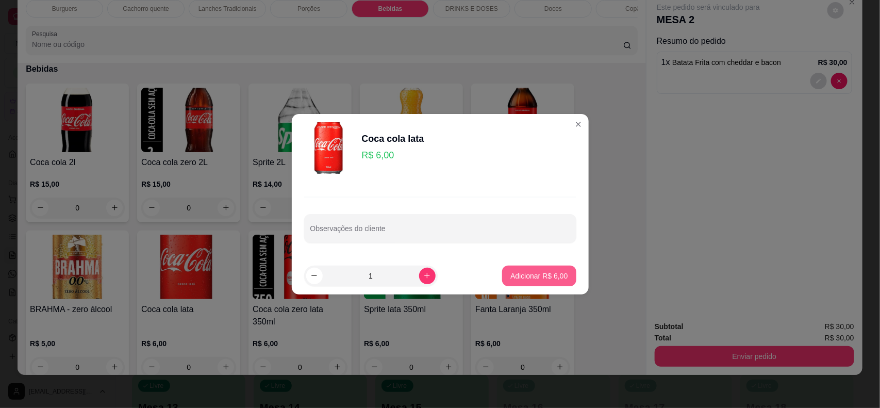
click at [550, 276] on p "Adicionar R$ 6,00" at bounding box center [538, 276] width 57 height 10
type input "1"
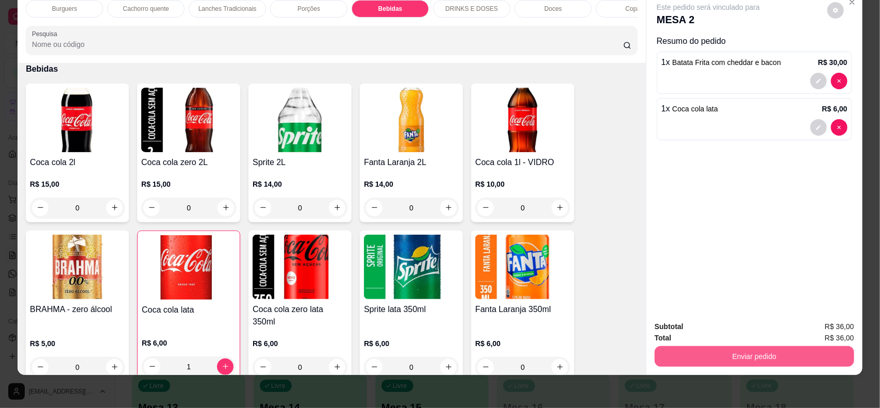
click at [711, 361] on button "Enviar pedido" at bounding box center [754, 356] width 199 height 21
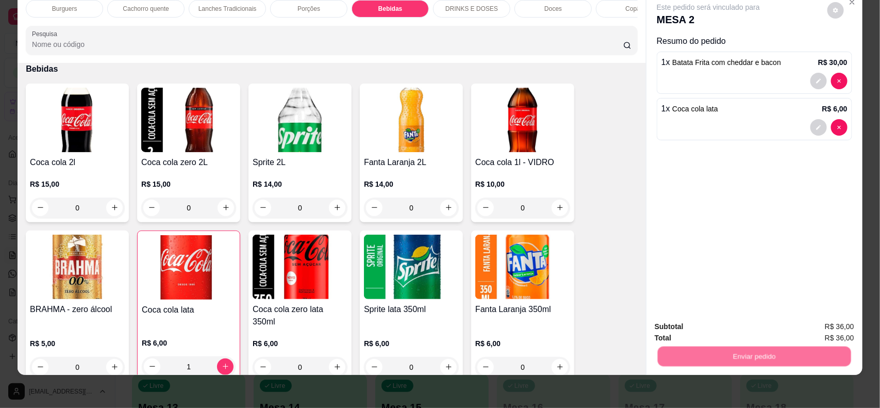
click at [699, 339] on button "Não registrar e enviar pedido" at bounding box center [719, 331] width 107 height 20
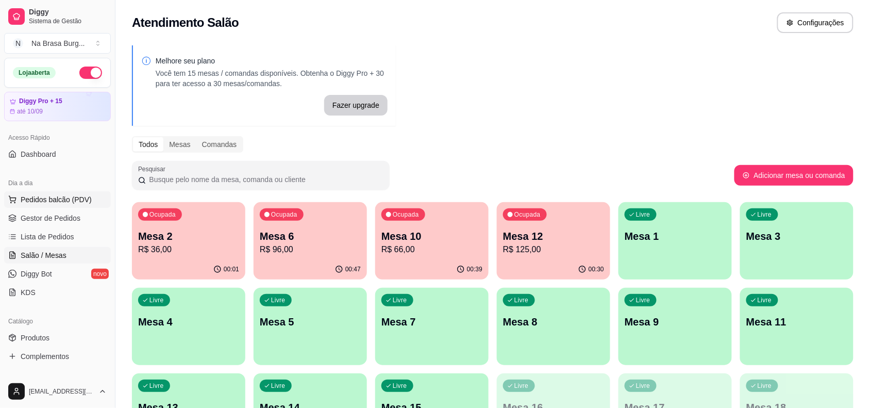
click at [71, 200] on span "Pedidos balcão (PDV)" at bounding box center [56, 199] width 71 height 10
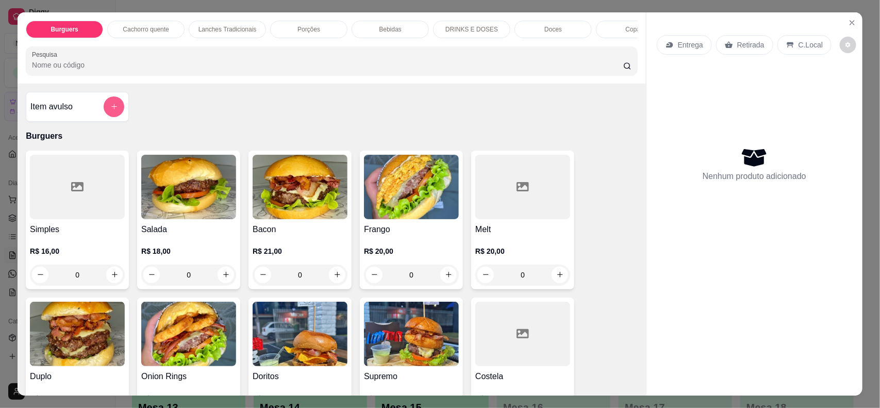
click at [111, 109] on icon "add-separate-item" at bounding box center [114, 107] width 6 height 6
click at [0, 124] on div "Burguers Cachorro quente Lanches Tradicionais Porções Bebidas DRINKS E DOSES Do…" at bounding box center [440, 204] width 880 height 408
click at [848, 21] on icon "Close" at bounding box center [852, 23] width 8 height 8
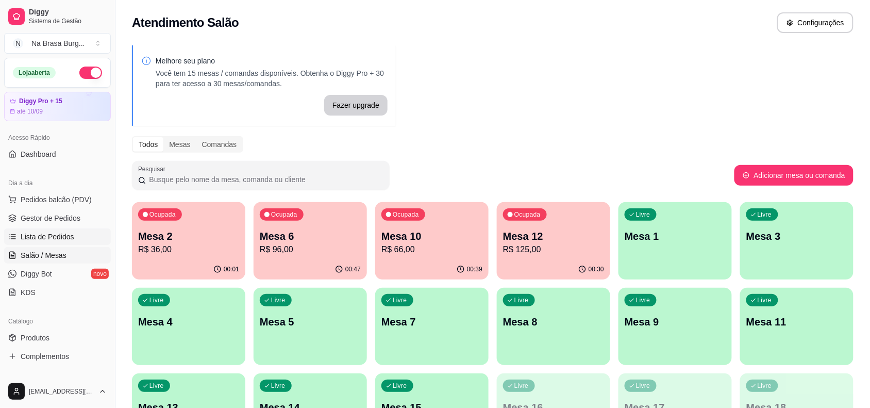
click at [62, 235] on span "Lista de Pedidos" at bounding box center [48, 236] width 54 height 10
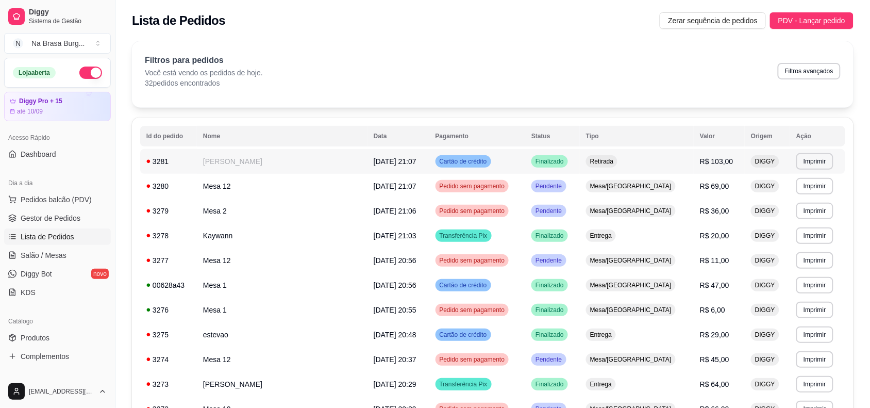
click at [374, 165] on span "[DATE] 21:07" at bounding box center [395, 161] width 43 height 8
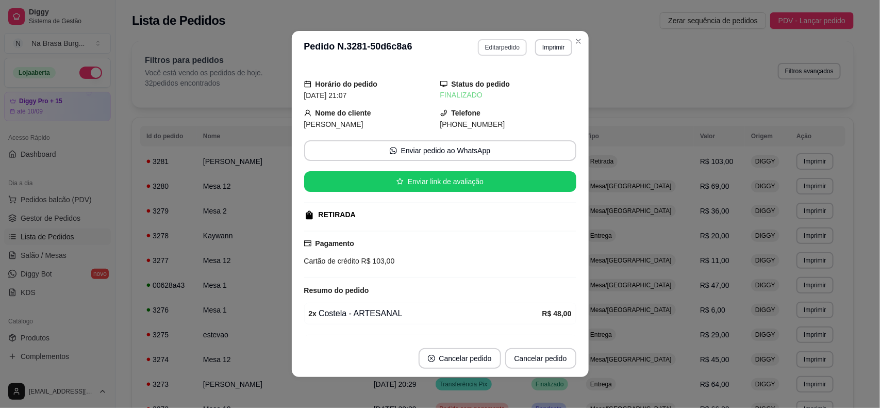
click at [486, 52] on button "Editar pedido" at bounding box center [502, 47] width 49 height 16
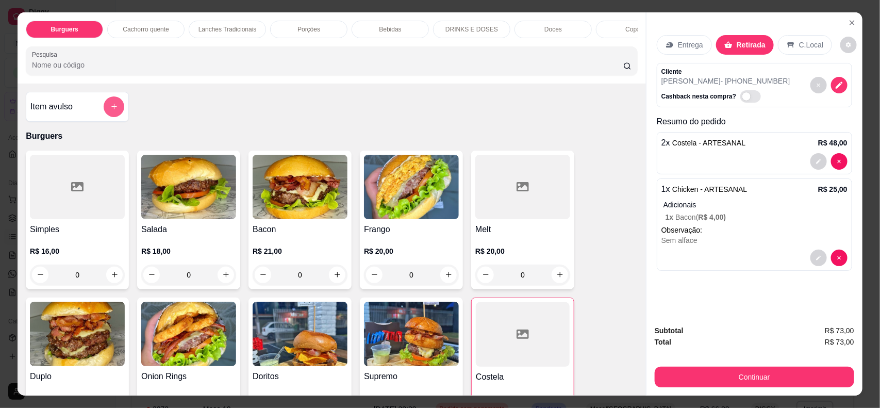
click at [110, 110] on icon "add-separate-item" at bounding box center [114, 107] width 8 height 8
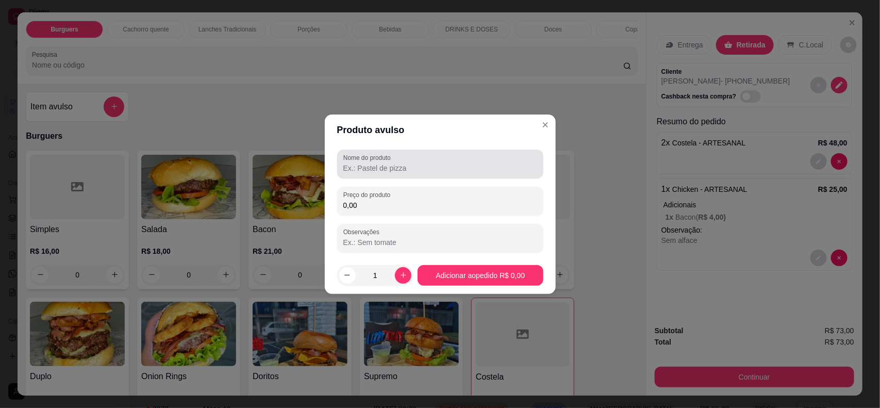
click at [402, 170] on input "Nome do produto" at bounding box center [440, 168] width 194 height 10
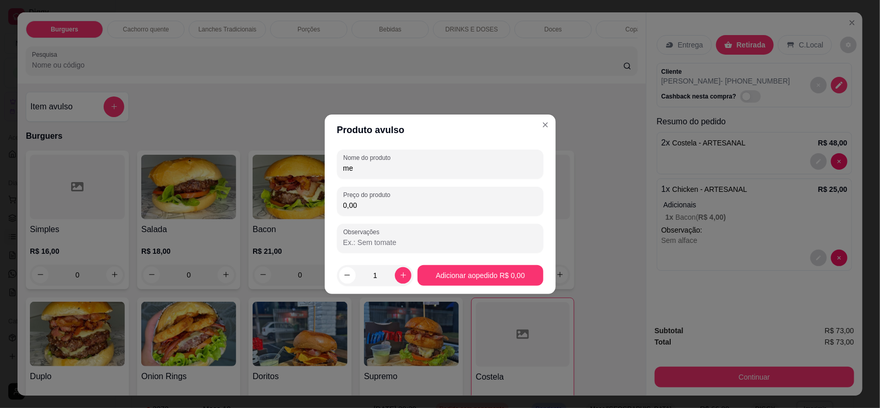
type input "m"
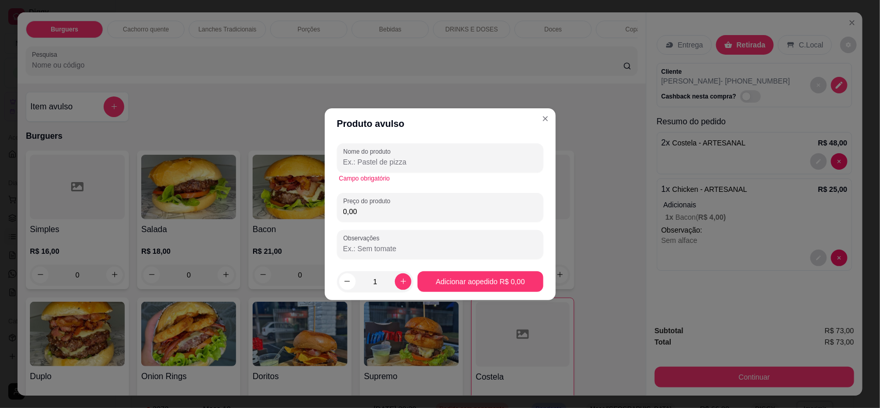
click at [402, 179] on div "Campo obrigatório" at bounding box center [440, 178] width 202 height 8
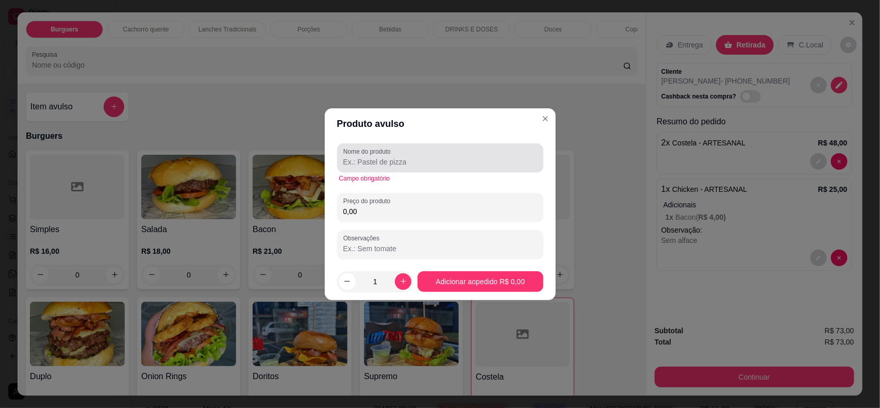
click at [420, 168] on div at bounding box center [440, 157] width 194 height 21
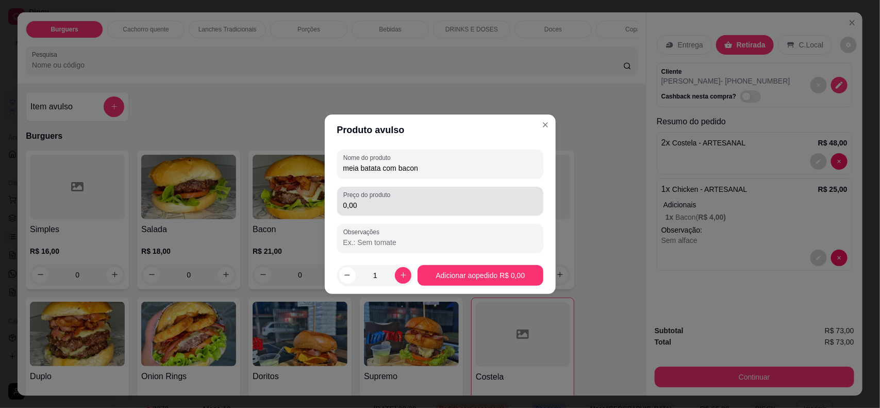
type input "meia batata com bacon"
click at [437, 197] on div "0,00" at bounding box center [440, 201] width 194 height 21
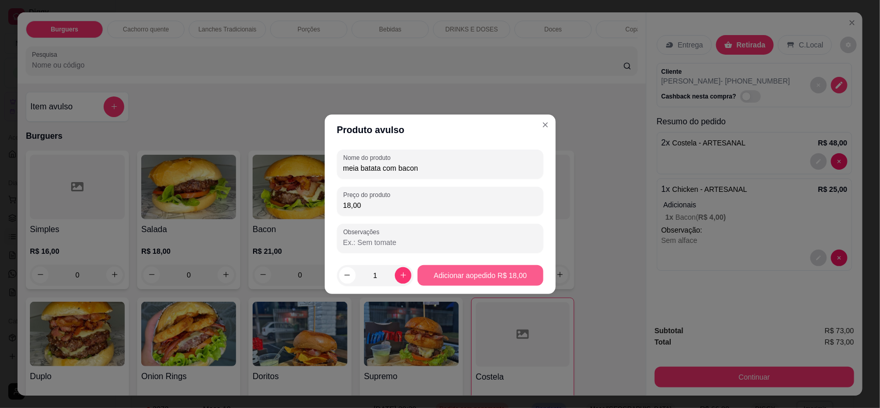
type input "18,00"
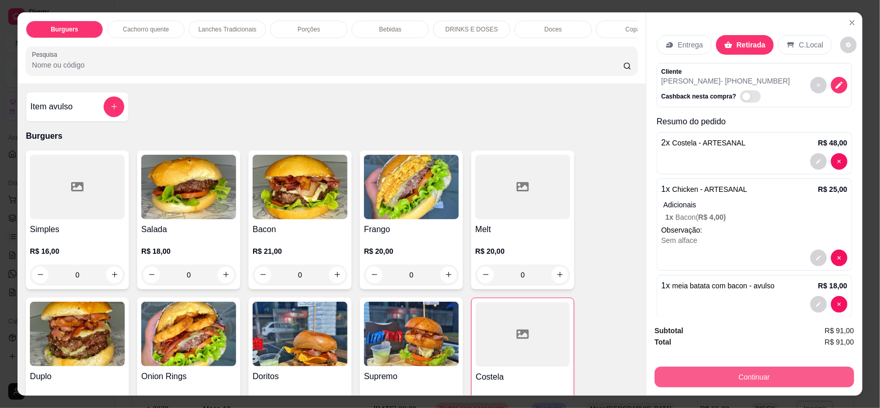
click at [821, 372] on button "Continuar" at bounding box center [754, 376] width 199 height 21
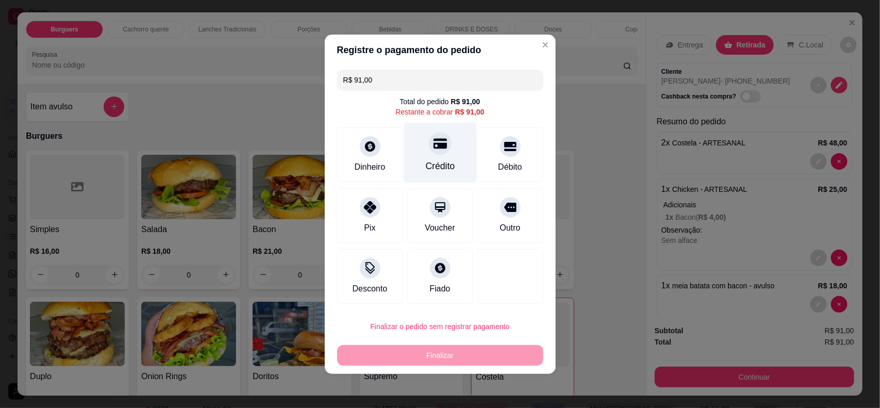
click at [440, 137] on icon at bounding box center [439, 143] width 13 height 13
type input "R$ 0,00"
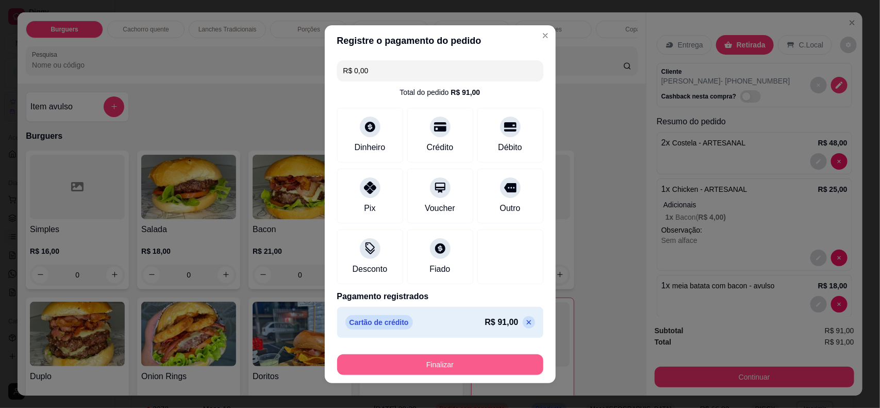
click at [478, 364] on button "Finalizar" at bounding box center [440, 364] width 206 height 21
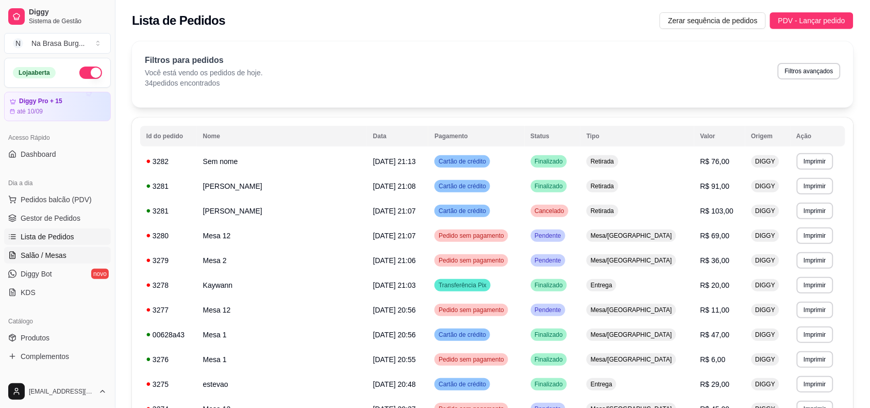
click at [57, 248] on link "Salão / Mesas" at bounding box center [57, 255] width 107 height 16
click at [52, 252] on span "Salão / Mesas" at bounding box center [44, 255] width 46 height 10
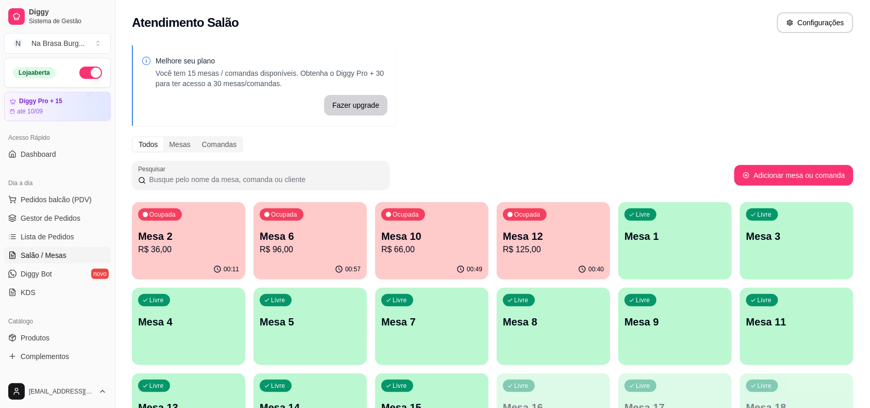
click at [532, 253] on p "R$ 125,00" at bounding box center [553, 249] width 101 height 12
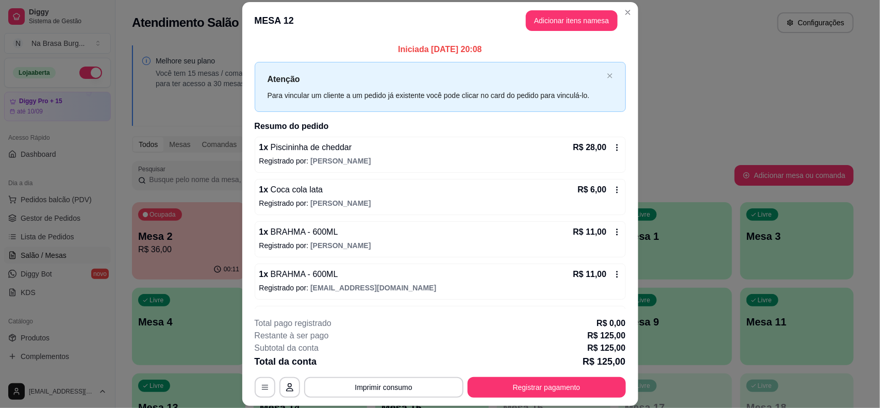
scroll to position [64, 0]
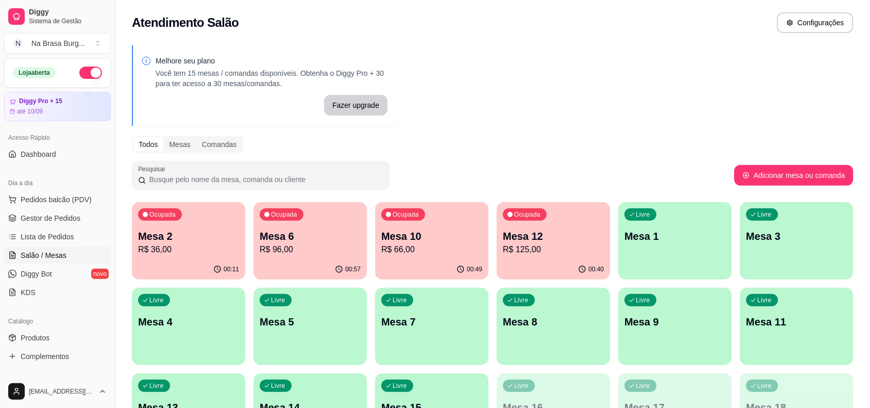
click at [305, 254] on p "R$ 96,00" at bounding box center [310, 249] width 101 height 12
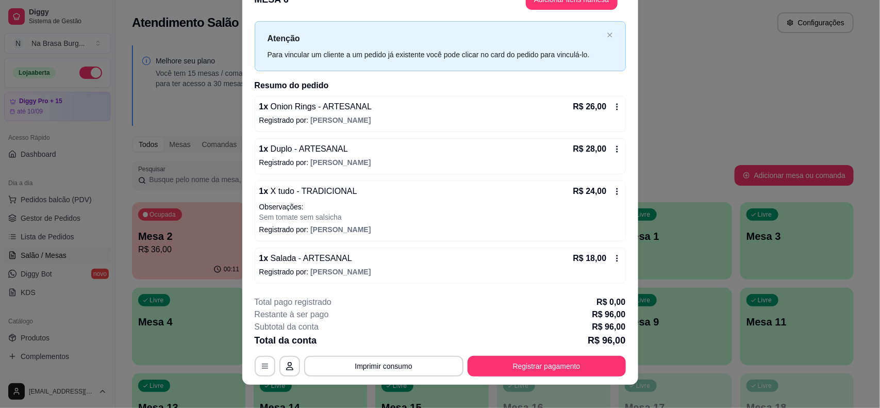
scroll to position [31, 0]
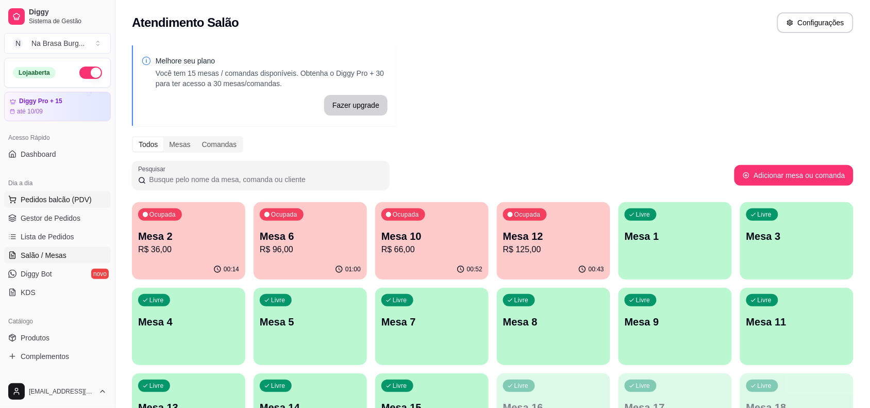
click at [55, 194] on button "Pedidos balcão (PDV)" at bounding box center [57, 199] width 107 height 16
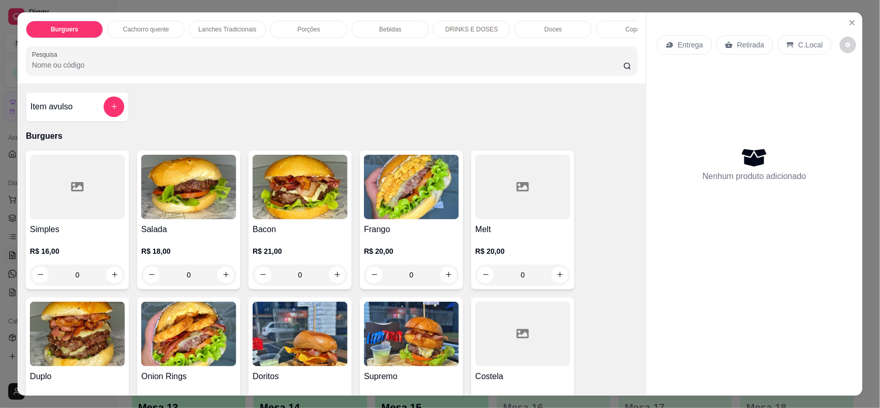
click at [302, 187] on img at bounding box center [300, 187] width 95 height 64
click at [361, 127] on div "ARTESANAL" at bounding box center [345, 126] width 49 height 12
radio input "true"
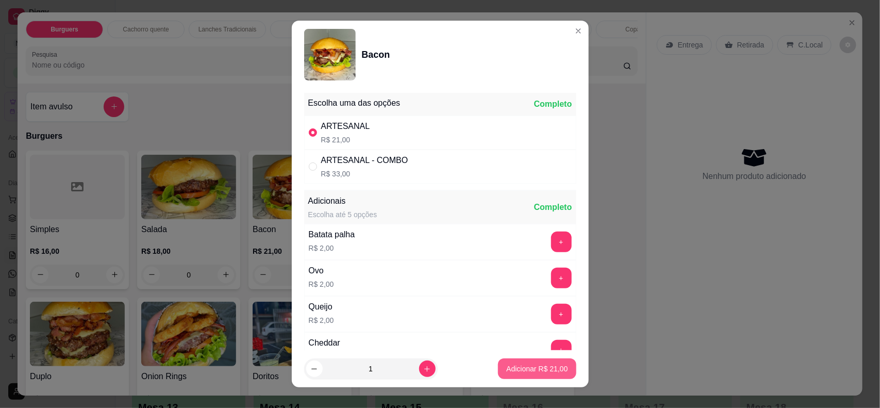
click at [540, 375] on button "Adicionar R$ 21,00" at bounding box center [537, 368] width 78 height 21
type input "1"
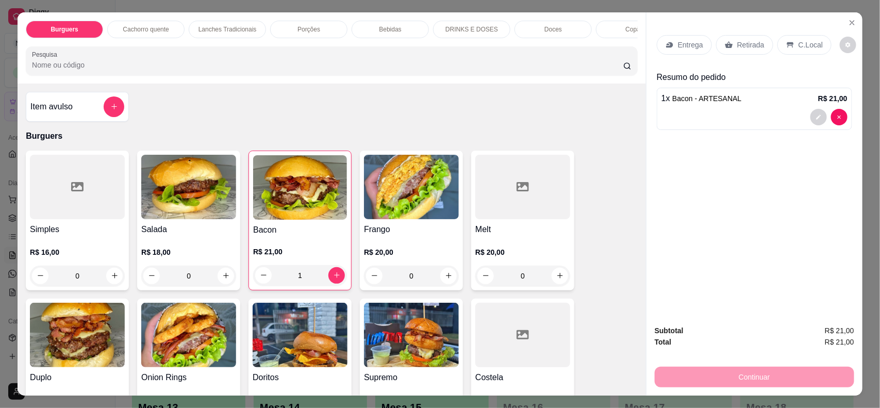
click at [657, 42] on div "Entrega" at bounding box center [684, 45] width 55 height 20
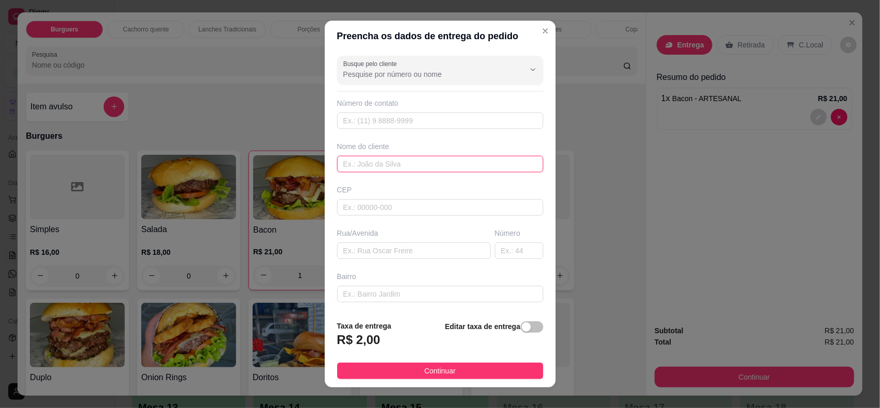
click at [357, 163] on input "text" at bounding box center [440, 164] width 206 height 16
type input "cidinha"
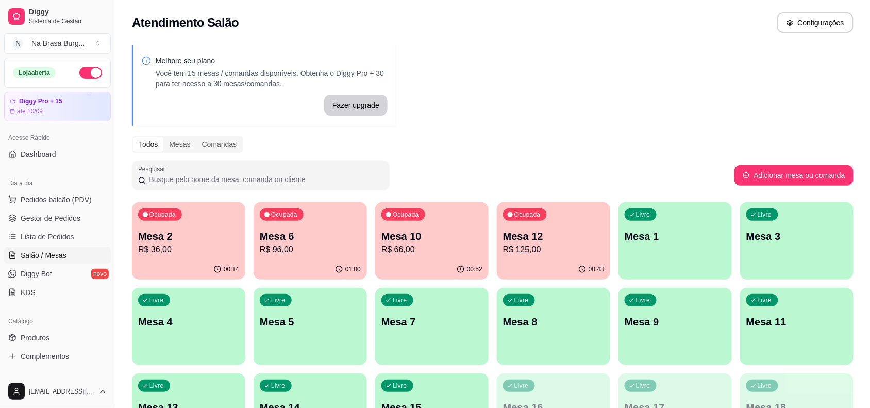
click at [449, 231] on p "Mesa 10" at bounding box center [431, 236] width 101 height 14
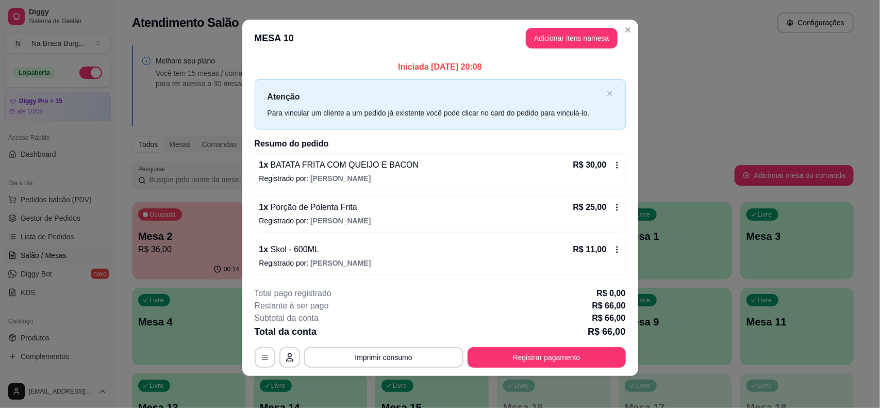
scroll to position [8, 0]
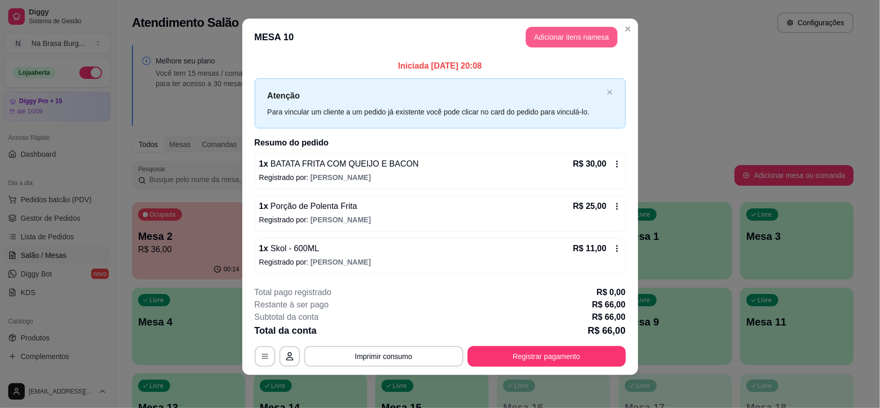
click at [553, 36] on button "Adicionar itens na mesa" at bounding box center [572, 37] width 92 height 21
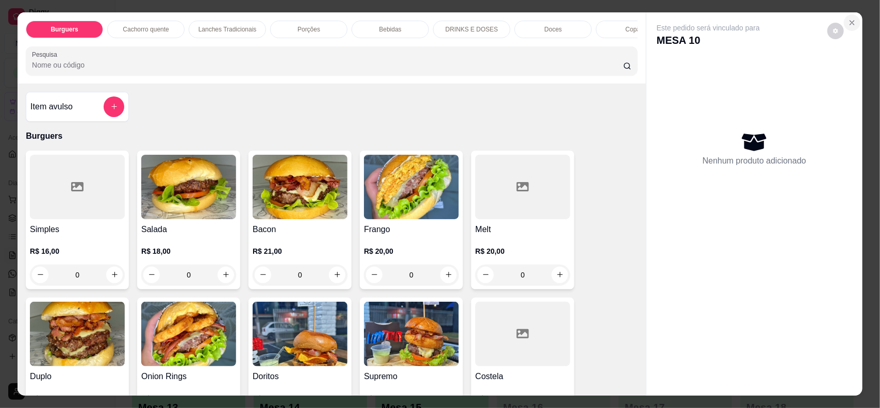
click at [848, 26] on icon "Close" at bounding box center [852, 23] width 8 height 8
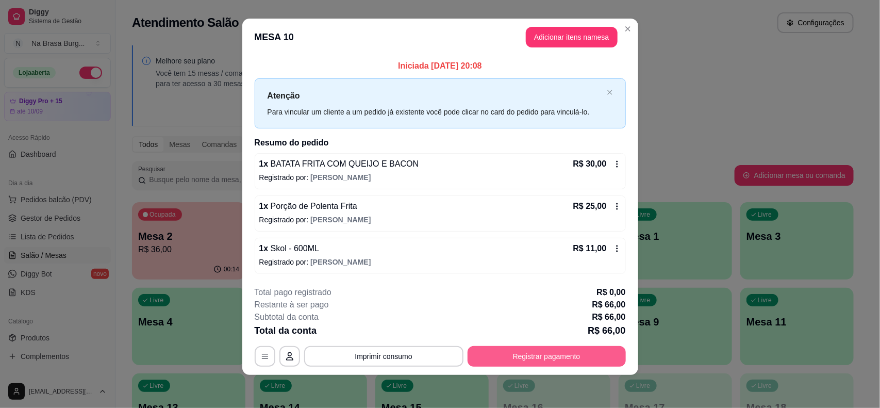
click at [506, 351] on button "Registrar pagamento" at bounding box center [547, 356] width 158 height 21
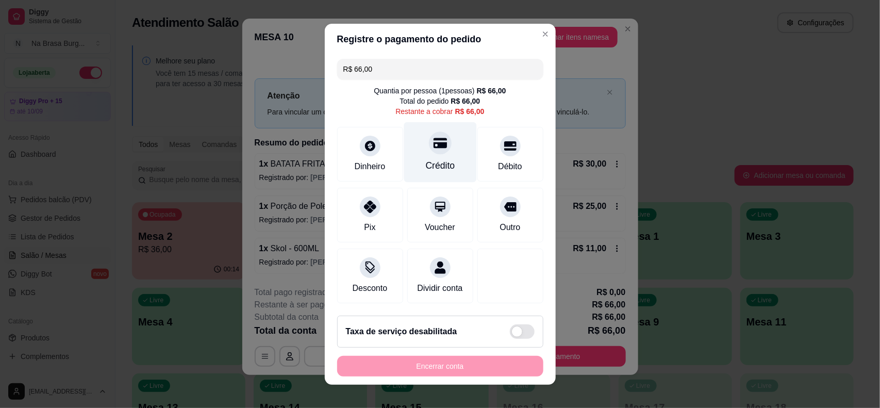
click at [429, 135] on div at bounding box center [440, 142] width 23 height 23
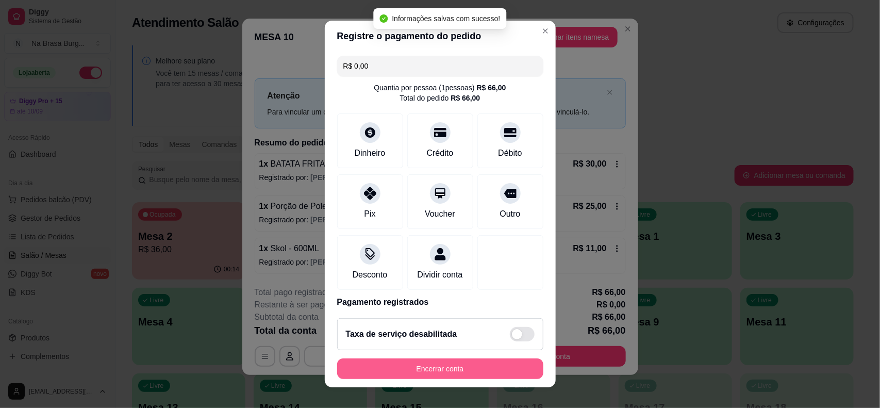
type input "R$ 0,00"
click at [468, 364] on button "Encerrar conta" at bounding box center [440, 368] width 206 height 21
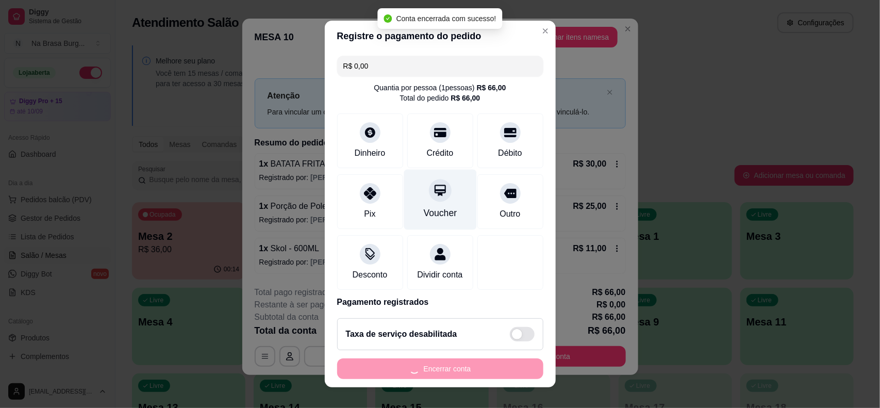
scroll to position [0, 0]
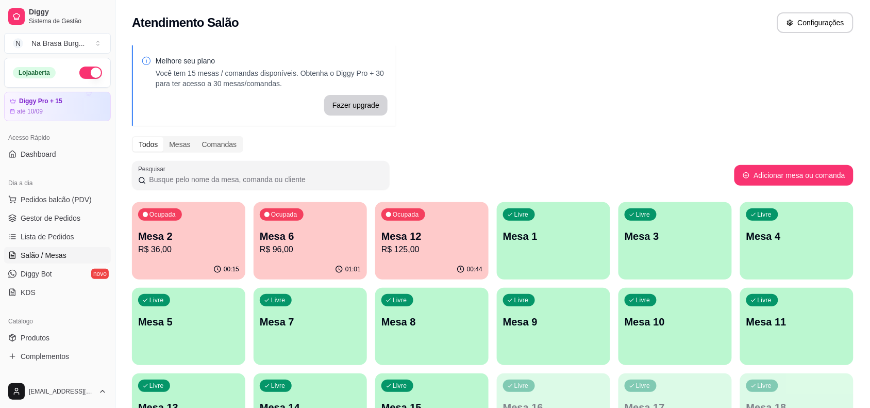
click at [421, 241] on p "Mesa 12" at bounding box center [431, 236] width 101 height 14
click at [62, 192] on button "Pedidos balcão (PDV)" at bounding box center [57, 199] width 107 height 16
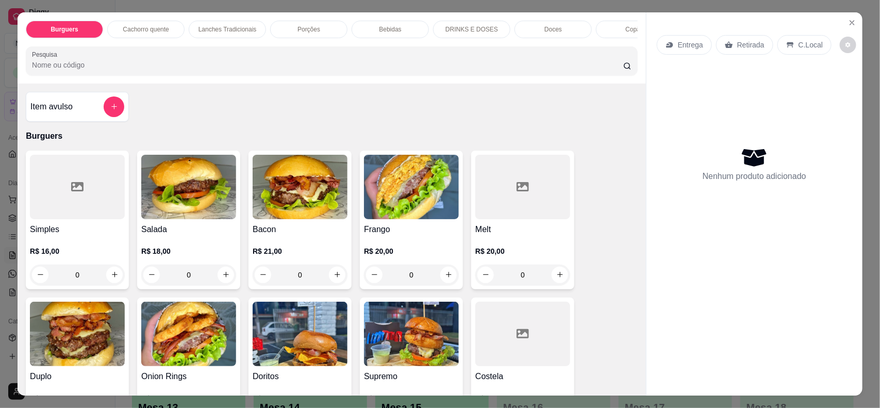
click at [277, 197] on img at bounding box center [300, 187] width 95 height 64
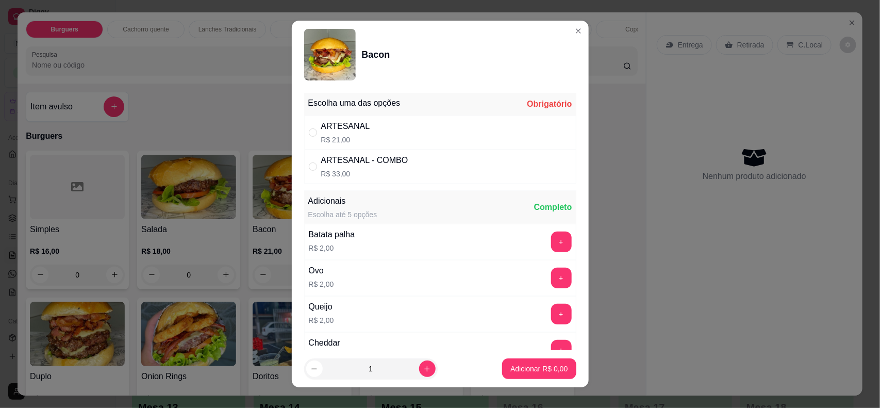
click at [375, 130] on div "ARTESANAL R$ 21,00" at bounding box center [440, 132] width 272 height 34
radio input "true"
click at [516, 369] on p "Adicionar R$ 21,00" at bounding box center [536, 368] width 61 height 10
type input "1"
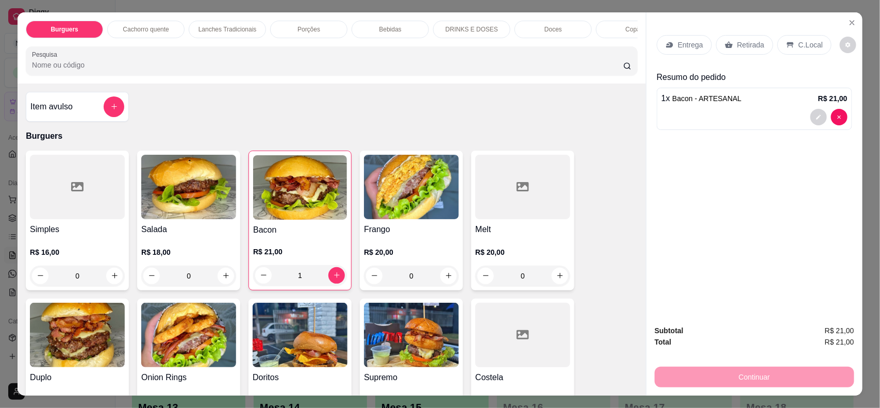
click at [681, 44] on p "Entrega" at bounding box center [690, 45] width 25 height 10
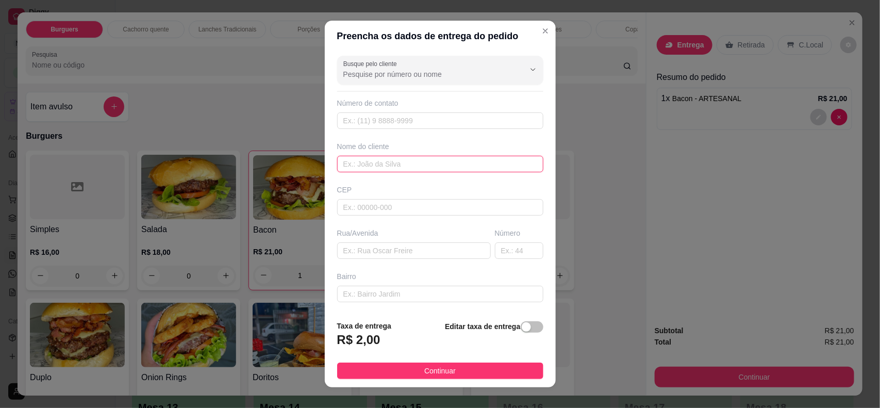
click at [454, 159] on input "text" at bounding box center [440, 164] width 206 height 16
type input "cidinha"
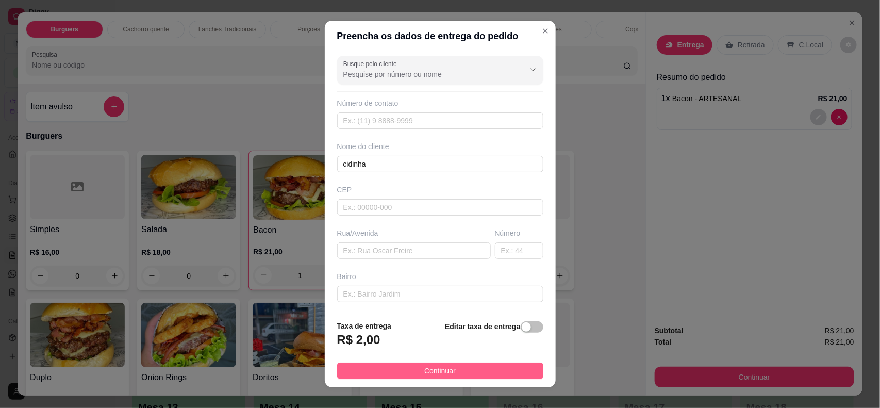
click at [503, 374] on button "Continuar" at bounding box center [440, 370] width 206 height 16
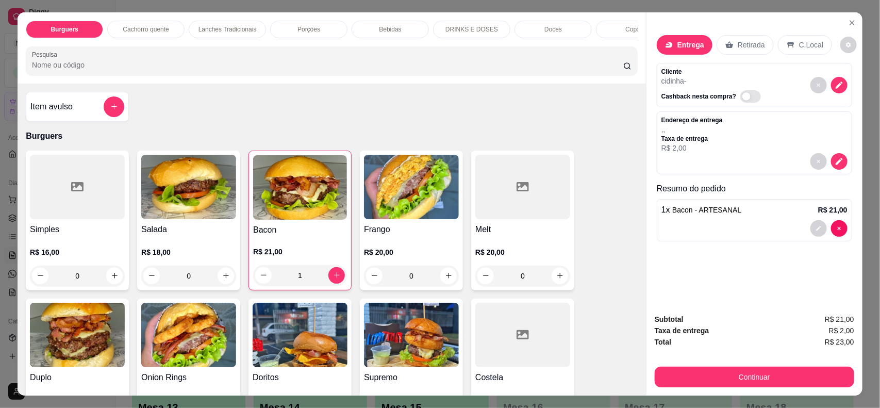
click at [737, 393] on div "Subtotal R$ 21,00 Taxa de entrega R$ 2,00 Total R$ 23,00 Continuar" at bounding box center [754, 350] width 216 height 90
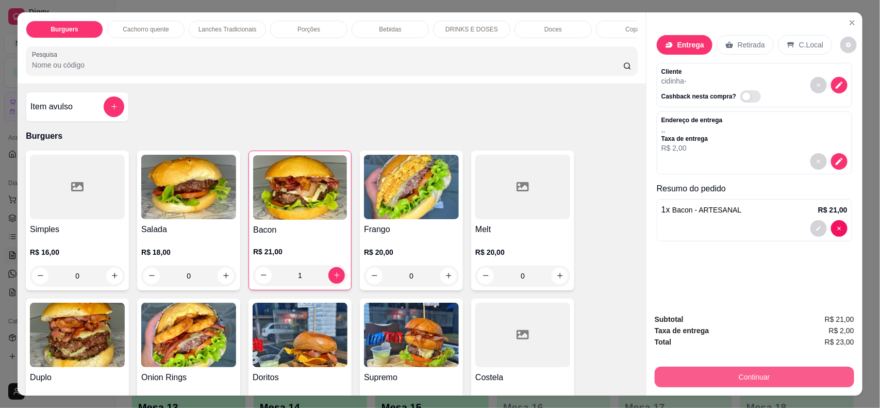
click at [746, 378] on button "Continuar" at bounding box center [754, 376] width 199 height 21
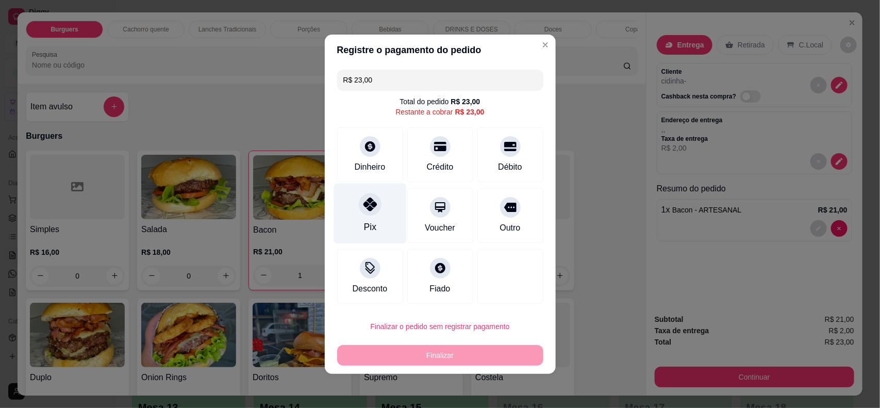
click at [375, 217] on div "Pix" at bounding box center [369, 213] width 73 height 60
type input "R$ 0,00"
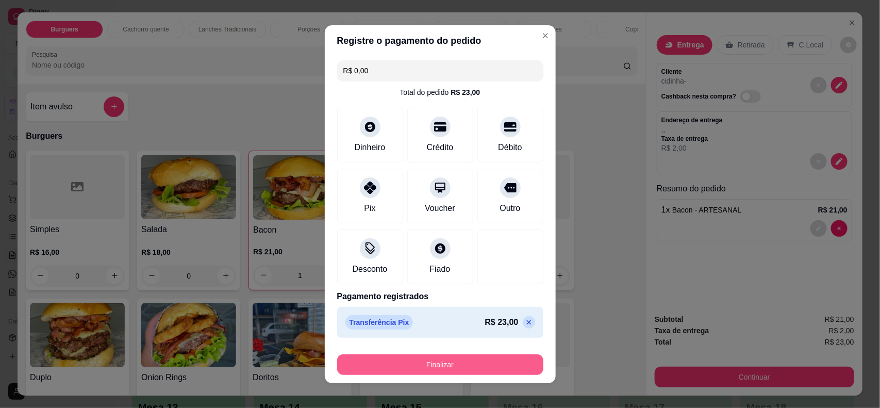
click at [437, 364] on button "Finalizar" at bounding box center [440, 364] width 206 height 21
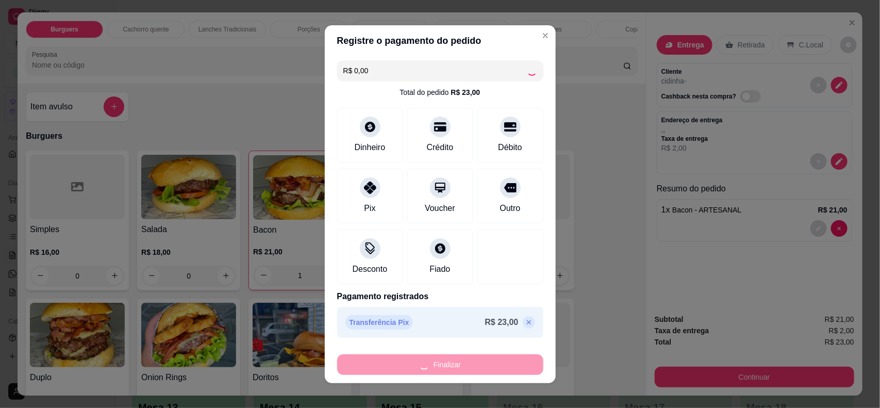
type input "0"
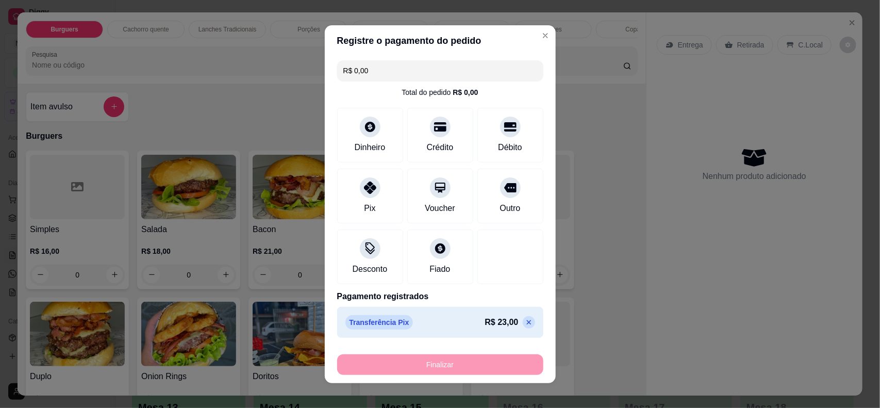
type input "-R$ 23,00"
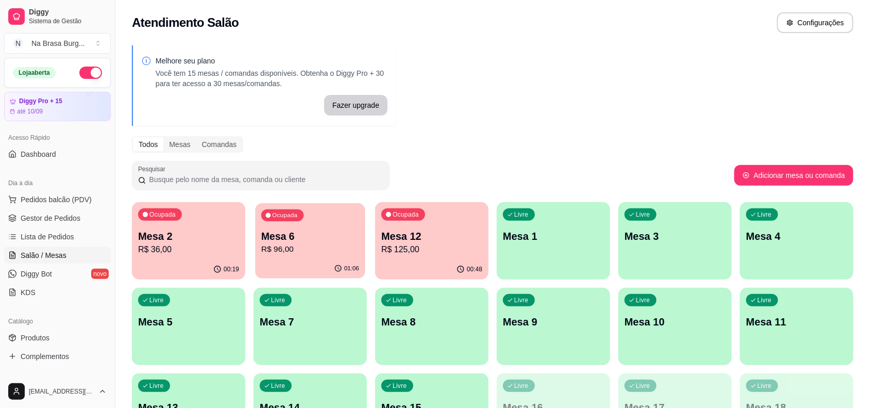
click at [339, 249] on p "R$ 96,00" at bounding box center [310, 249] width 98 height 12
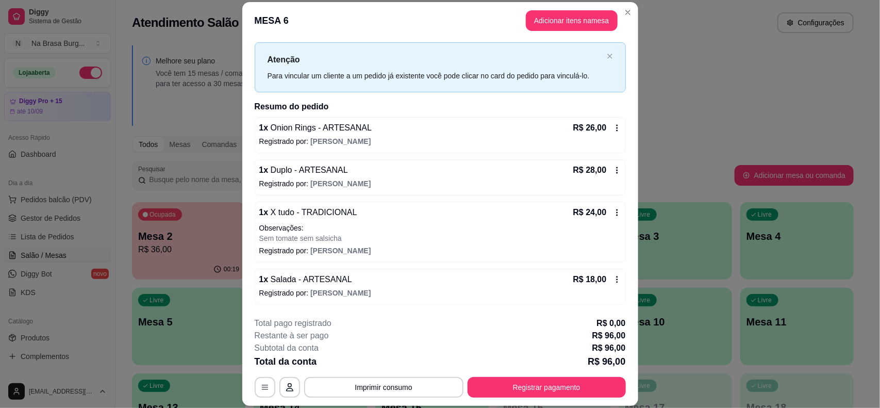
scroll to position [31, 0]
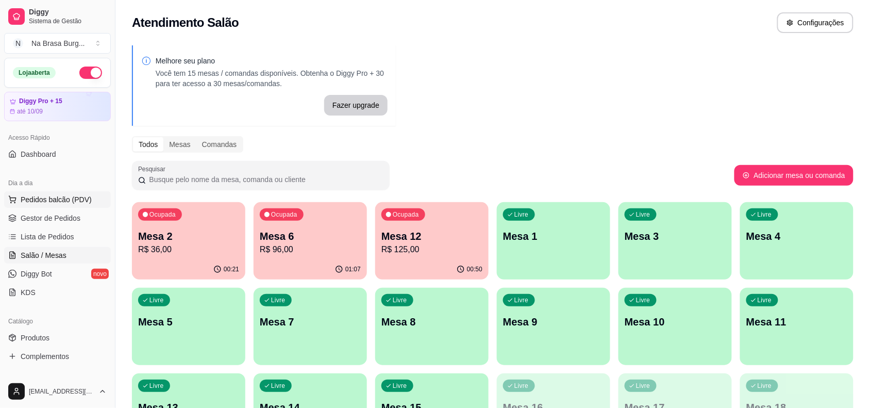
click at [72, 194] on span "Pedidos balcão (PDV)" at bounding box center [56, 199] width 71 height 10
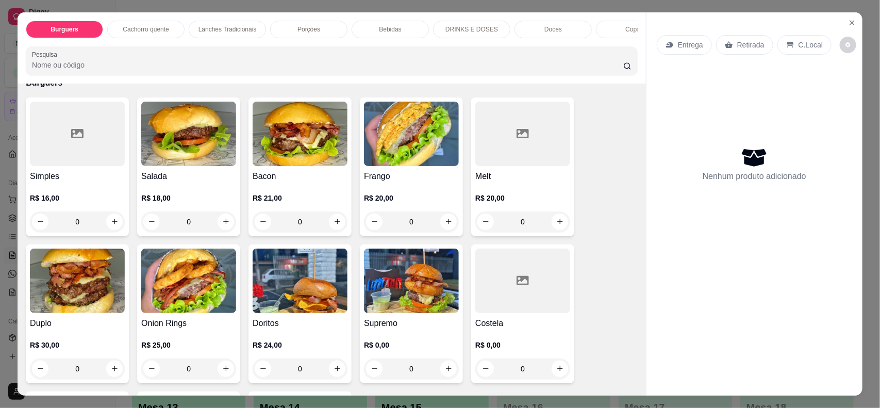
scroll to position [64, 0]
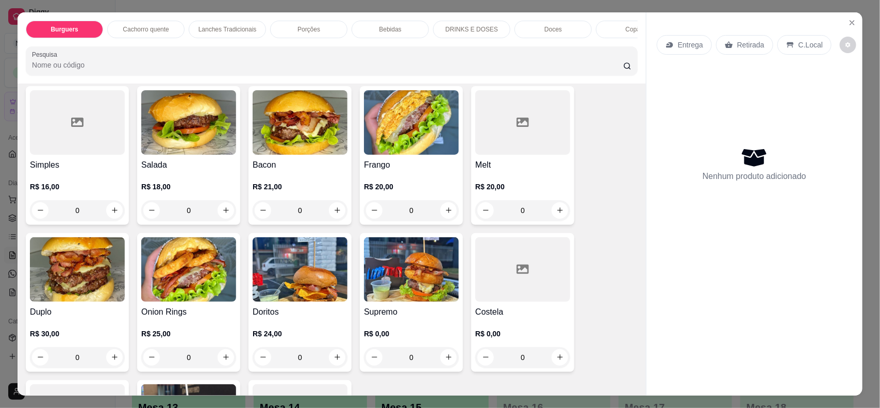
click at [504, 139] on div at bounding box center [522, 122] width 95 height 64
click at [405, 141] on div "ARTESANAL R$ 20,00" at bounding box center [440, 132] width 272 height 34
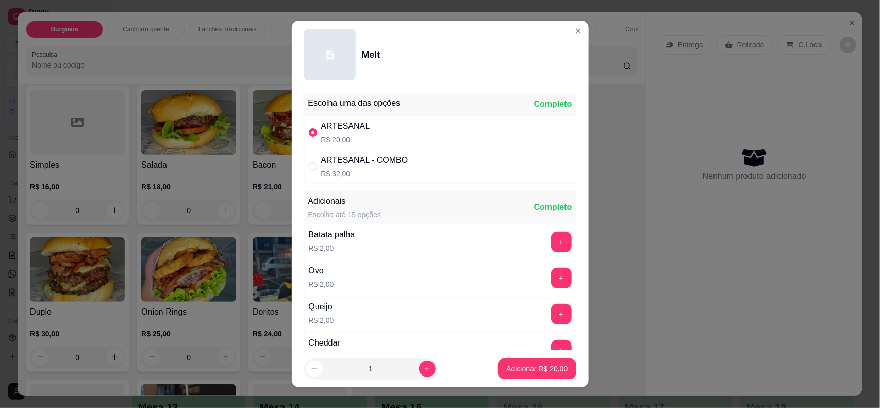
radio input "true"
click at [419, 367] on button "increase-product-quantity" at bounding box center [427, 368] width 16 height 16
type input "2"
click at [535, 371] on p "Adicionar R$ 40,00" at bounding box center [536, 368] width 61 height 10
type input "2"
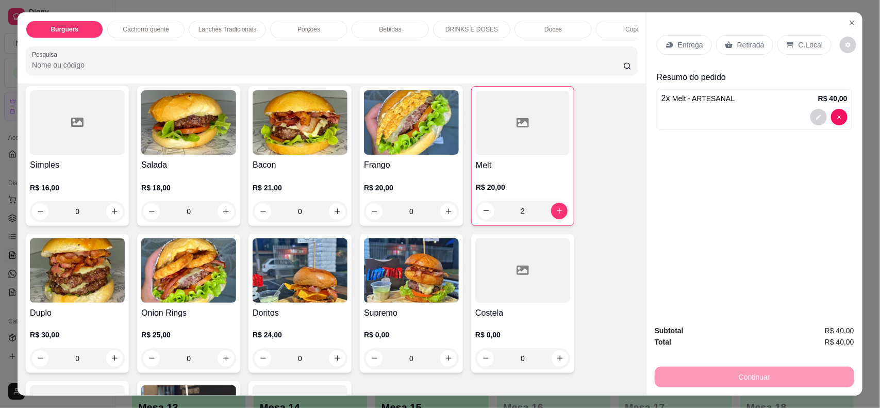
click at [678, 40] on p "Entrega" at bounding box center [690, 45] width 25 height 10
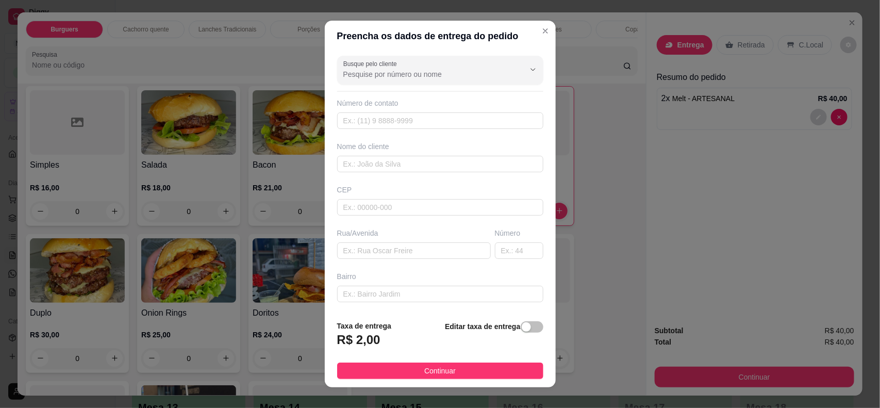
click at [416, 173] on div "Busque pelo cliente Número de contato Nome do cliente CEP Rua/[GEOGRAPHIC_DATA]" at bounding box center [440, 182] width 231 height 261
click at [421, 162] on input "text" at bounding box center [440, 164] width 206 height 16
type input "[PERSON_NAME]"
click at [447, 380] on footer "Taxa de entrega R$ 2,00 Editar taxa de entrega Continuar" at bounding box center [440, 349] width 231 height 75
click at [451, 369] on button "Continuar" at bounding box center [440, 370] width 206 height 16
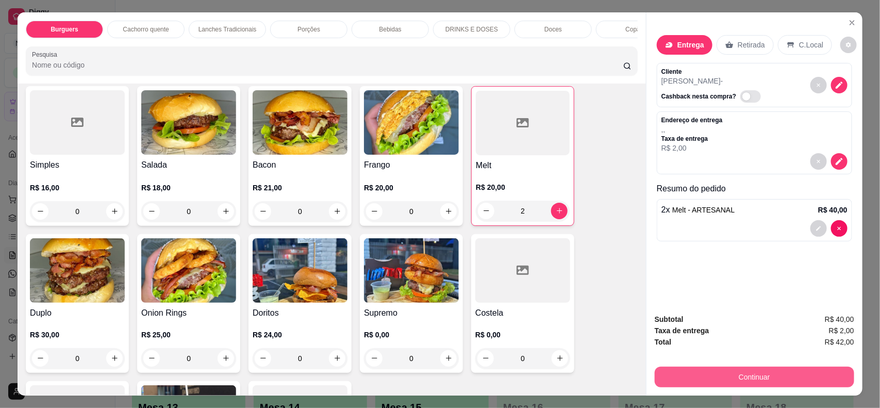
click at [732, 369] on button "Continuar" at bounding box center [754, 376] width 199 height 21
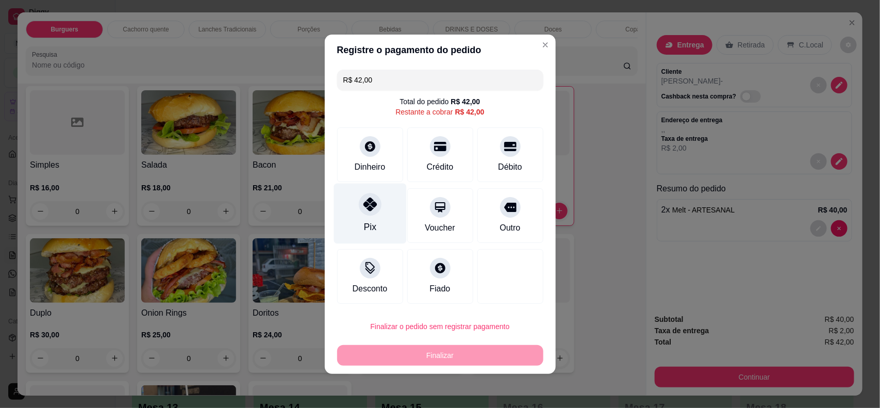
click at [375, 215] on div "Pix" at bounding box center [369, 213] width 73 height 60
type input "R$ 0,00"
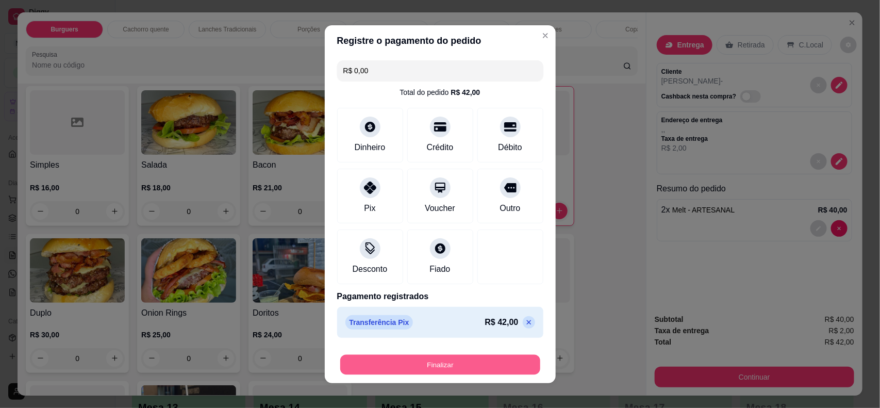
click at [435, 364] on button "Finalizar" at bounding box center [440, 364] width 200 height 20
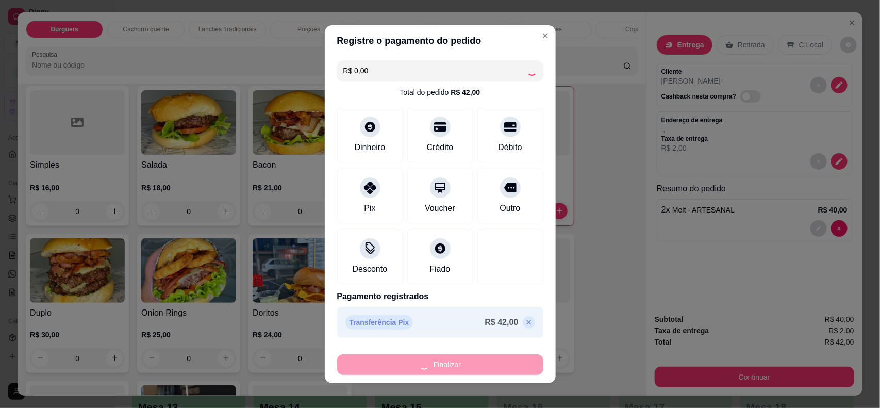
type input "0"
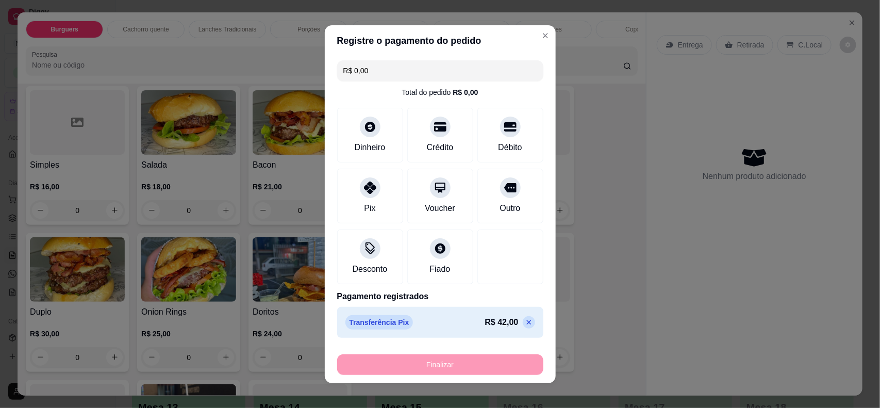
type input "-R$ 42,00"
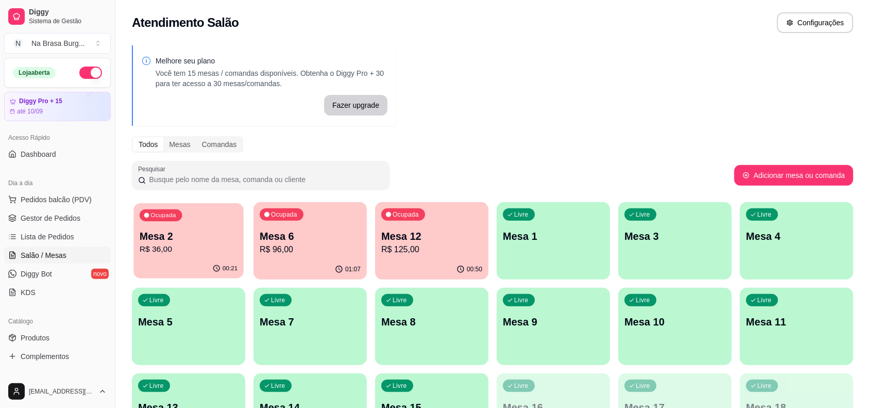
click at [189, 253] on p "R$ 36,00" at bounding box center [189, 249] width 98 height 12
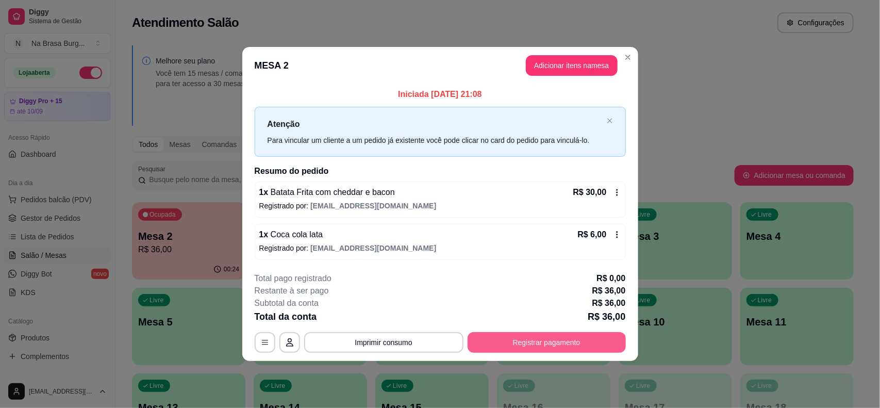
click at [570, 342] on button "Registrar pagamento" at bounding box center [547, 342] width 158 height 21
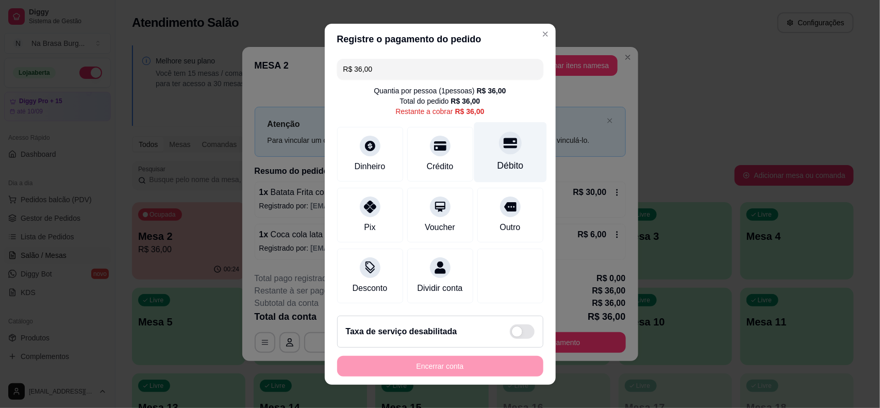
click at [499, 143] on div at bounding box center [510, 142] width 23 height 23
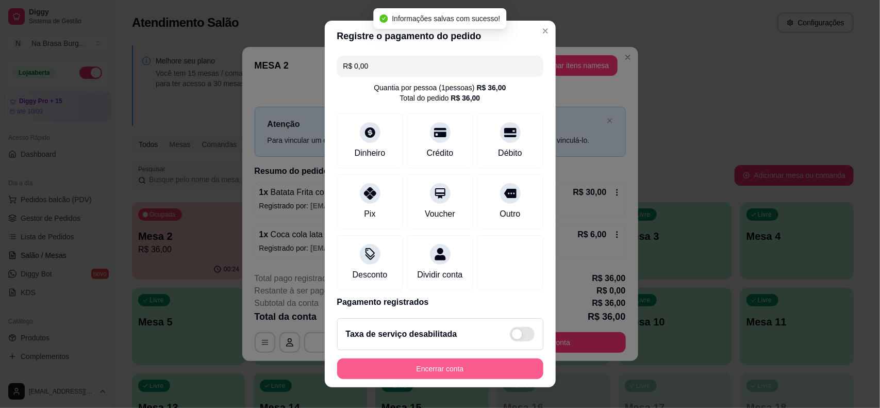
type input "R$ 0,00"
click at [451, 367] on button "Encerrar conta" at bounding box center [440, 368] width 206 height 21
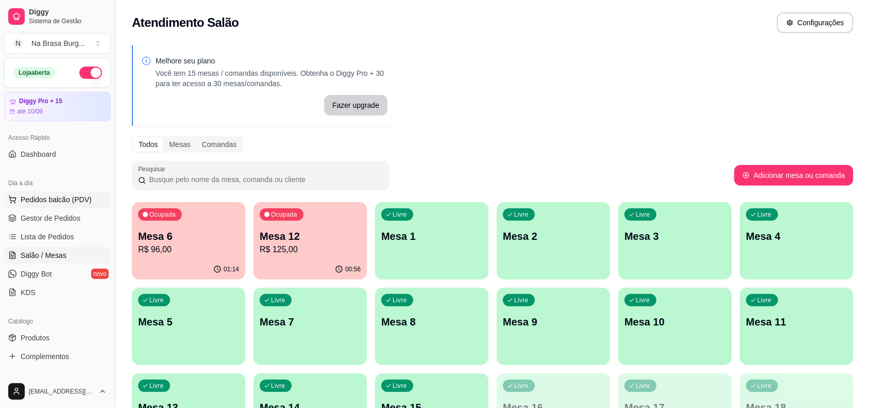
click at [57, 196] on span "Pedidos balcão (PDV)" at bounding box center [56, 199] width 71 height 10
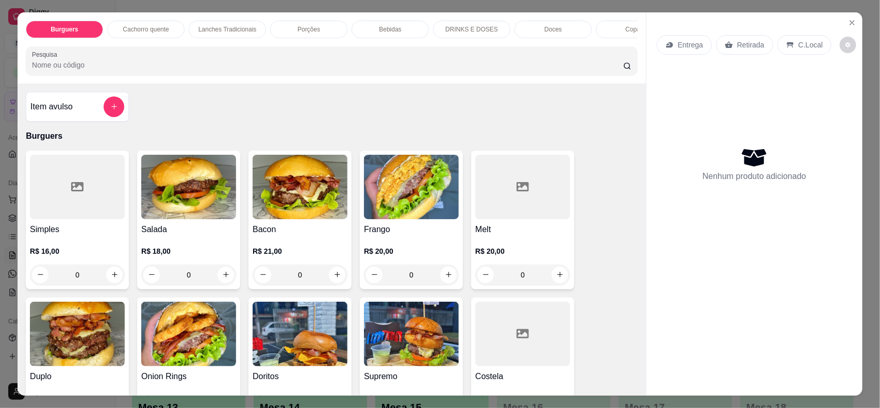
click at [230, 32] on p "Lanches Tradicionais" at bounding box center [227, 29] width 58 height 8
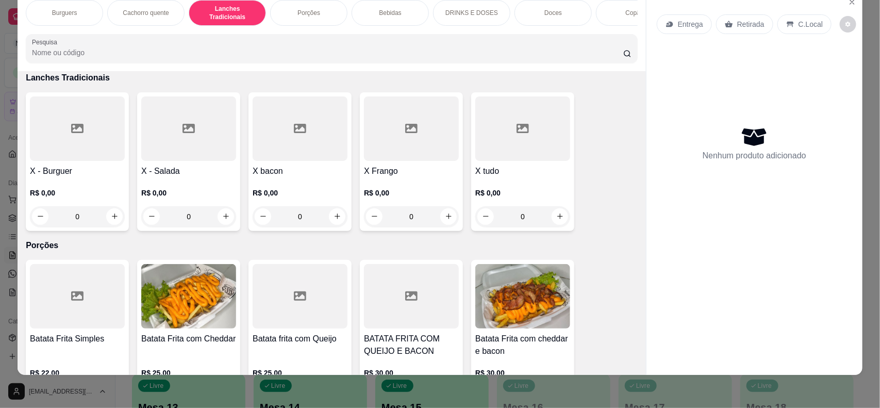
click at [503, 155] on div at bounding box center [522, 128] width 95 height 64
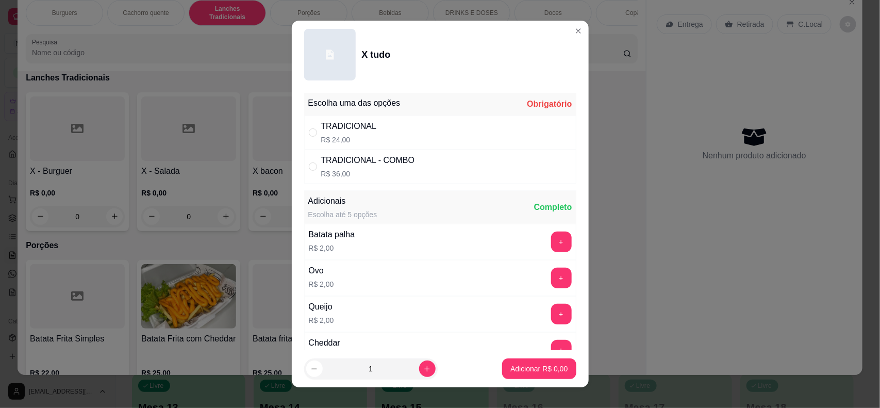
click at [398, 120] on div "TRADICIONAL R$ 24,00" at bounding box center [440, 132] width 272 height 34
radio input "true"
click at [423, 369] on icon "increase-product-quantity" at bounding box center [427, 369] width 8 height 8
type input "2"
click at [527, 369] on p "Adicionar R$ 48,00" at bounding box center [536, 368] width 61 height 10
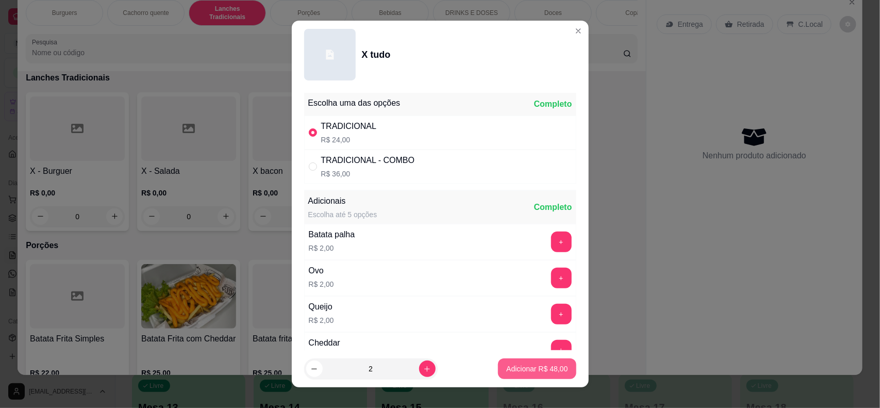
type input "2"
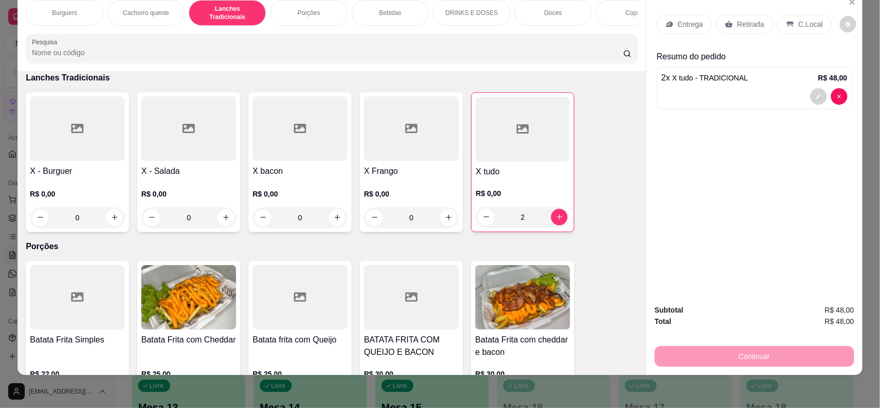
click at [415, 142] on div at bounding box center [411, 128] width 95 height 64
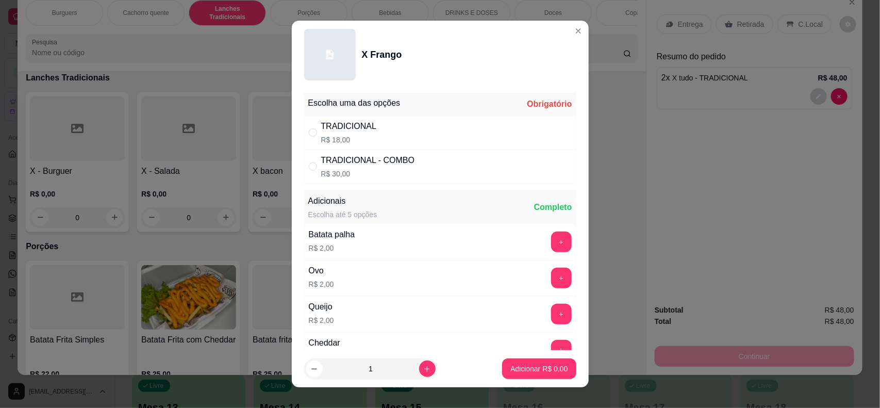
click at [385, 127] on div "TRADICIONAL R$ 18,00" at bounding box center [440, 132] width 272 height 34
radio input "true"
click at [420, 366] on button "increase-product-quantity" at bounding box center [427, 368] width 16 height 16
type input "2"
click at [519, 373] on p "Adicionar R$ 36,00" at bounding box center [536, 368] width 61 height 10
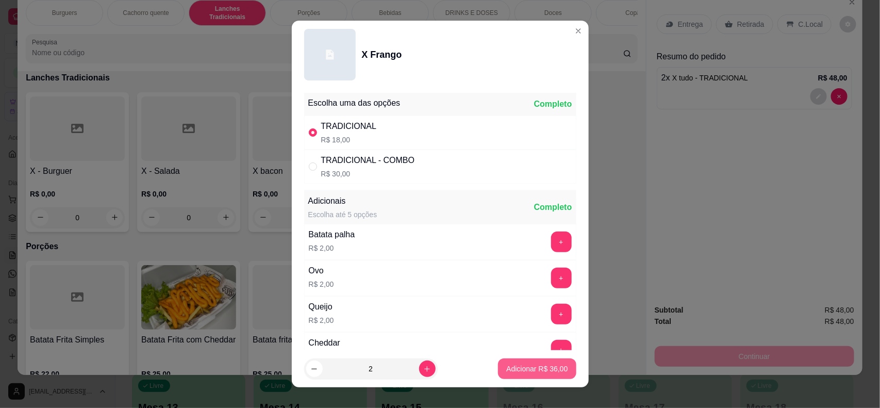
type input "2"
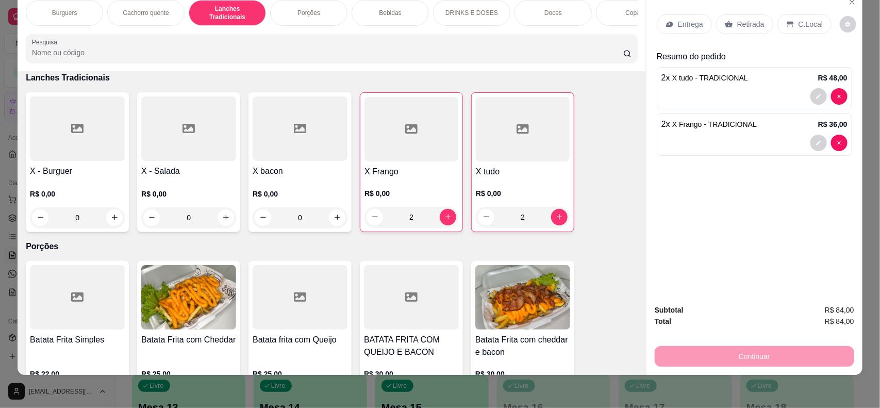
click at [371, 12] on div "Bebidas" at bounding box center [390, 13] width 77 height 26
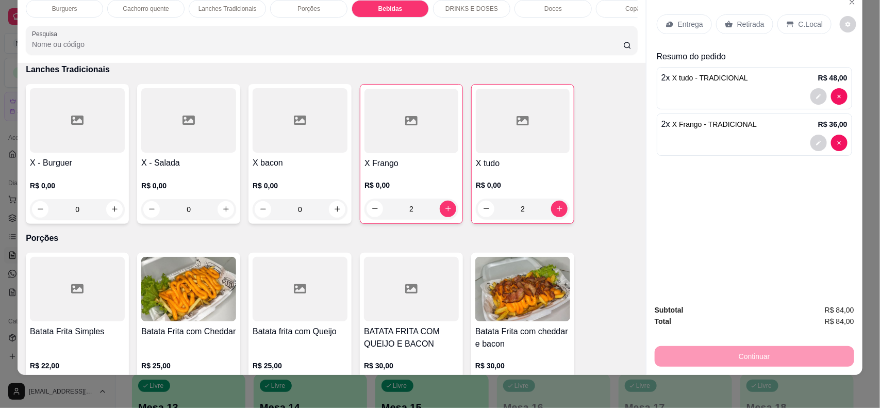
scroll to position [1183, 0]
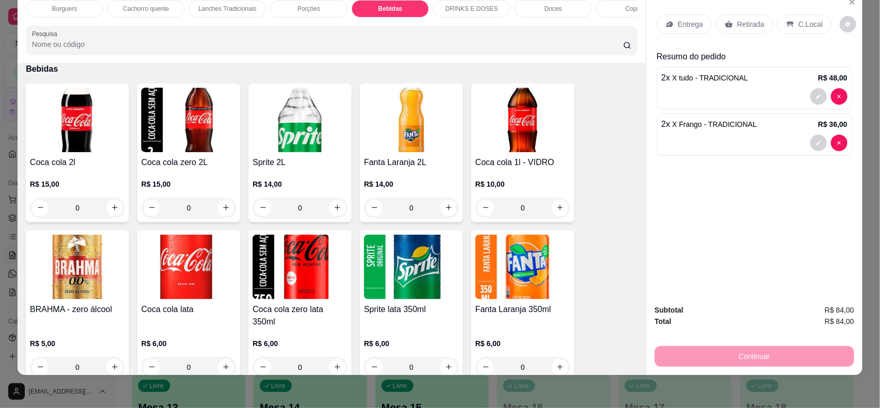
click at [112, 148] on img at bounding box center [77, 120] width 95 height 64
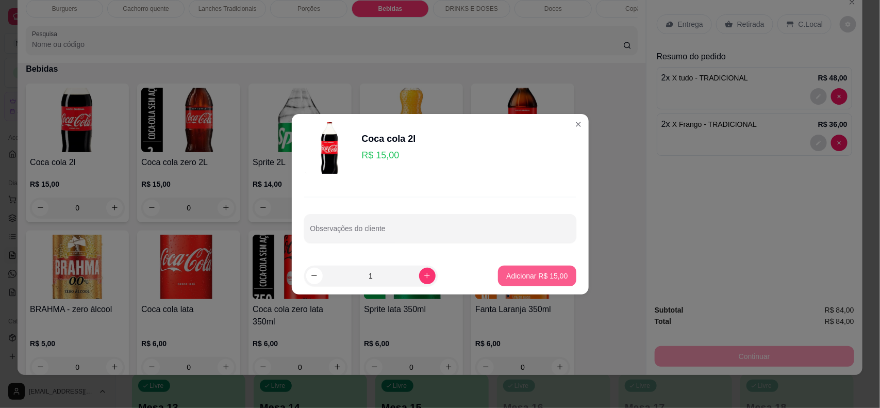
click at [506, 272] on p "Adicionar R$ 15,00" at bounding box center [536, 276] width 61 height 10
type input "1"
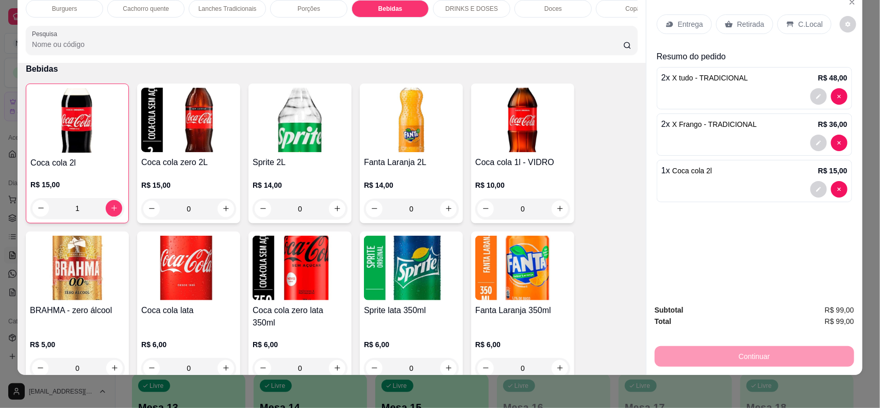
click at [690, 23] on p "Entrega" at bounding box center [690, 24] width 25 height 10
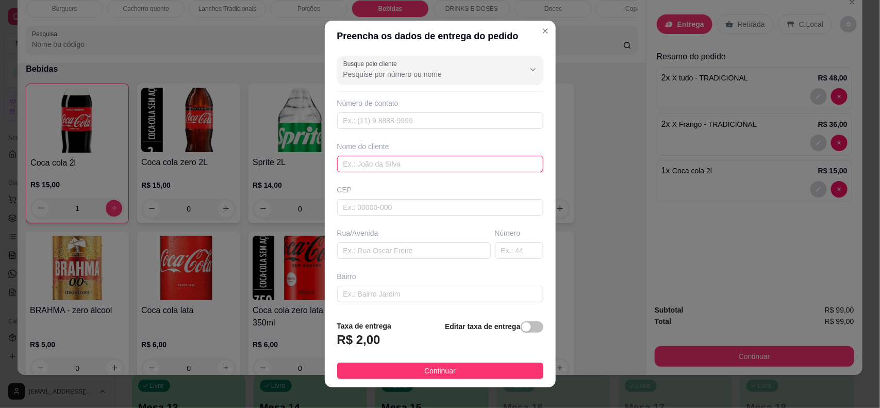
click at [389, 156] on input "text" at bounding box center [440, 164] width 206 height 16
type input "[PERSON_NAME]"
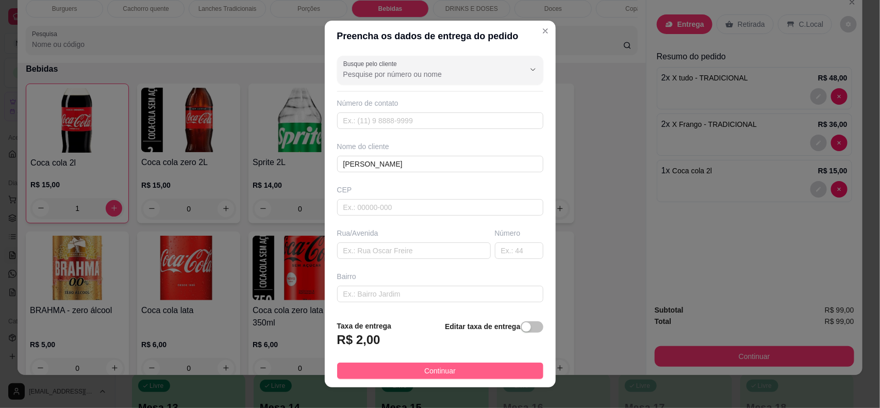
click at [455, 370] on button "Continuar" at bounding box center [440, 370] width 206 height 16
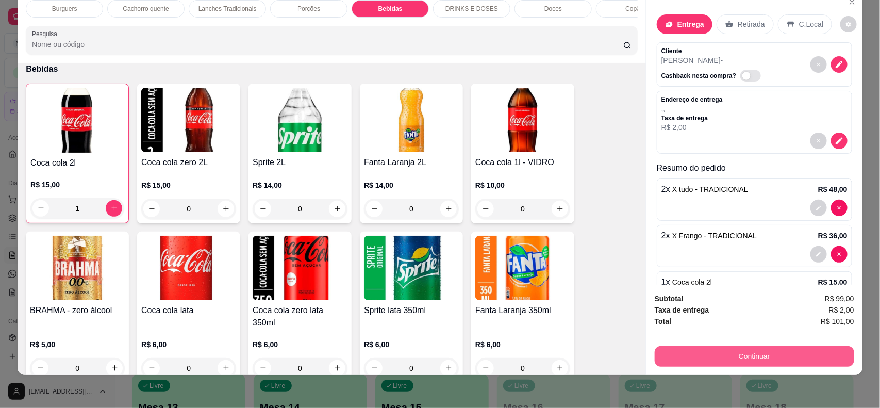
click at [707, 357] on button "Continuar" at bounding box center [754, 356] width 199 height 21
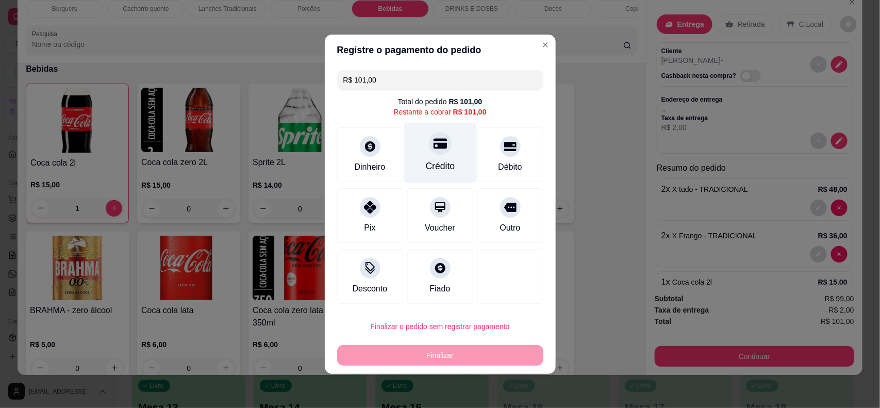
click at [450, 145] on div "Crédito" at bounding box center [440, 152] width 73 height 60
type input "R$ 0,00"
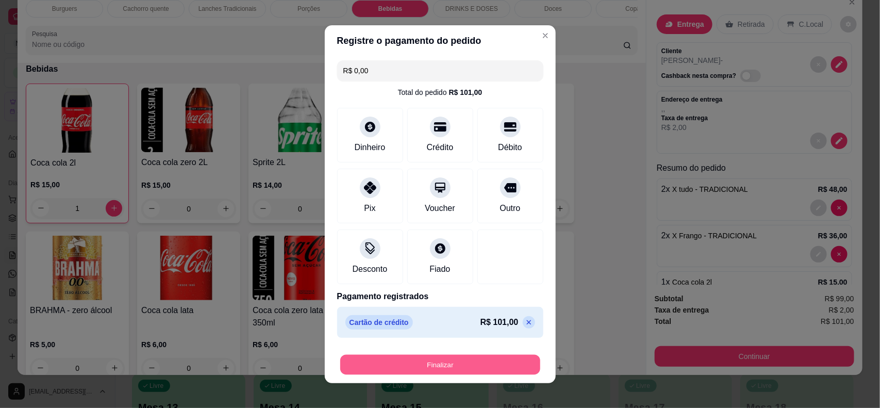
click at [465, 369] on button "Finalizar" at bounding box center [440, 364] width 200 height 20
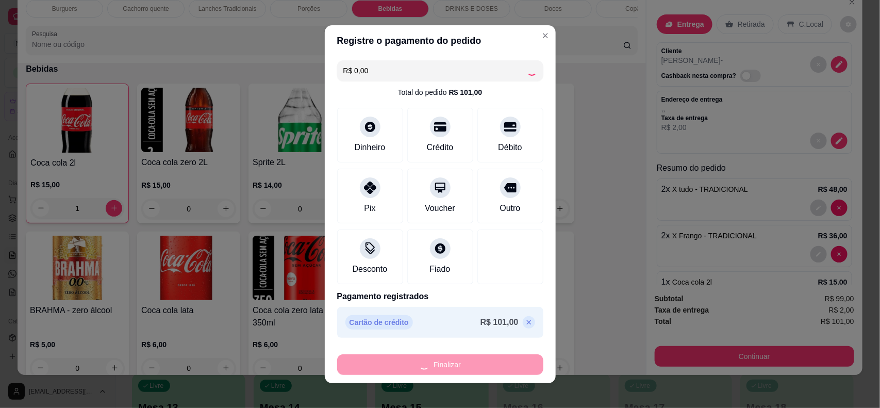
type input "0"
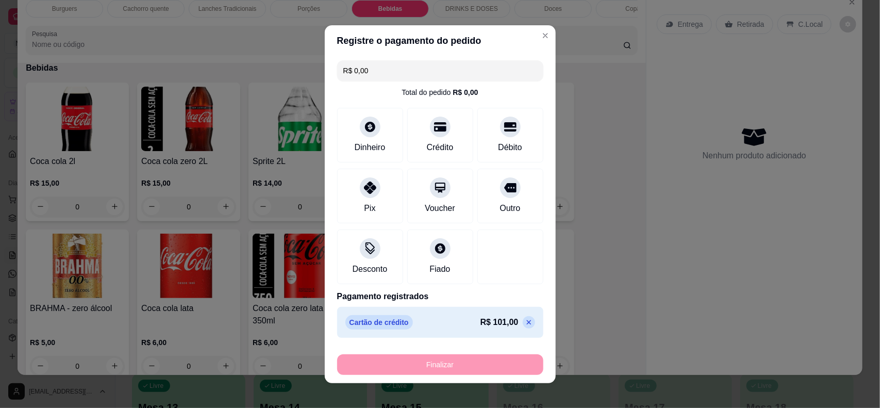
type input "-R$ 101,00"
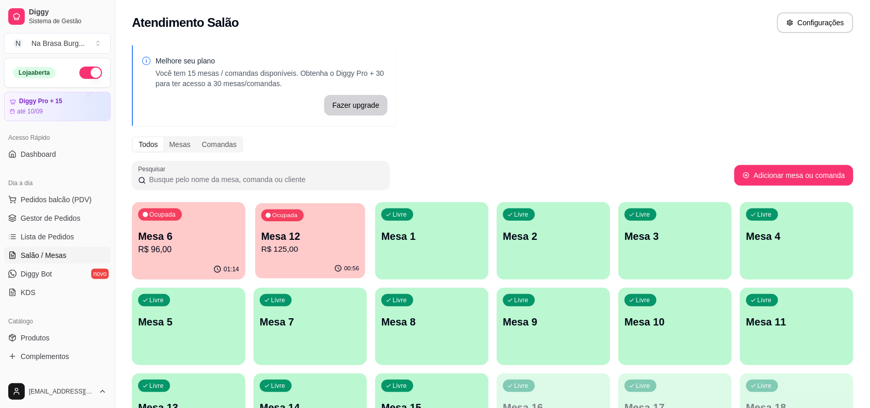
click at [282, 230] on p "Mesa 12" at bounding box center [310, 236] width 98 height 14
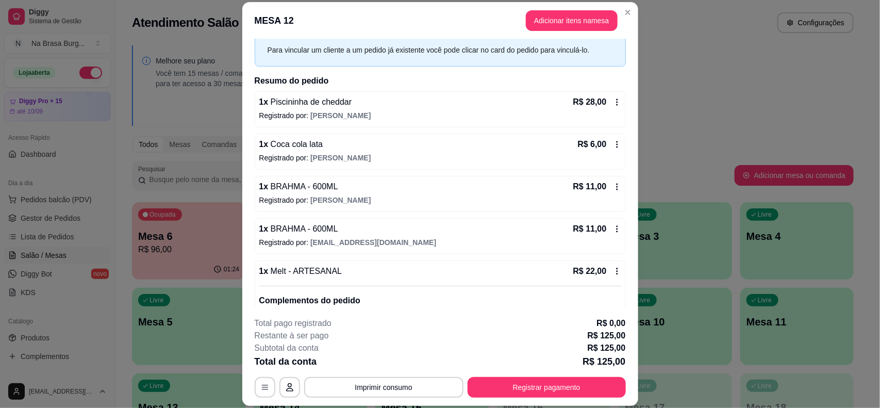
scroll to position [64, 0]
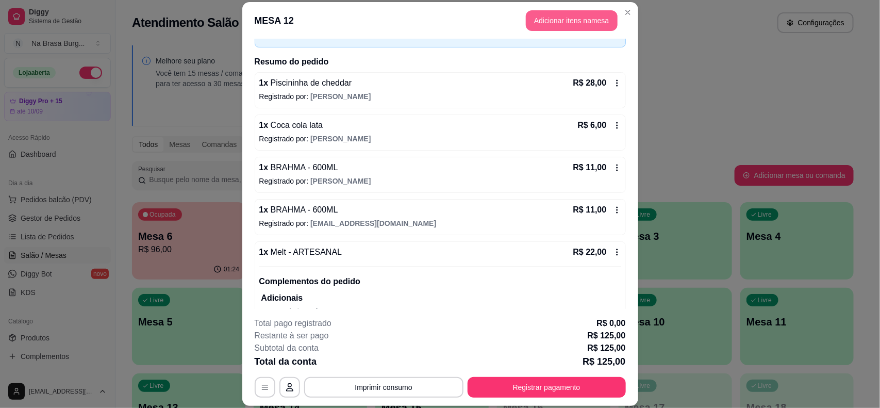
click at [532, 18] on button "Adicionar itens na mesa" at bounding box center [572, 20] width 92 height 21
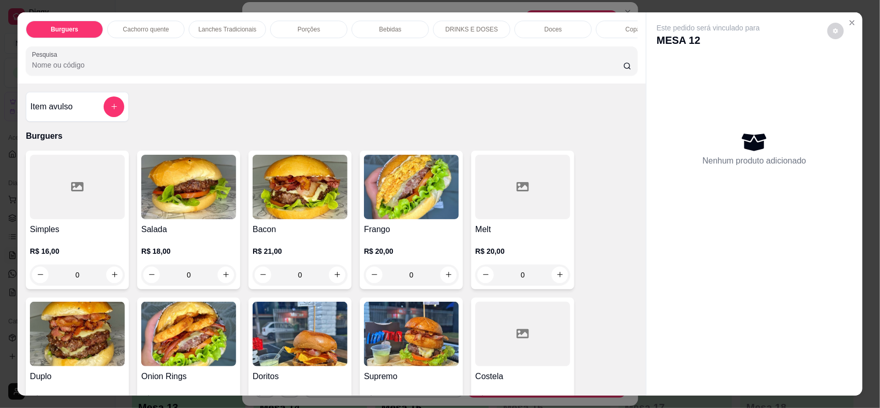
click at [395, 34] on div "Bebidas" at bounding box center [390, 30] width 77 height 18
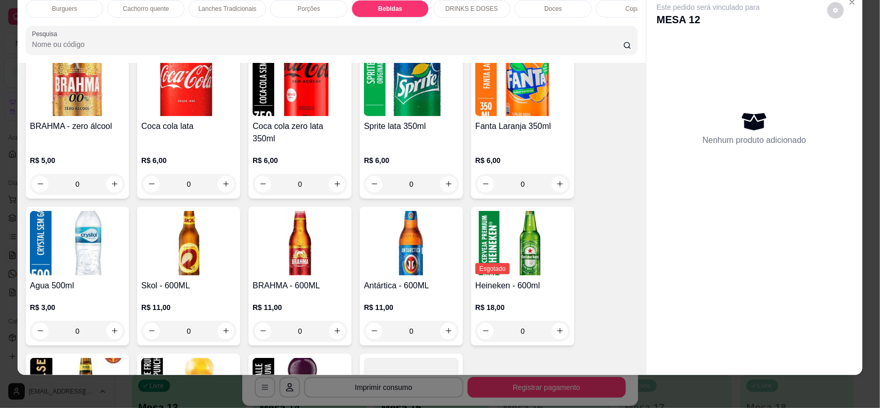
scroll to position [1375, 0]
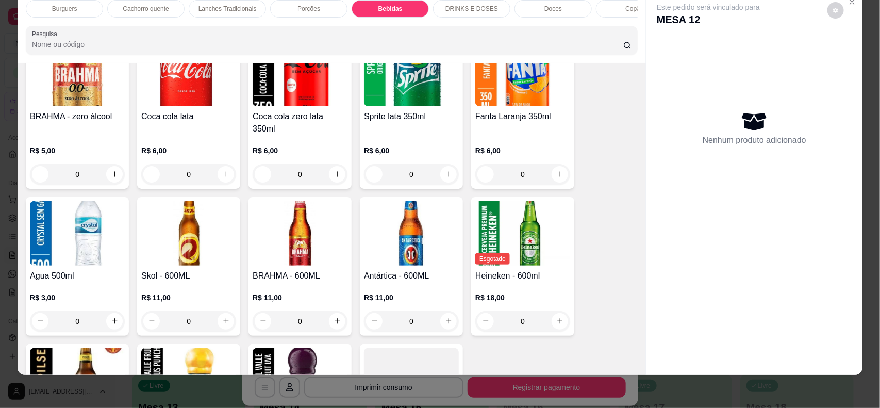
click at [297, 225] on img at bounding box center [300, 233] width 95 height 64
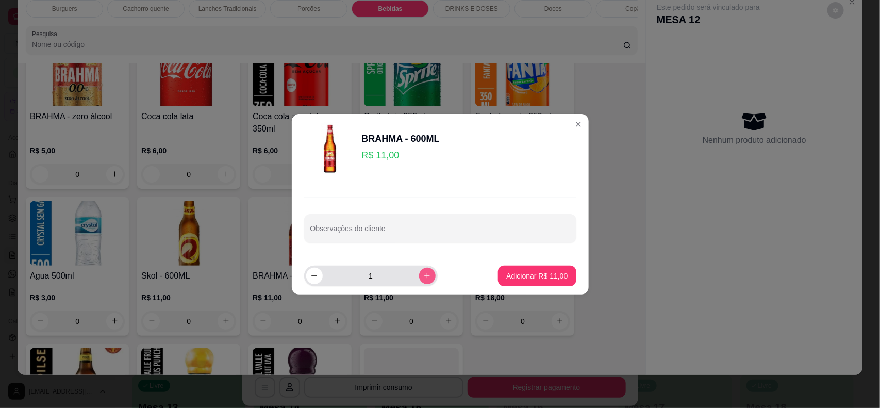
click at [423, 272] on icon "increase-product-quantity" at bounding box center [427, 276] width 8 height 8
type input "2"
click at [538, 272] on p "Adicionar R$ 22,00" at bounding box center [536, 276] width 61 height 10
type input "2"
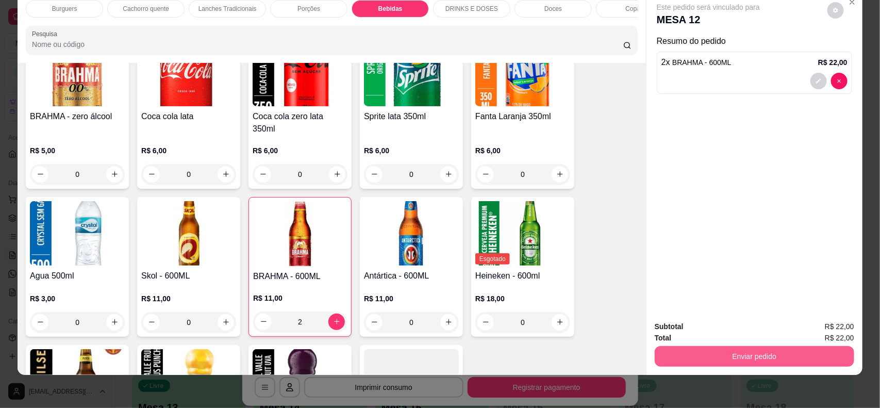
click at [730, 352] on button "Enviar pedido" at bounding box center [754, 356] width 199 height 21
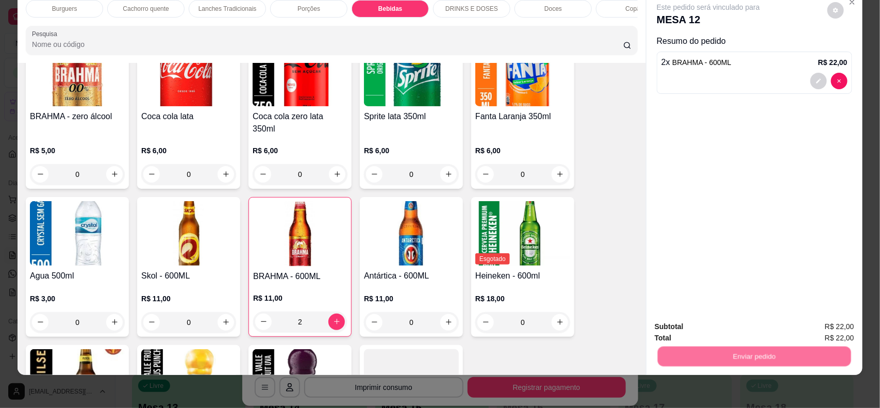
click at [722, 323] on button "Não registrar e enviar pedido" at bounding box center [719, 331] width 107 height 20
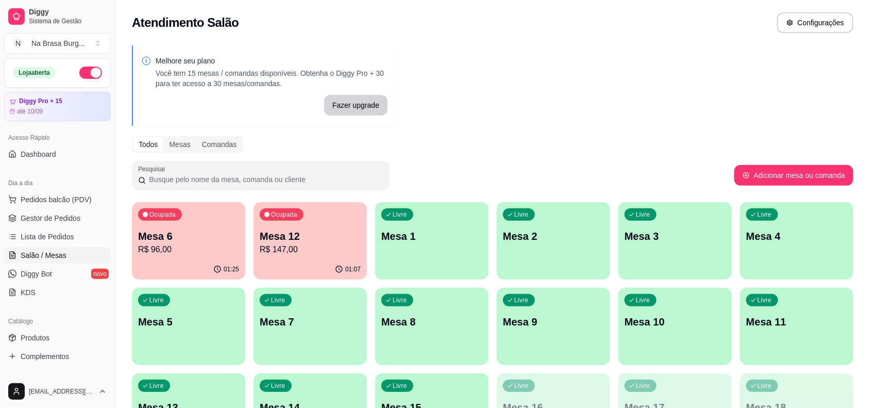
click at [182, 259] on div "01:25" at bounding box center [188, 269] width 113 height 20
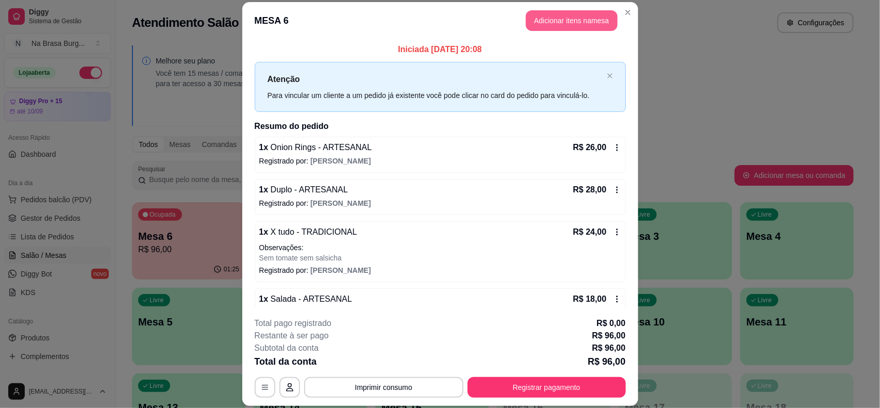
click at [541, 26] on button "Adicionar itens na mesa" at bounding box center [572, 20] width 92 height 21
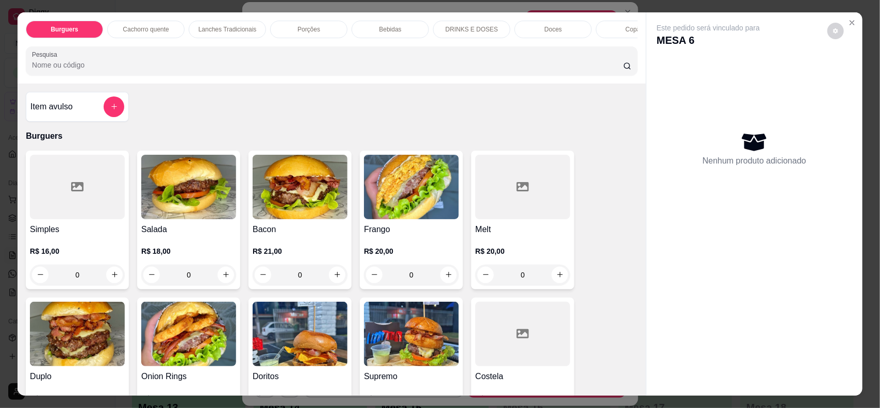
click at [393, 30] on p "Bebidas" at bounding box center [390, 29] width 22 height 8
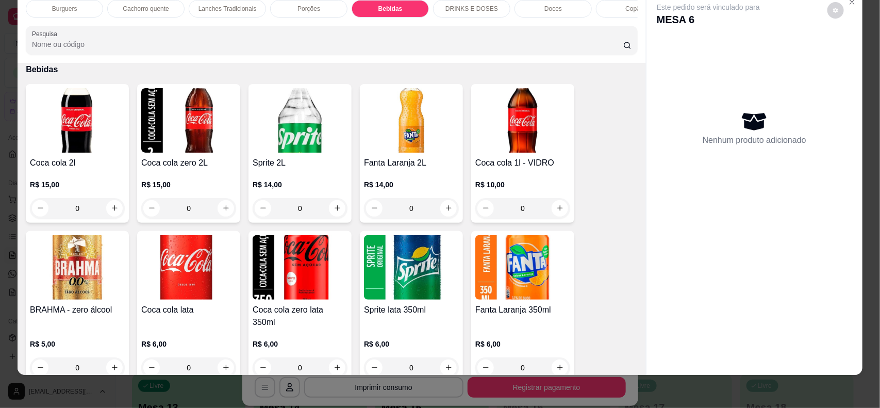
click at [58, 7] on p "Burguers" at bounding box center [64, 9] width 25 height 8
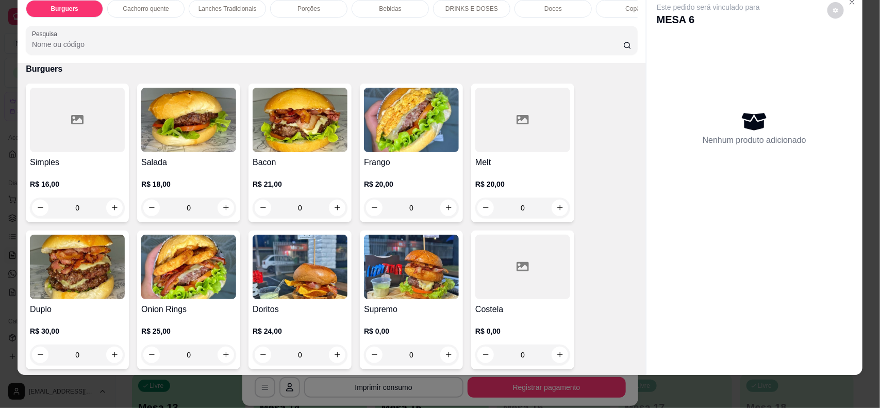
scroll to position [0, 0]
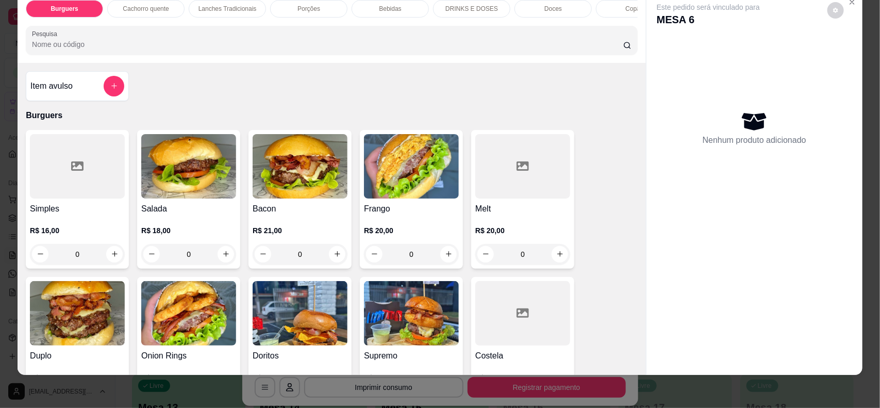
click at [119, 93] on div at bounding box center [114, 86] width 21 height 21
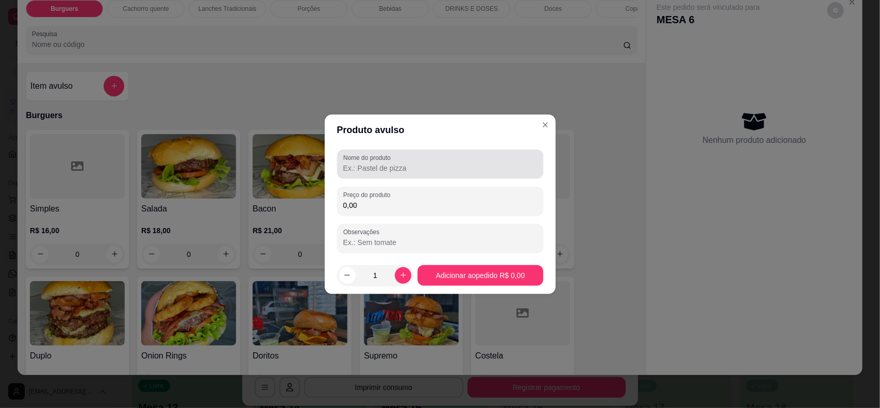
click at [364, 161] on div at bounding box center [440, 164] width 194 height 21
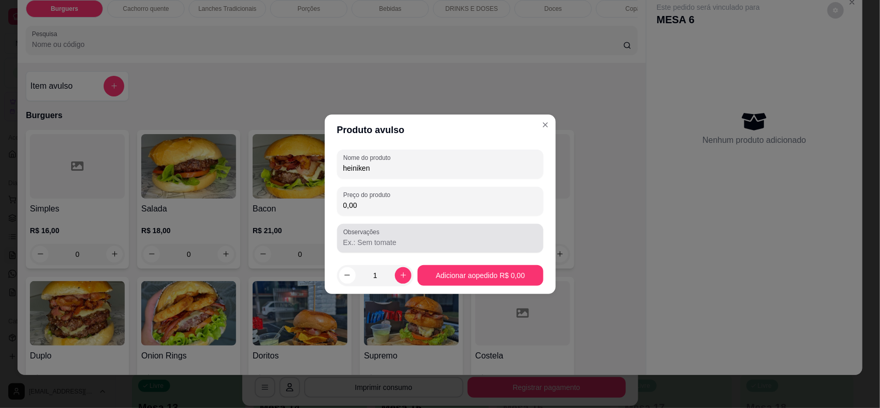
type input "heiniken"
click at [413, 181] on div "Nome do produto heiniken Preço do produto 0,00 Observações" at bounding box center [440, 200] width 206 height 103
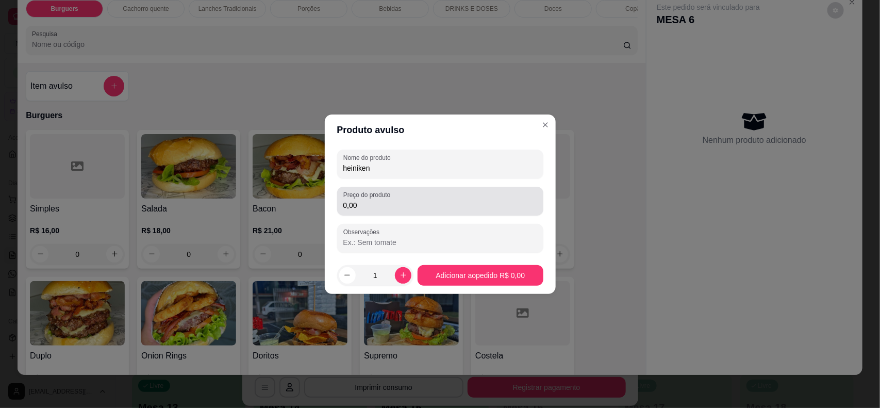
click at [418, 209] on input "0,00" at bounding box center [440, 205] width 194 height 10
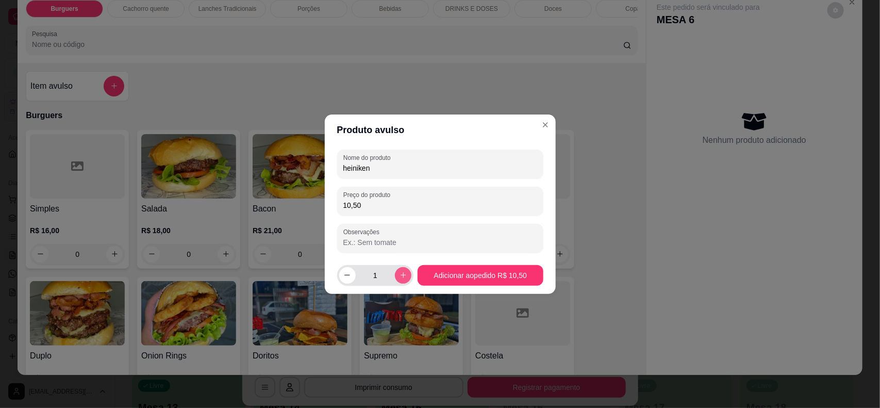
type input "10,50"
click at [404, 272] on icon "increase-product-quantity" at bounding box center [403, 275] width 8 height 8
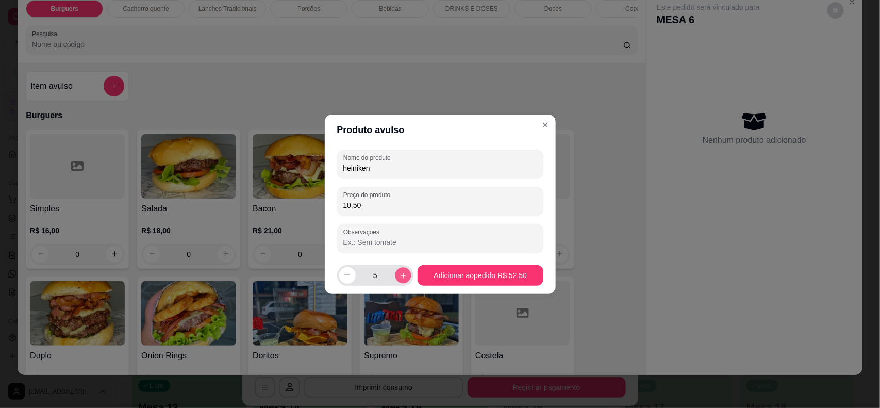
click at [404, 272] on icon "increase-product-quantity" at bounding box center [403, 275] width 8 height 8
click at [347, 279] on button "decrease-product-quantity" at bounding box center [347, 275] width 16 height 16
type input "5"
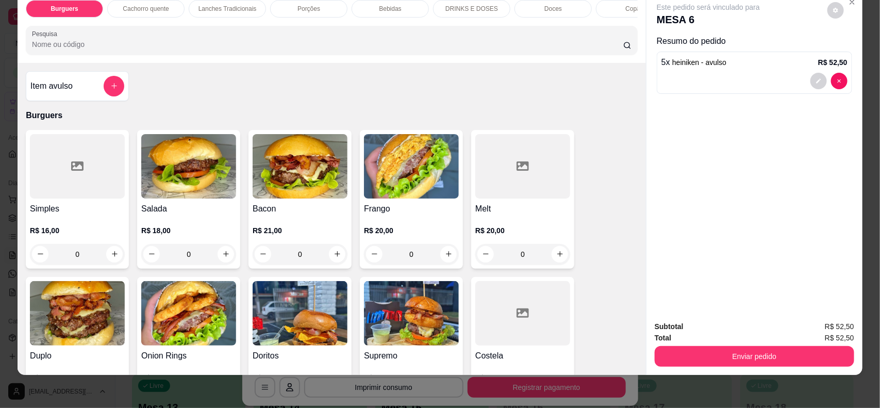
click at [756, 355] on button "Enviar pedido" at bounding box center [754, 356] width 199 height 21
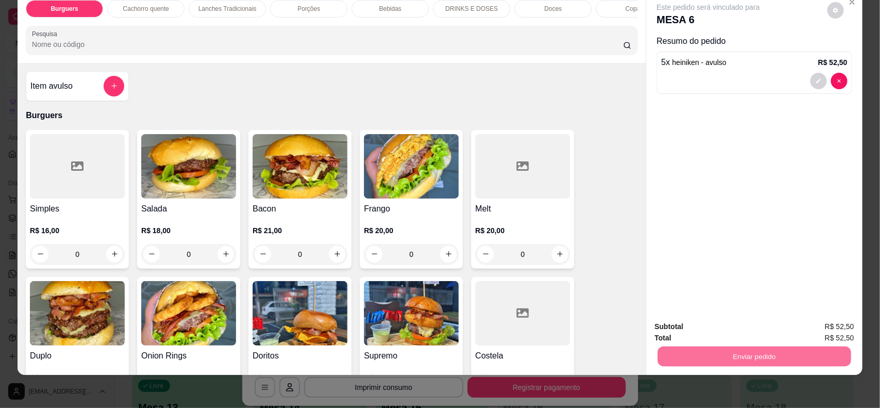
click at [707, 330] on button "Não registrar e enviar pedido" at bounding box center [719, 331] width 107 height 20
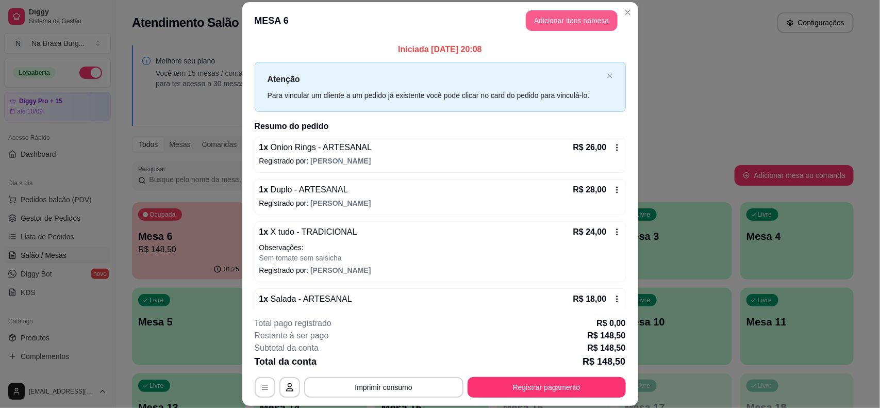
click at [578, 20] on button "Adicionar itens na mesa" at bounding box center [572, 20] width 92 height 21
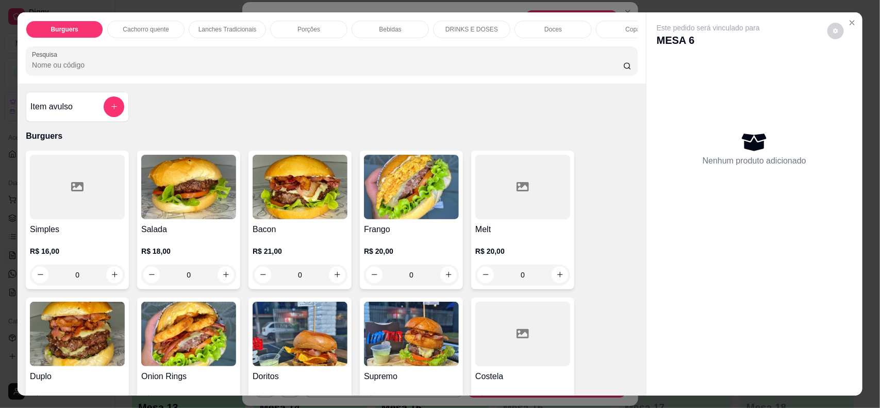
click at [370, 32] on div "Bebidas" at bounding box center [390, 30] width 77 height 18
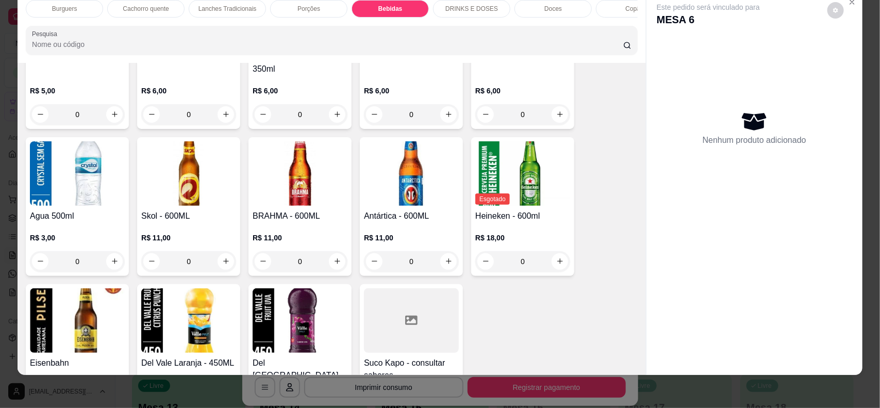
scroll to position [1439, 0]
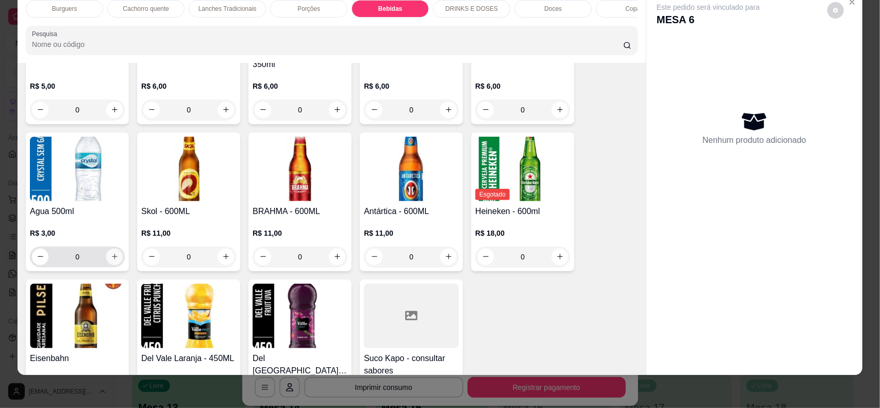
click at [106, 250] on button "increase-product-quantity" at bounding box center [114, 256] width 16 height 16
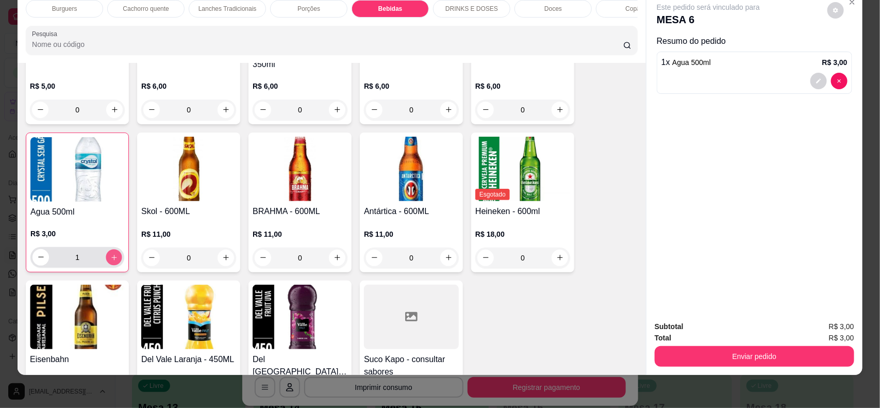
click at [106, 250] on button "increase-product-quantity" at bounding box center [114, 257] width 16 height 16
type input "2"
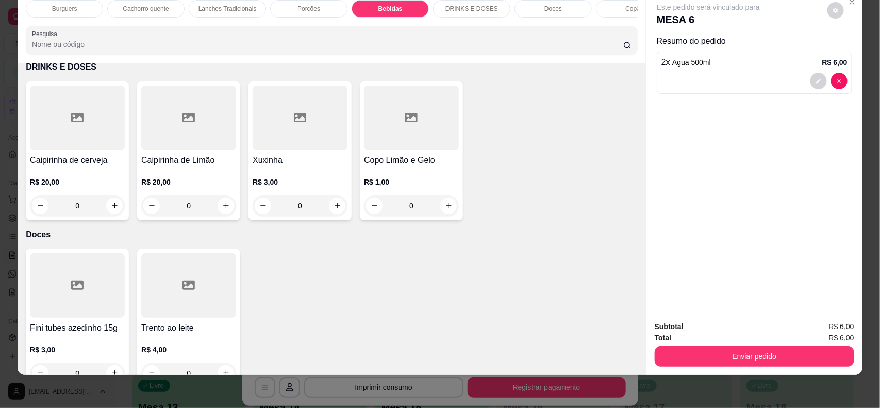
scroll to position [1826, 0]
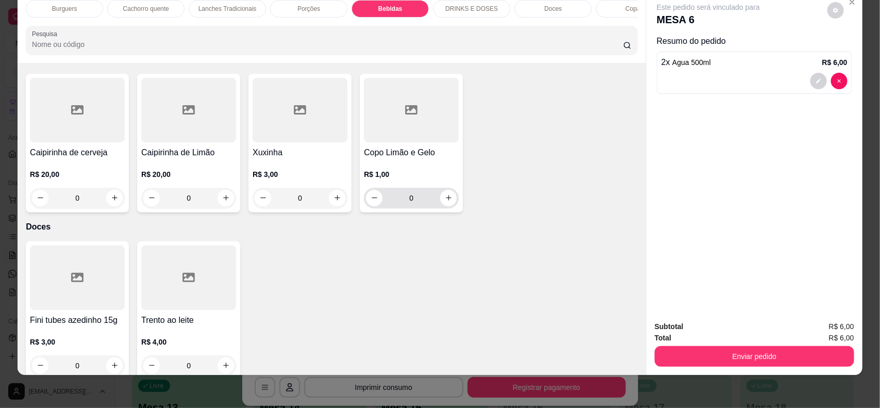
click at [436, 199] on div "0" at bounding box center [411, 198] width 91 height 21
click at [445, 196] on icon "increase-product-quantity" at bounding box center [449, 198] width 8 height 8
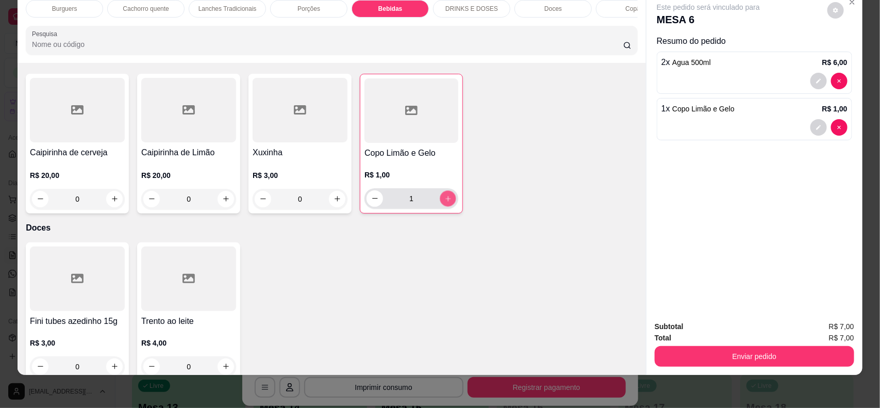
click at [445, 196] on icon "increase-product-quantity" at bounding box center [447, 198] width 5 height 5
type input "2"
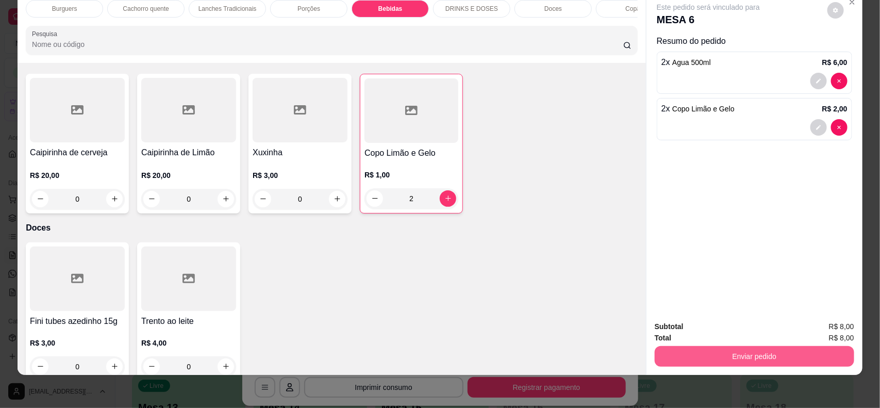
click at [694, 351] on button "Enviar pedido" at bounding box center [754, 356] width 199 height 21
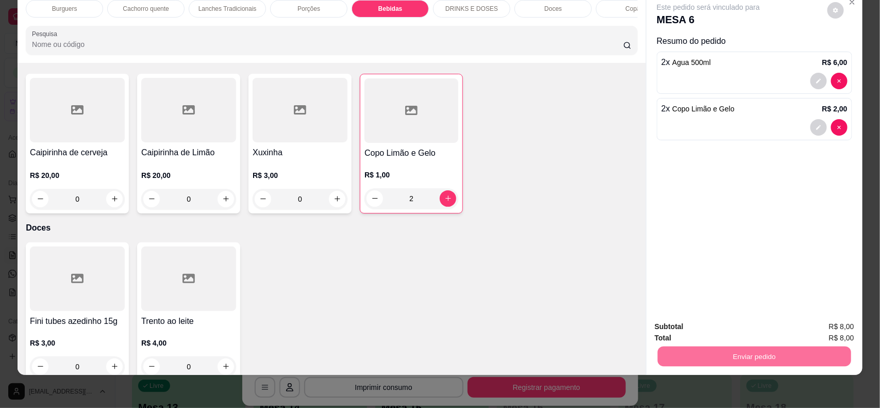
click at [679, 330] on button "Não registrar e enviar pedido" at bounding box center [719, 331] width 107 height 20
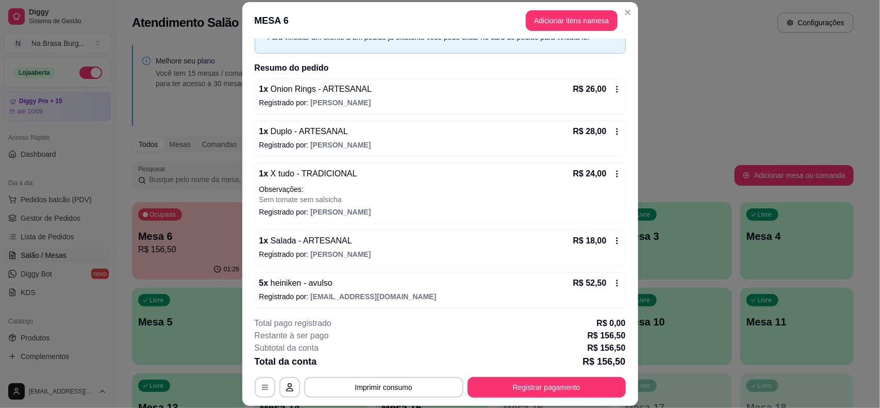
scroll to position [129, 0]
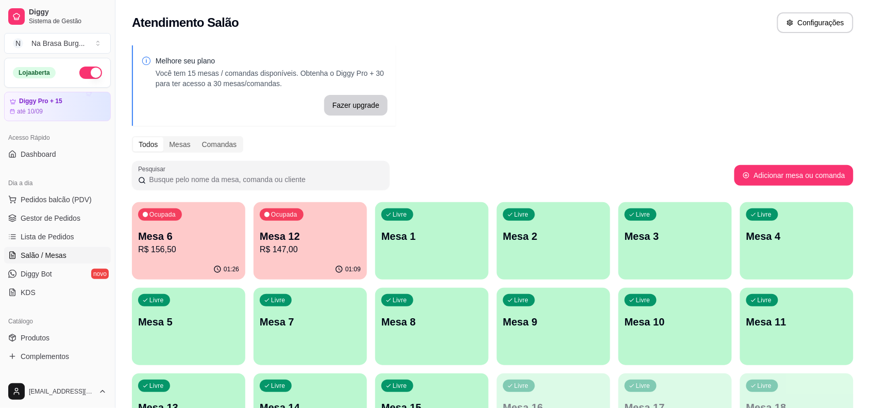
click at [333, 254] on p "R$ 147,00" at bounding box center [310, 249] width 101 height 12
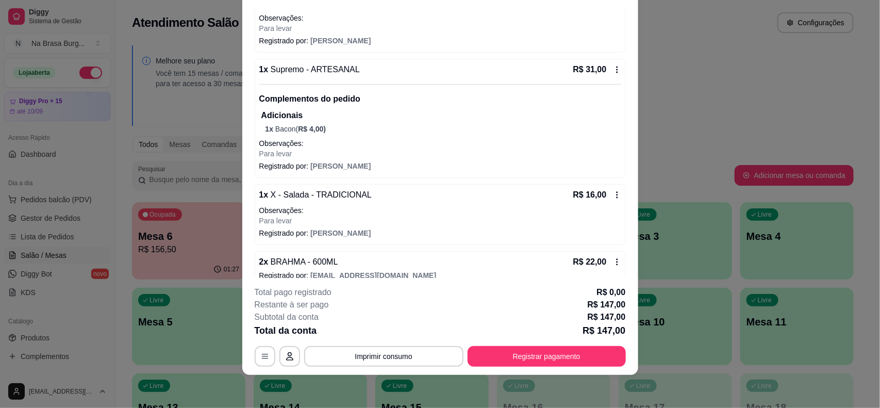
scroll to position [356, 0]
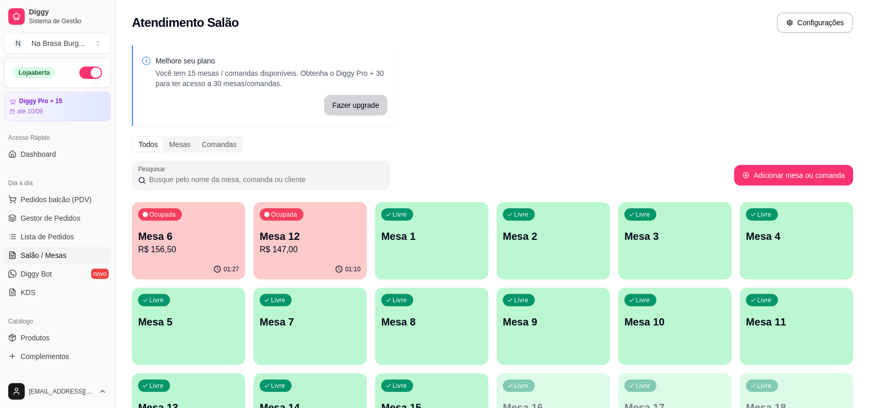
click at [303, 237] on p "Mesa 12" at bounding box center [310, 236] width 101 height 14
click at [173, 243] on p "R$ 156,50" at bounding box center [188, 249] width 101 height 12
click at [321, 228] on div "Ocupada Mesa 12 R$ 147,00" at bounding box center [310, 231] width 110 height 56
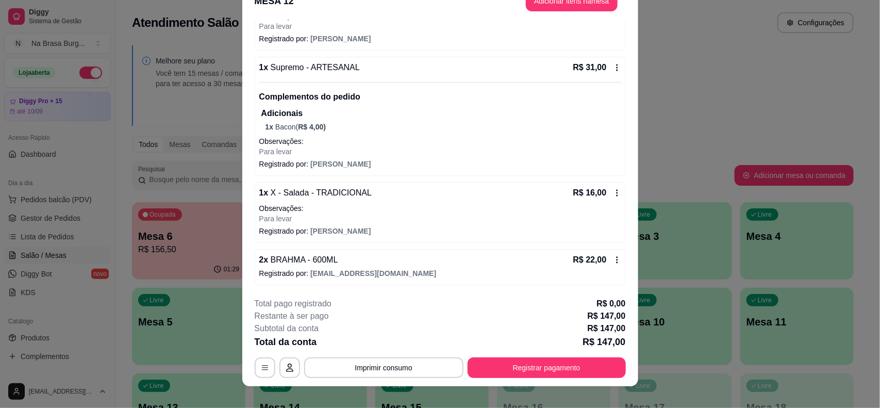
scroll to position [31, 0]
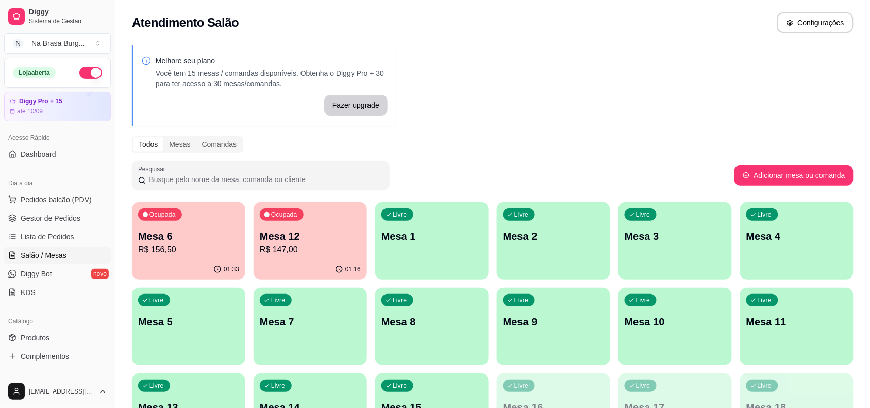
click at [307, 236] on p "Mesa 12" at bounding box center [310, 236] width 101 height 14
drag, startPoint x: 610, startPoint y: 116, endPoint x: 599, endPoint y: 112, distance: 11.3
click at [610, 116] on div "Melhore seu plano Você tem 15 mesas / comandas disponíveis. Obtenha o Diggy Pro…" at bounding box center [492, 251] width 755 height 424
click at [192, 268] on div "01:33" at bounding box center [188, 269] width 113 height 20
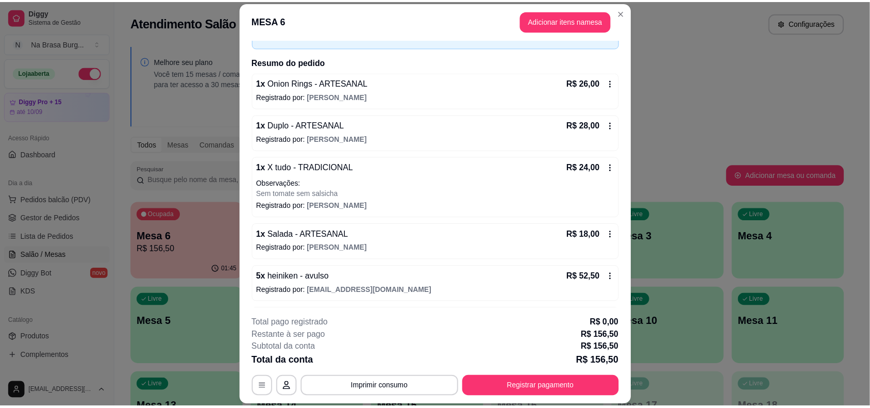
scroll to position [147, 0]
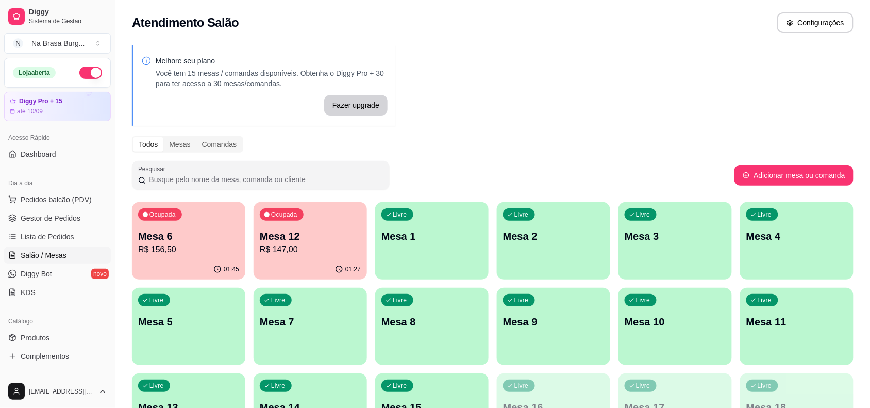
click at [273, 250] on p "R$ 147,00" at bounding box center [310, 249] width 101 height 12
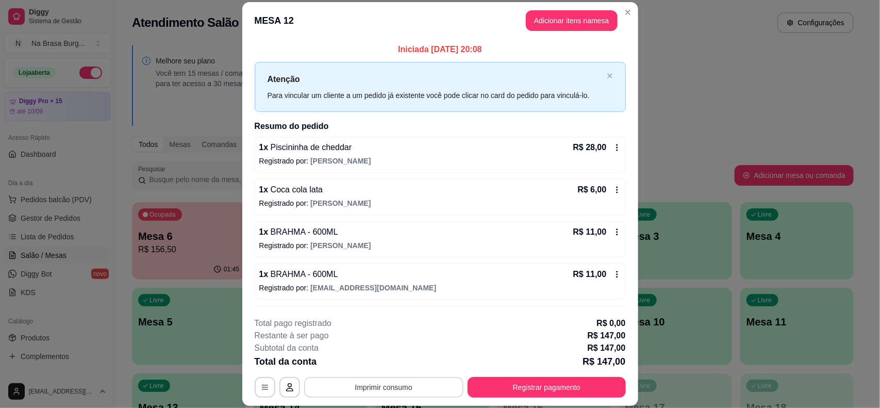
click at [415, 388] on button "Imprimir consumo" at bounding box center [383, 387] width 159 height 21
click at [397, 364] on button "IMPRESSORA" at bounding box center [382, 363] width 75 height 16
click at [520, 390] on button "Registrar pagamento" at bounding box center [547, 387] width 154 height 20
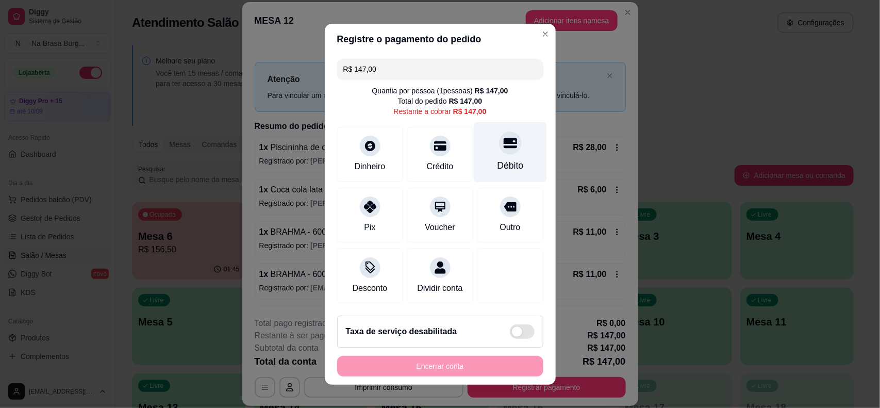
click at [490, 156] on div "Débito" at bounding box center [510, 152] width 73 height 60
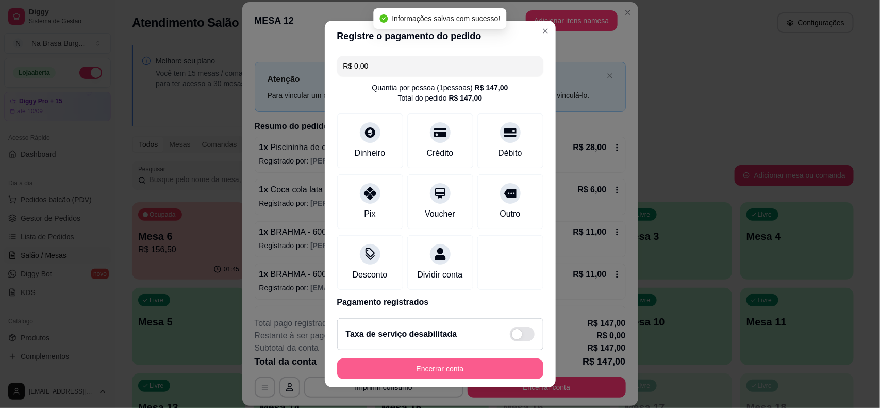
type input "R$ 0,00"
click at [459, 364] on button "Encerrar conta" at bounding box center [440, 369] width 200 height 20
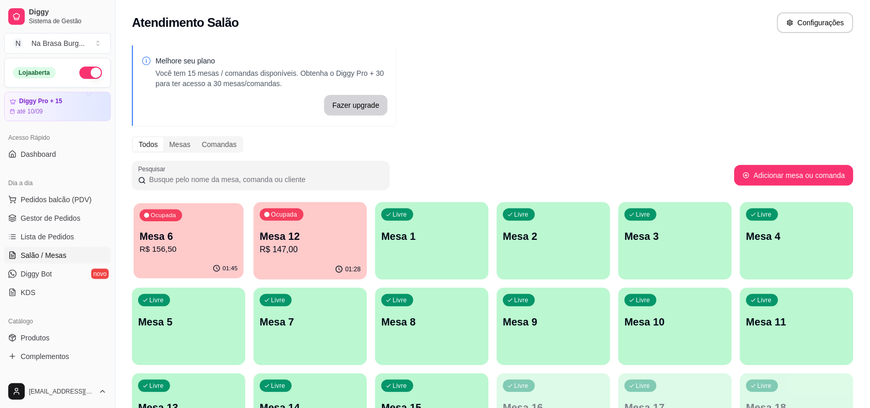
click at [200, 233] on p "Mesa 6" at bounding box center [189, 236] width 98 height 14
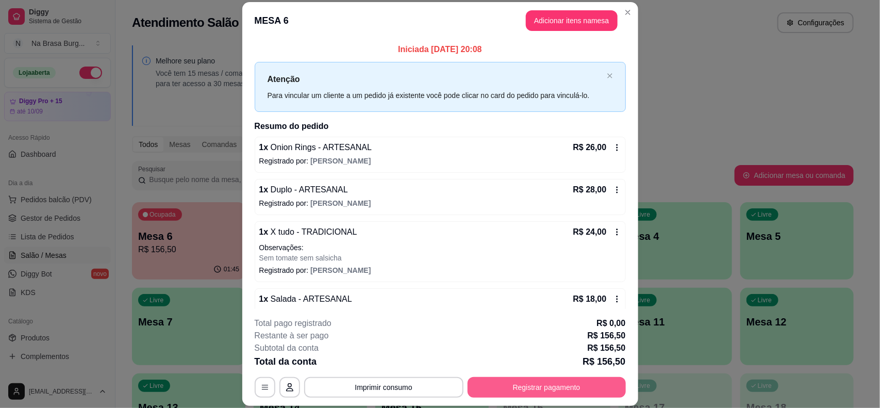
click at [575, 382] on button "Registrar pagamento" at bounding box center [547, 387] width 158 height 21
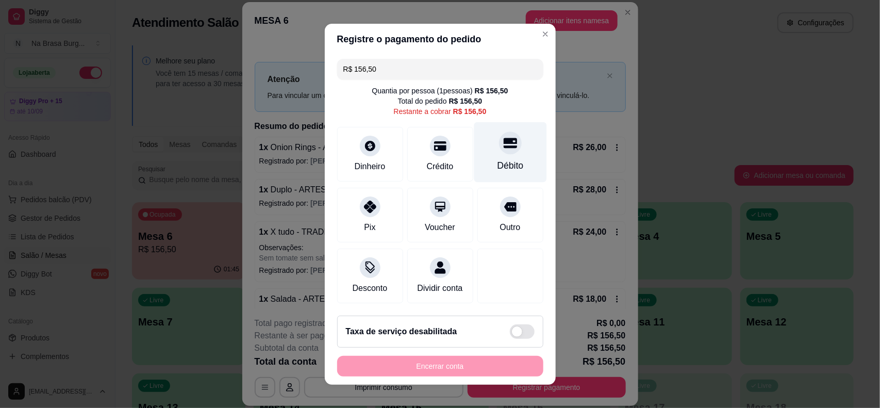
click at [474, 138] on div "Débito" at bounding box center [510, 152] width 73 height 60
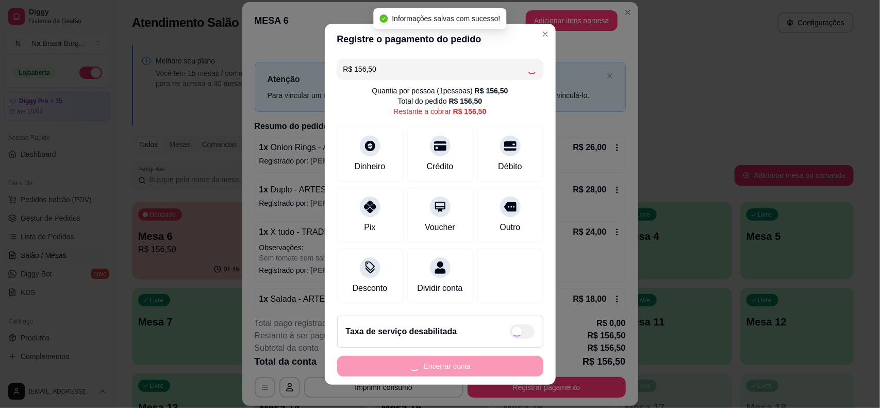
type input "R$ 0,00"
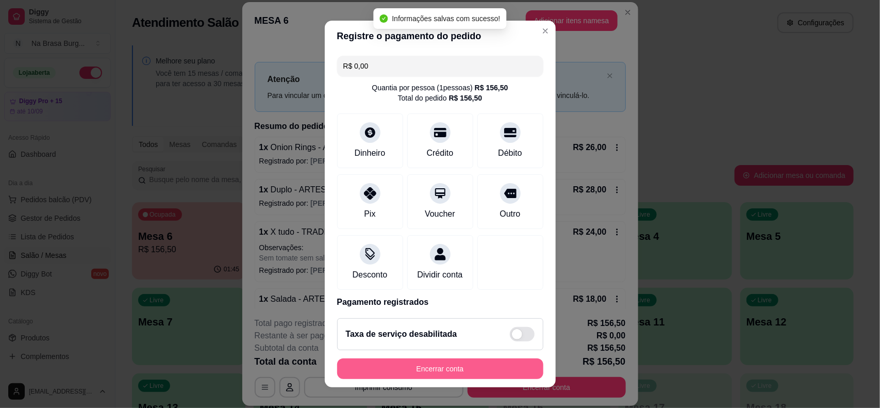
click at [478, 366] on button "Encerrar conta" at bounding box center [440, 368] width 206 height 21
